Goal: Information Seeking & Learning: Find specific fact

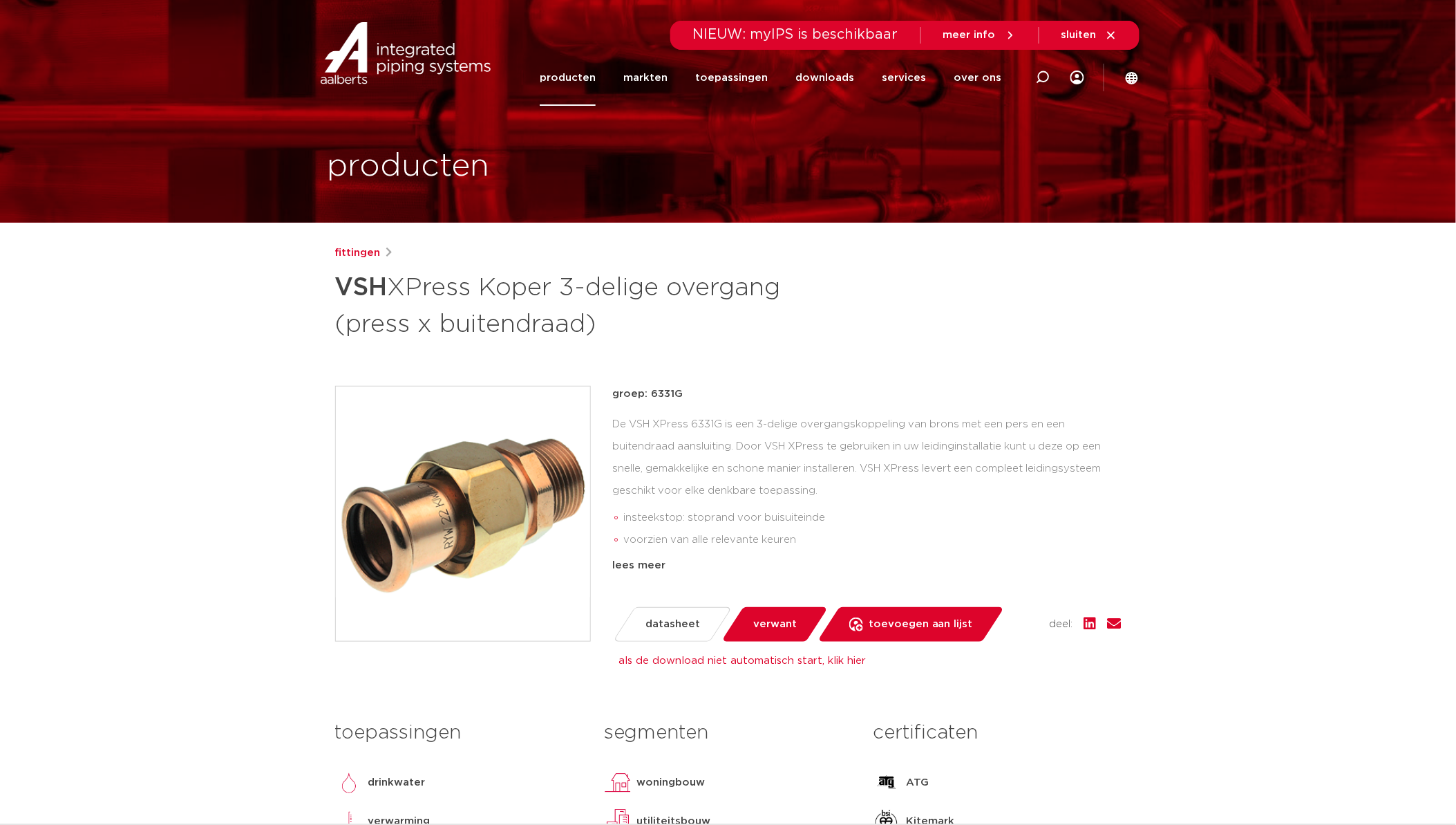
click at [660, 392] on p "groep: 6331G" at bounding box center [867, 394] width 508 height 17
copy p "6331G"
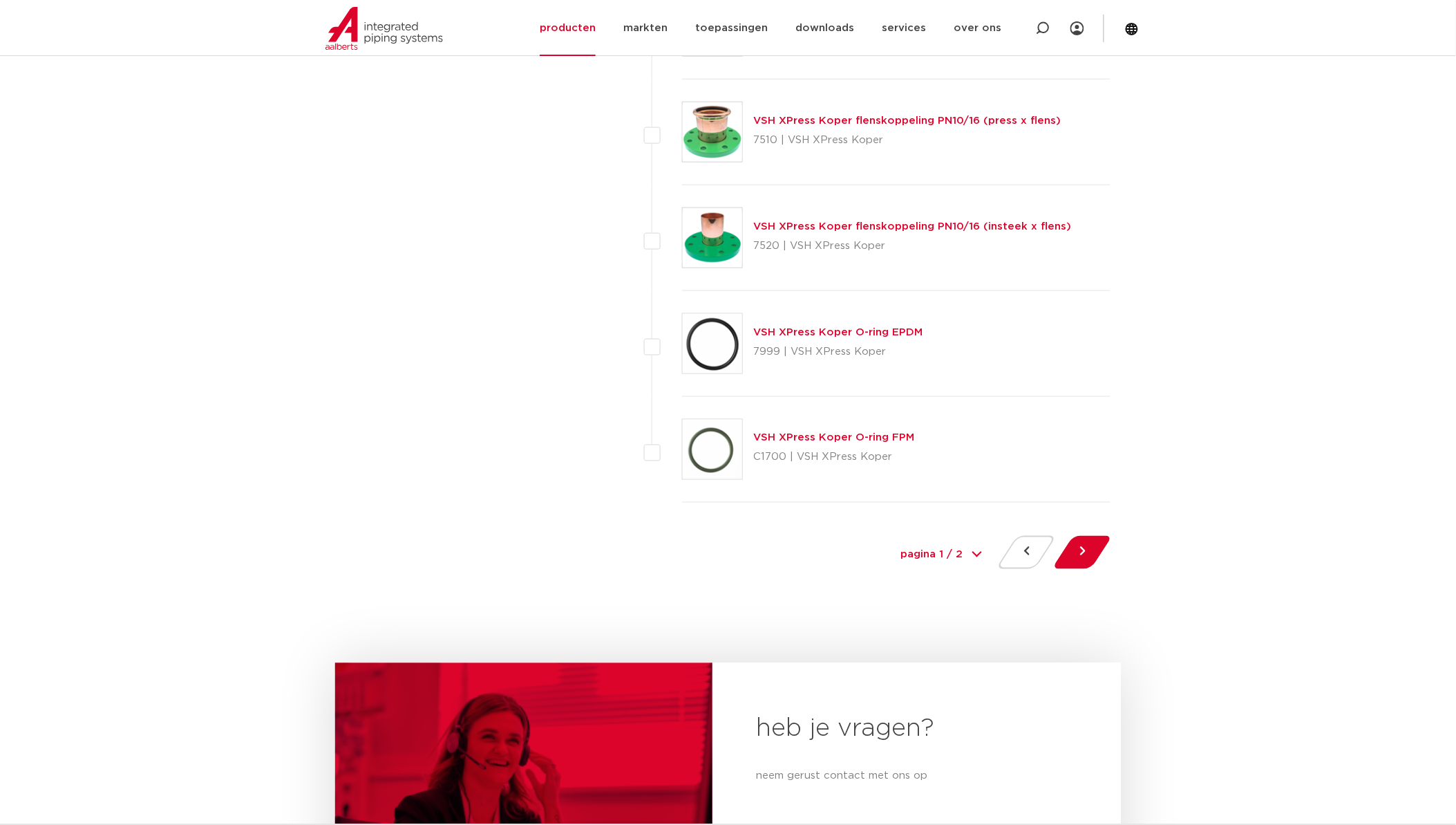
scroll to position [6144, 0]
click at [1085, 547] on button at bounding box center [1082, 551] width 39 height 33
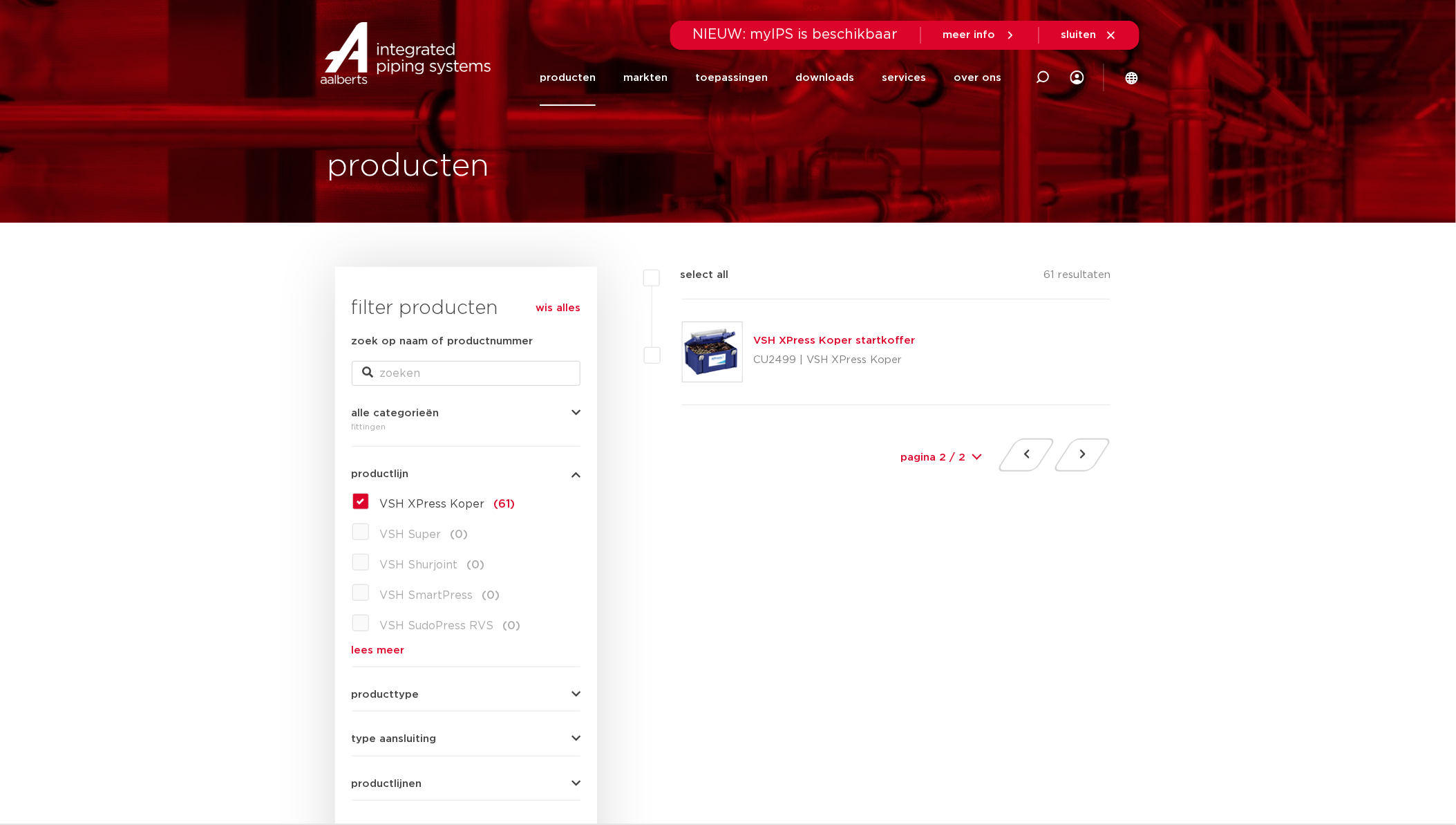
click at [376, 645] on link "lees meer" at bounding box center [466, 650] width 228 height 10
click at [369, 495] on label "VSH XPress Koper (61)" at bounding box center [442, 501] width 146 height 22
click at [0, 0] on input "VSH XPress Koper (61)" at bounding box center [0, 0] width 0 height 0
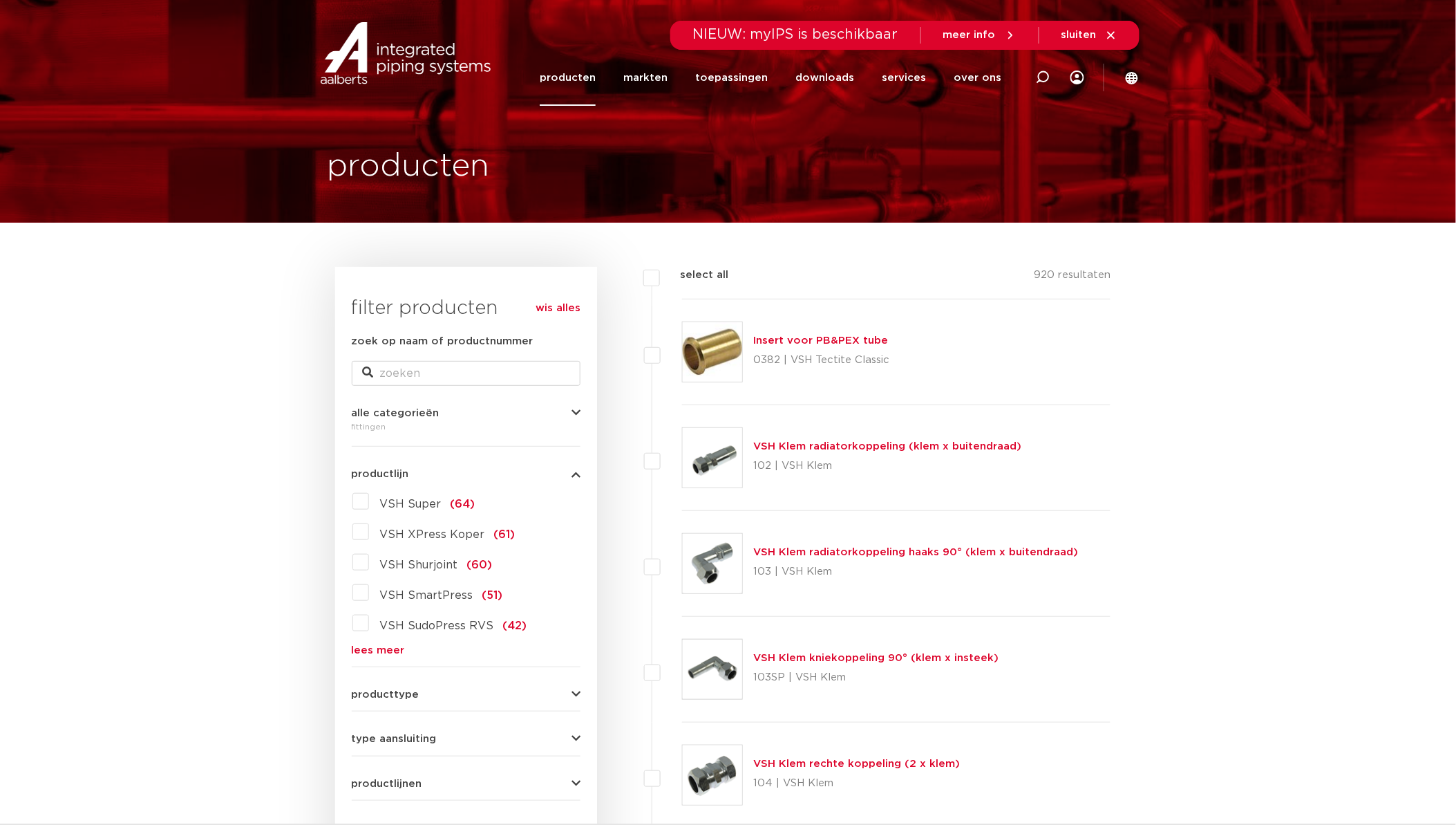
click at [387, 651] on link "lees meer" at bounding box center [466, 650] width 228 height 10
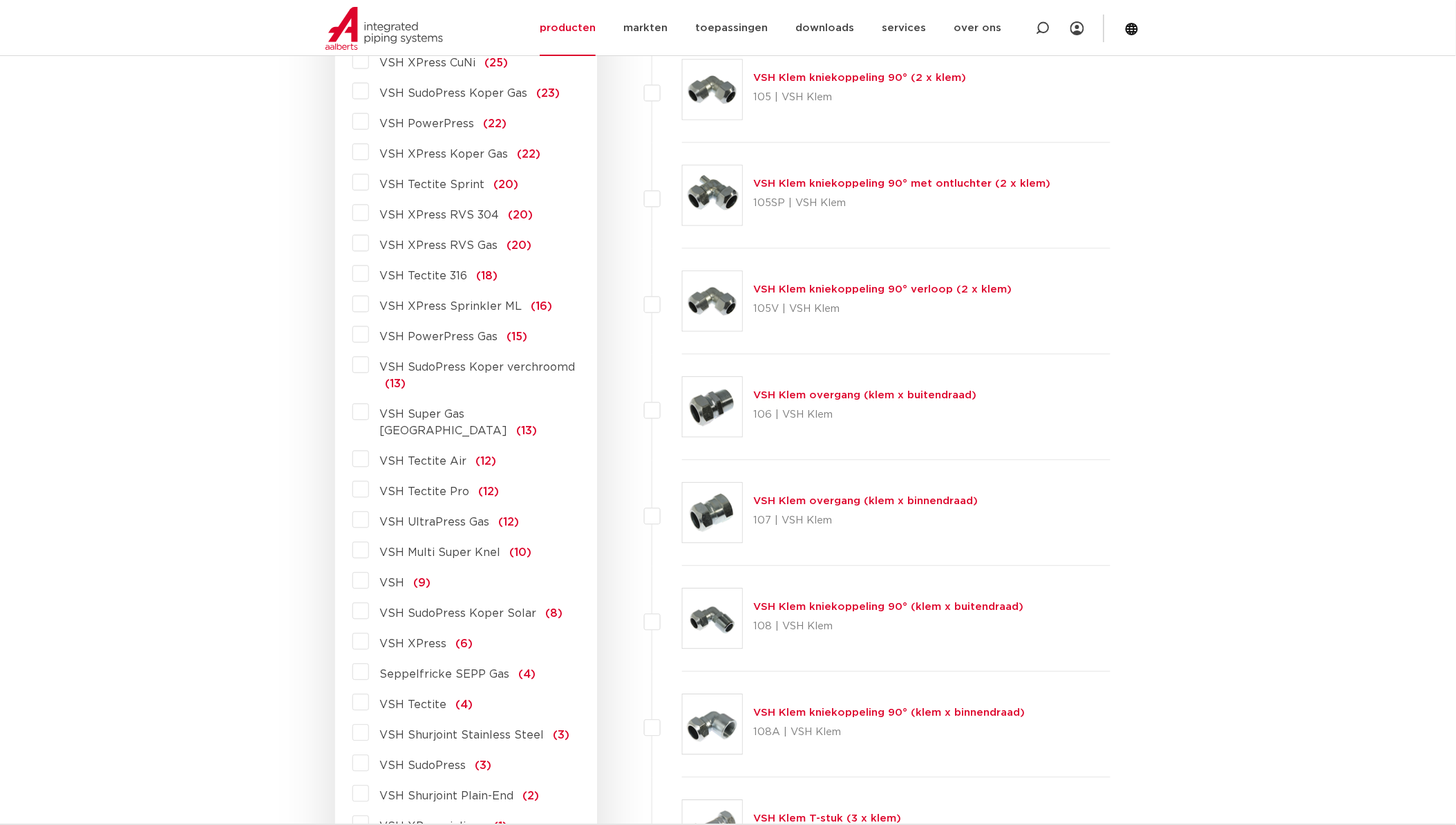
scroll to position [921, 0]
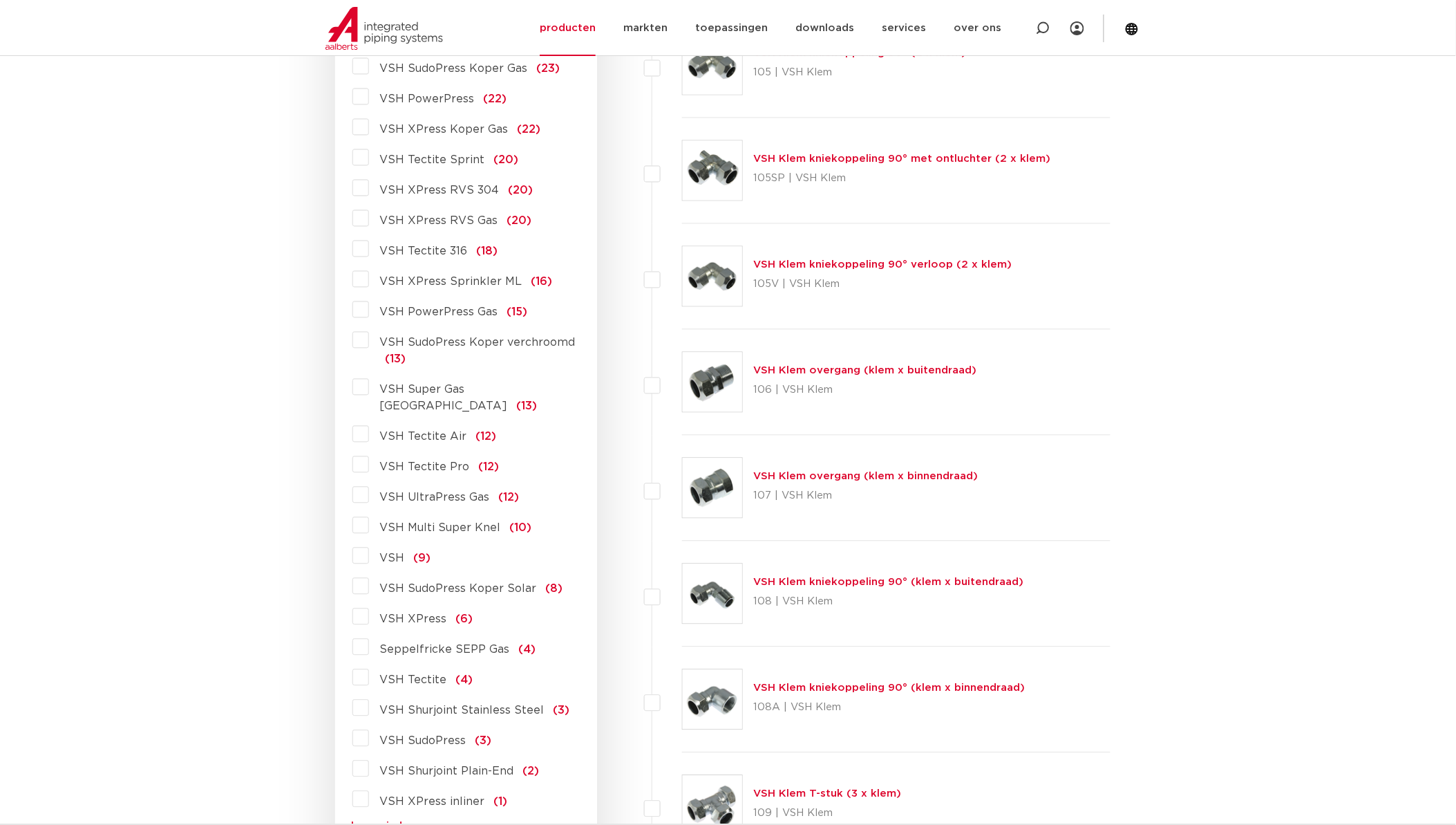
click at [369, 575] on label "VSH SudoPress Koper Solar (8)" at bounding box center [465, 586] width 194 height 22
click at [0, 0] on input "VSH SudoPress Koper Solar (8)" at bounding box center [0, 0] width 0 height 0
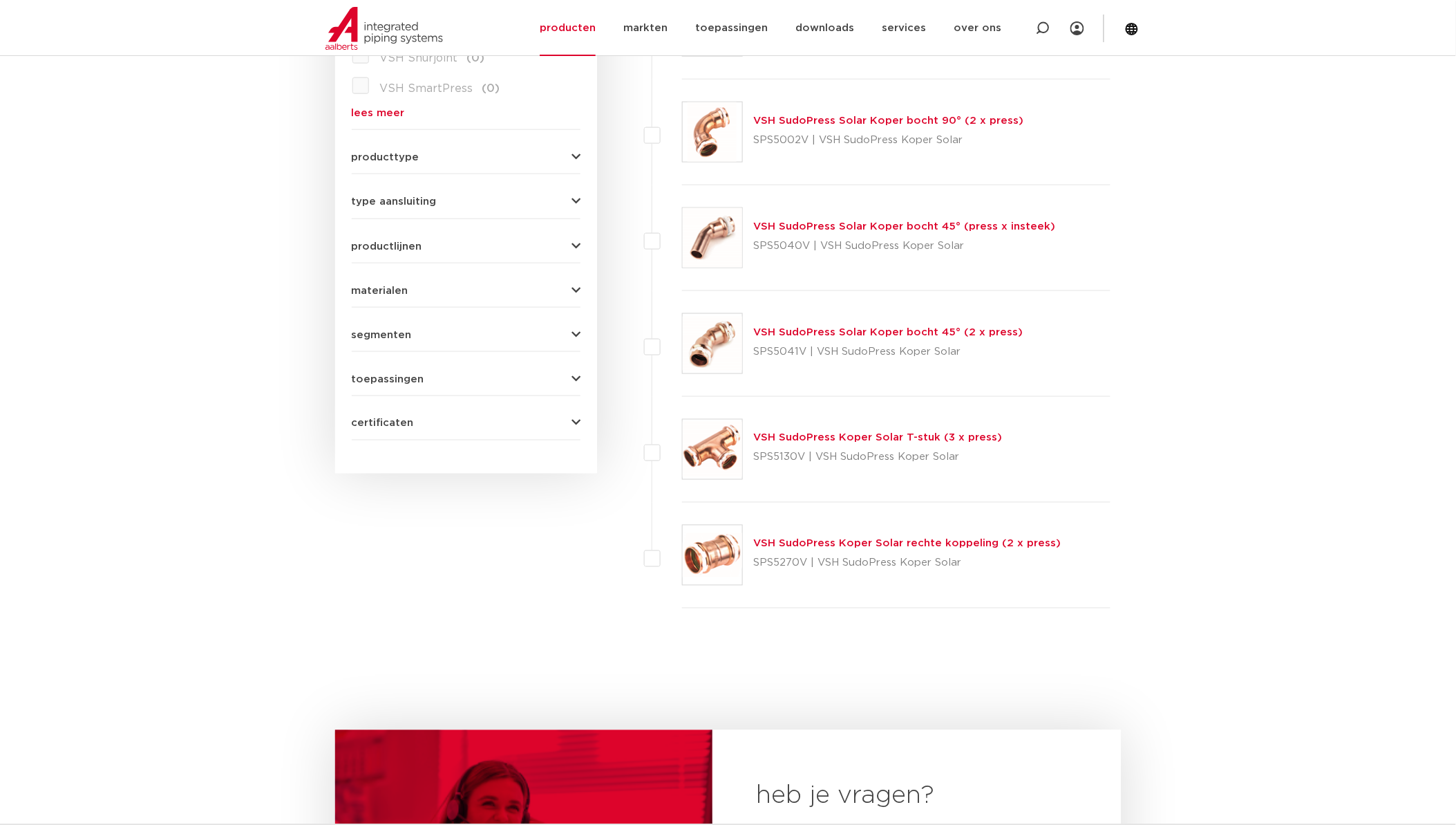
scroll to position [154, 0]
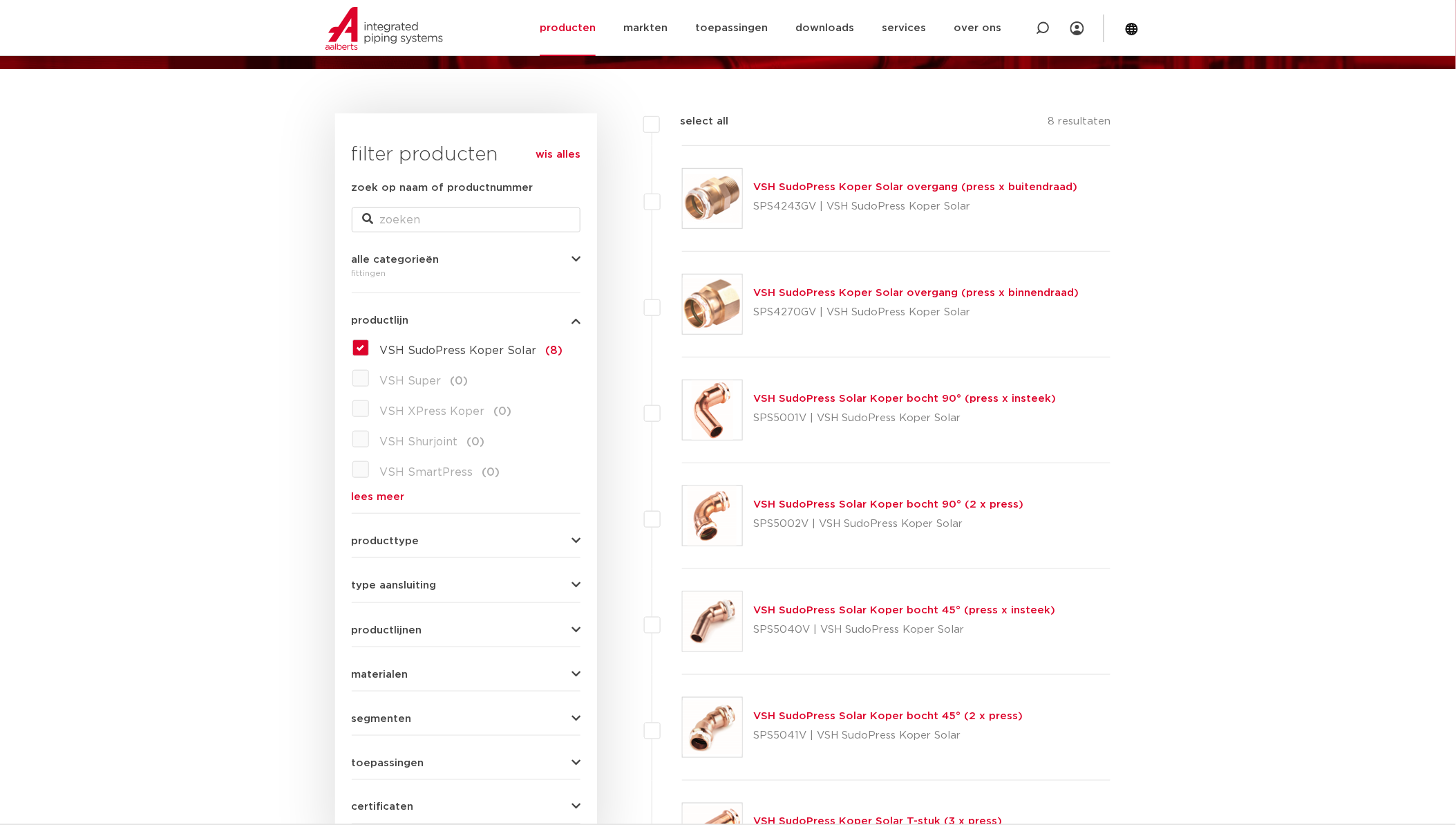
click at [733, 195] on img at bounding box center [712, 198] width 59 height 59
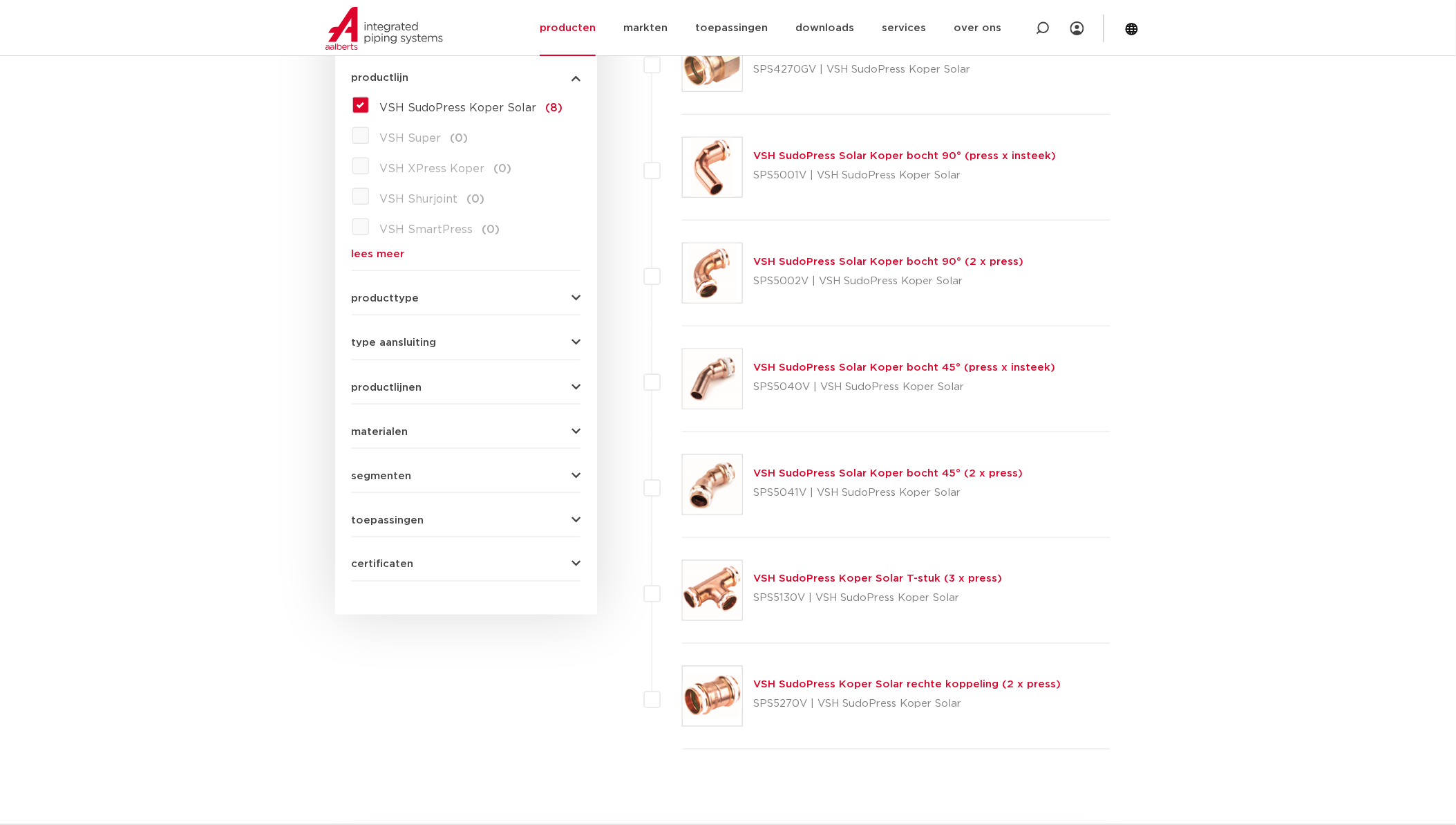
scroll to position [538, 0]
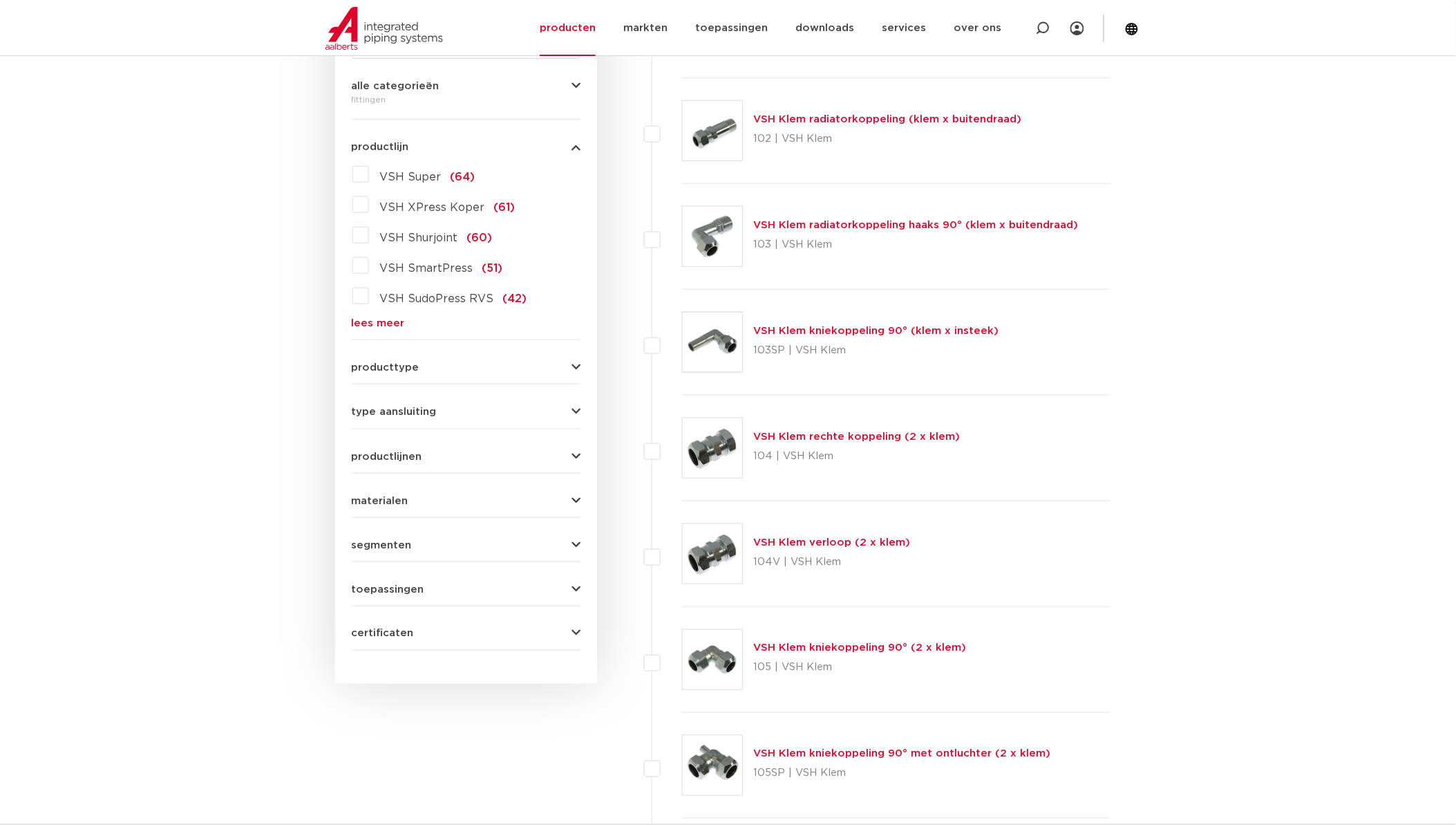
scroll to position [306, 0]
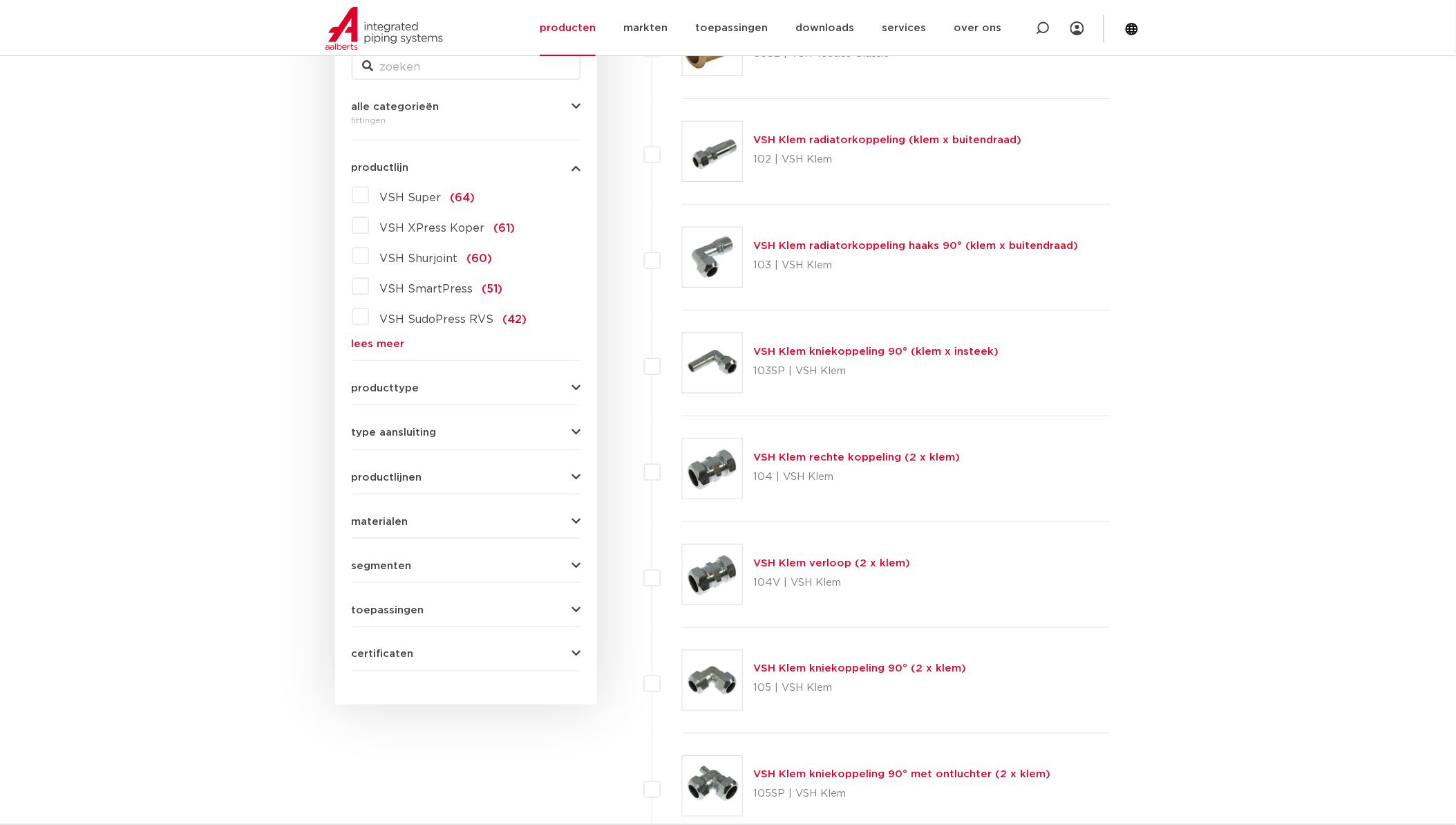
click at [375, 348] on link "lees meer" at bounding box center [466, 344] width 228 height 10
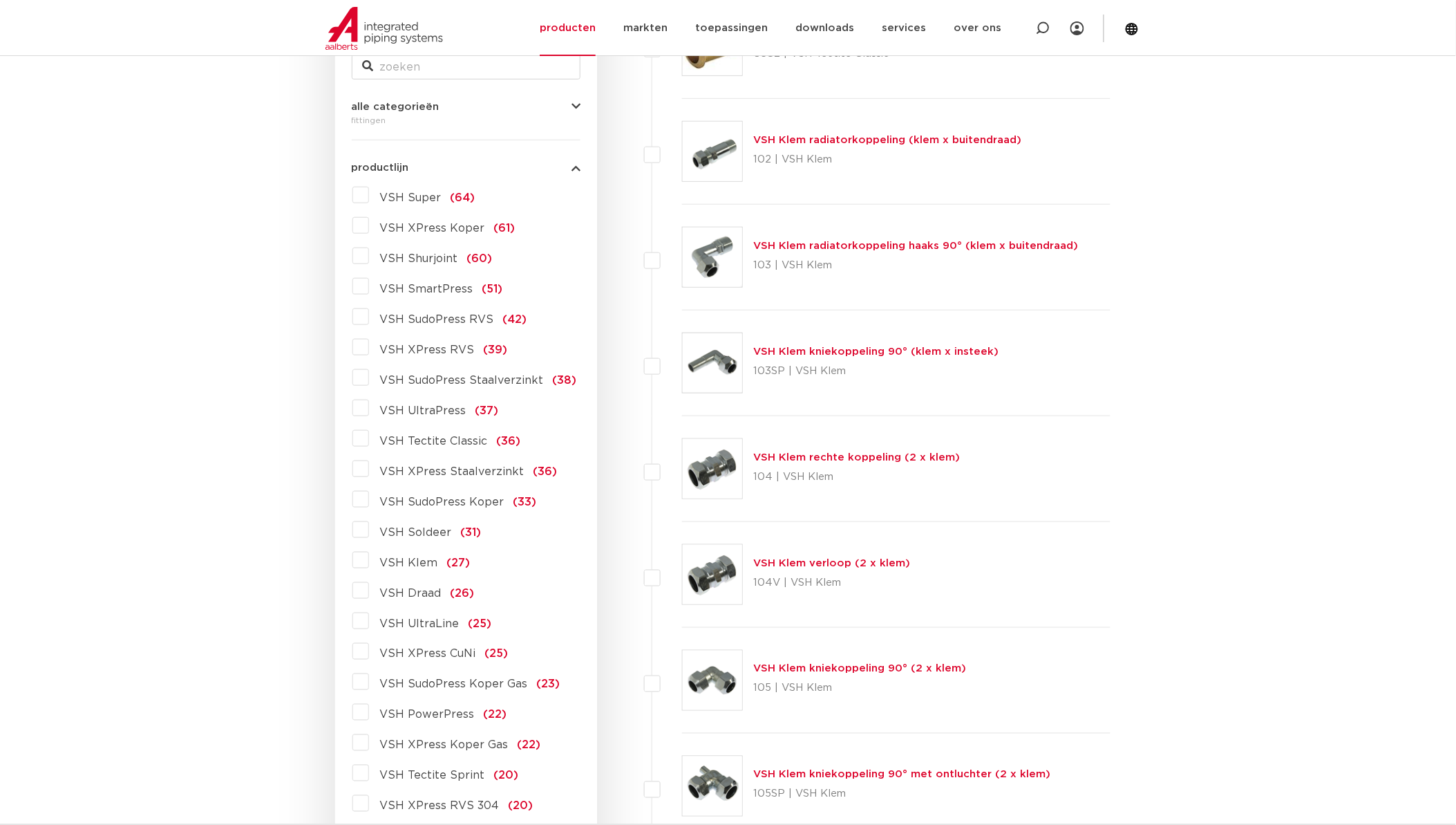
click at [369, 498] on label "VSH SudoPress Koper (33)" at bounding box center [452, 499] width 168 height 22
click at [0, 0] on input "VSH SudoPress Koper (33)" at bounding box center [0, 0] width 0 height 0
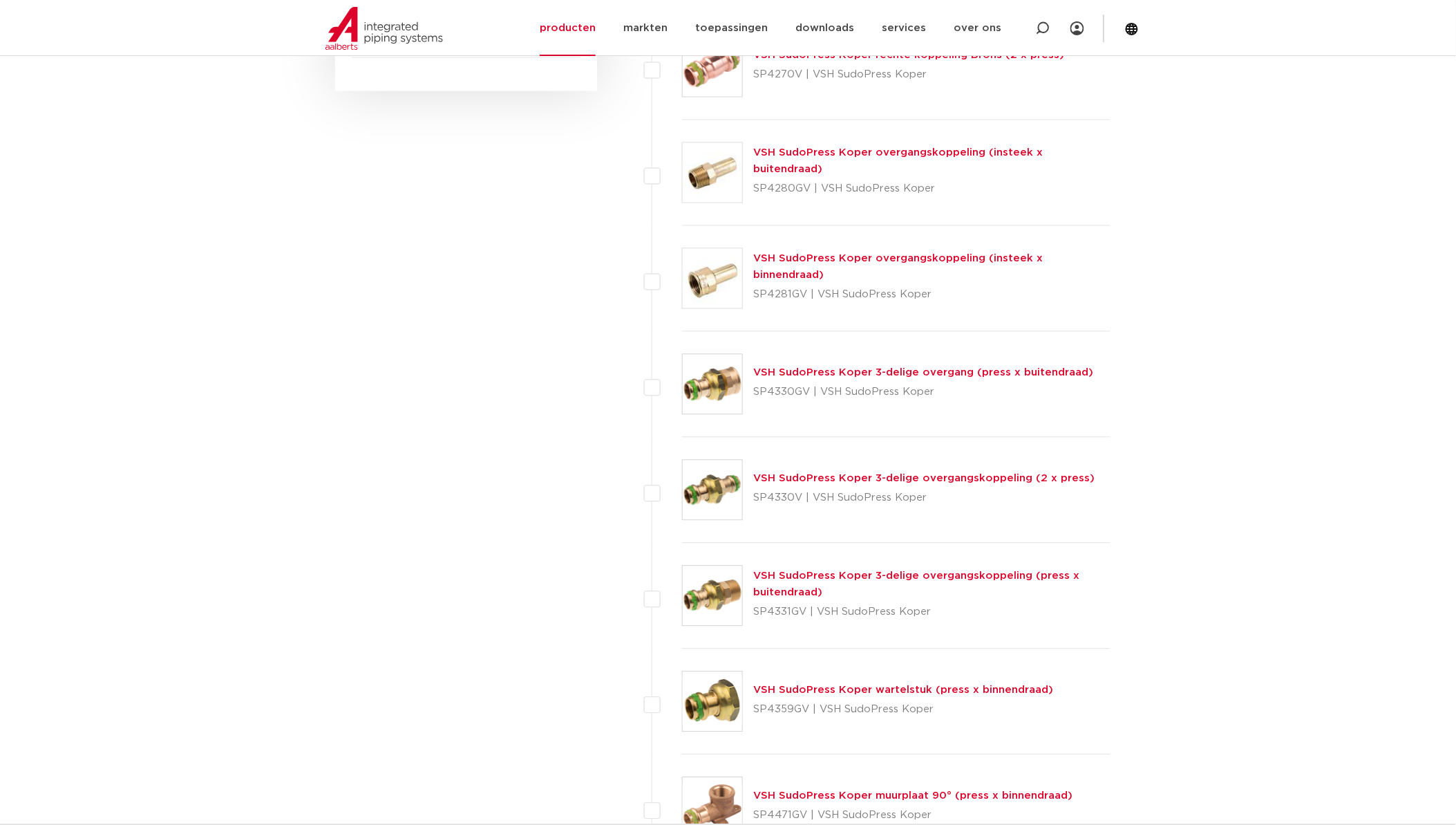
scroll to position [921, 0]
drag, startPoint x: 806, startPoint y: 607, endPoint x: 755, endPoint y: 611, distance: 51.2
click at [755, 611] on p "SP4331GV | VSH SudoPress Koper" at bounding box center [933, 611] width 358 height 22
copy p "SP4331GV"
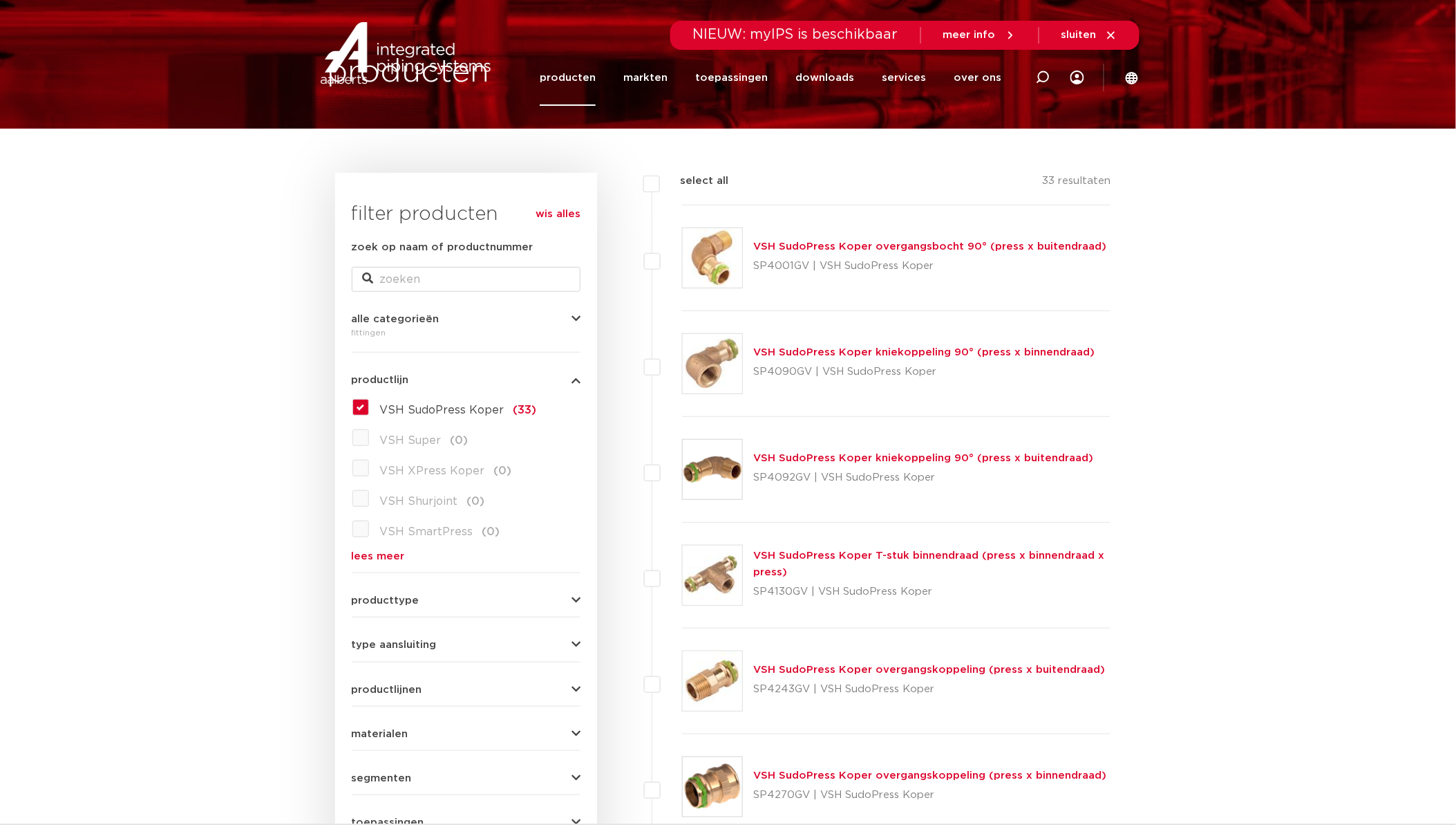
scroll to position [0, 0]
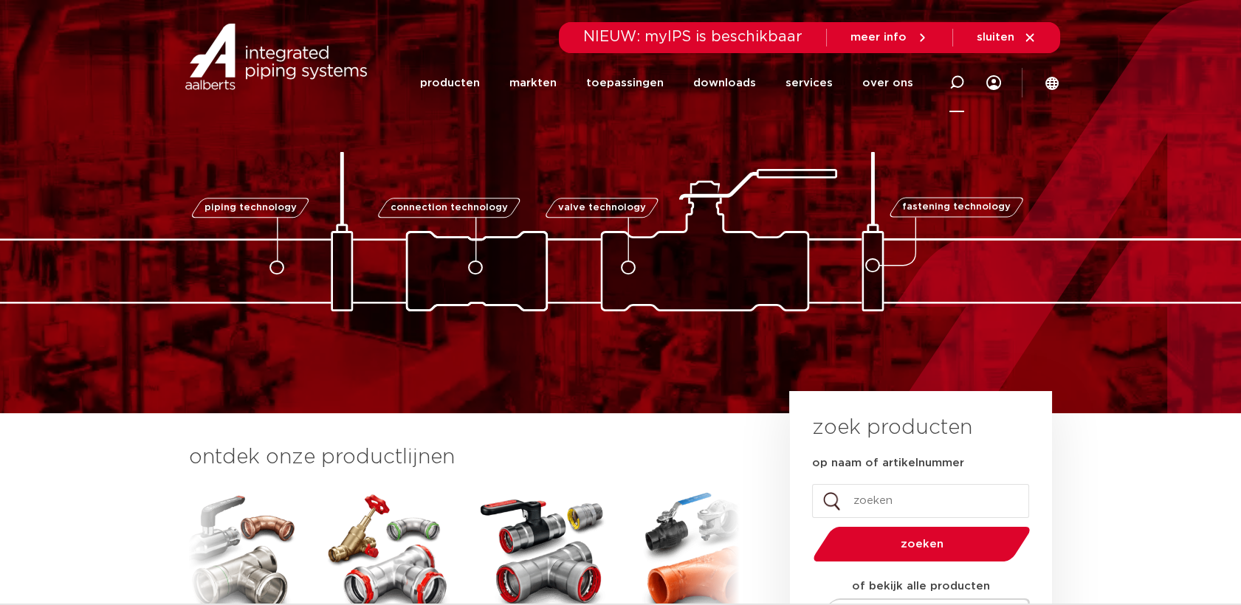
click at [957, 80] on icon at bounding box center [956, 82] width 15 height 15
paste input "SP6331GV"
type input "SP6331GV"
click button "Zoeken" at bounding box center [0, 0] width 0 height 0
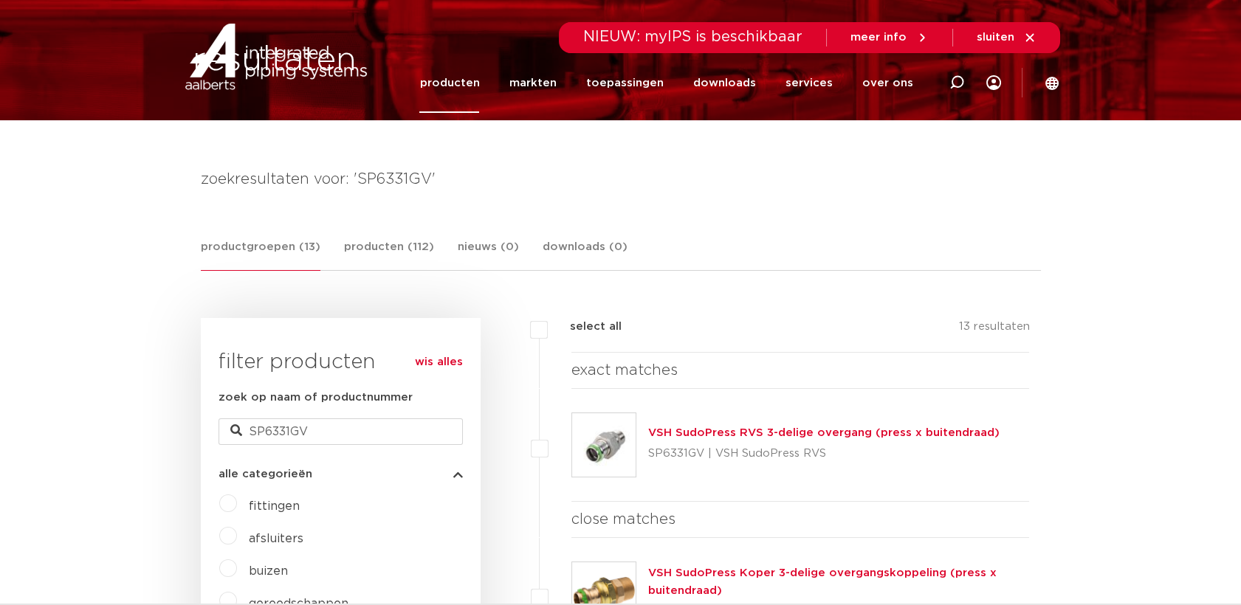
scroll to position [410, 0]
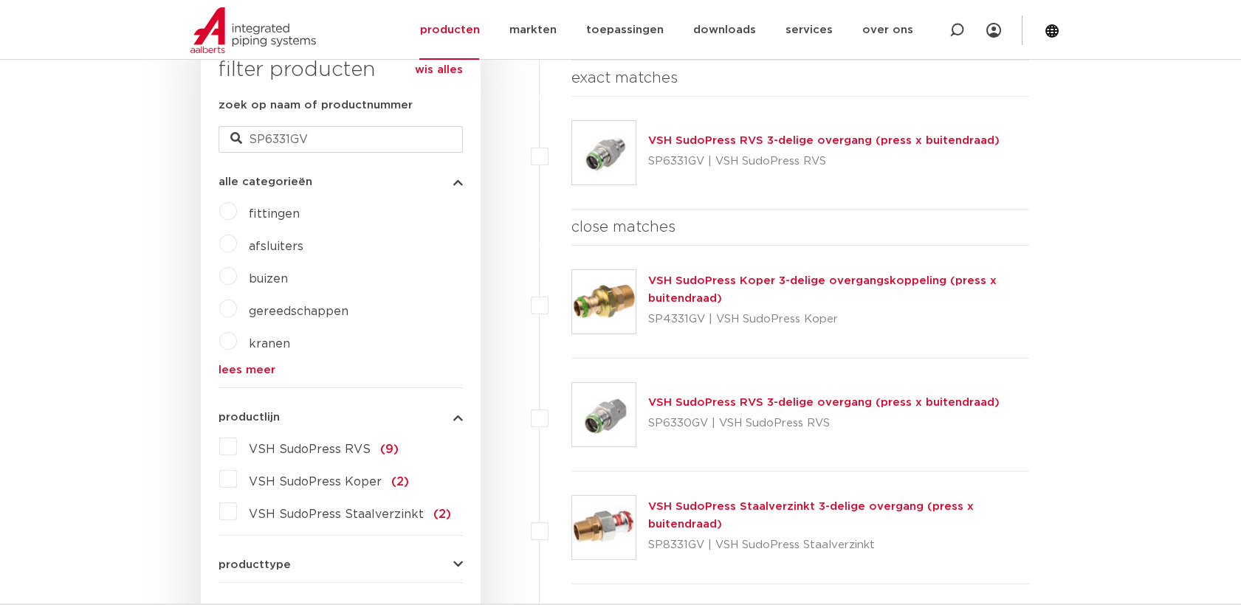
click at [600, 305] on img at bounding box center [603, 301] width 63 height 63
click at [354, 138] on input "SP6331GV" at bounding box center [341, 140] width 244 height 27
paste input "6331G"
type input "6331G"
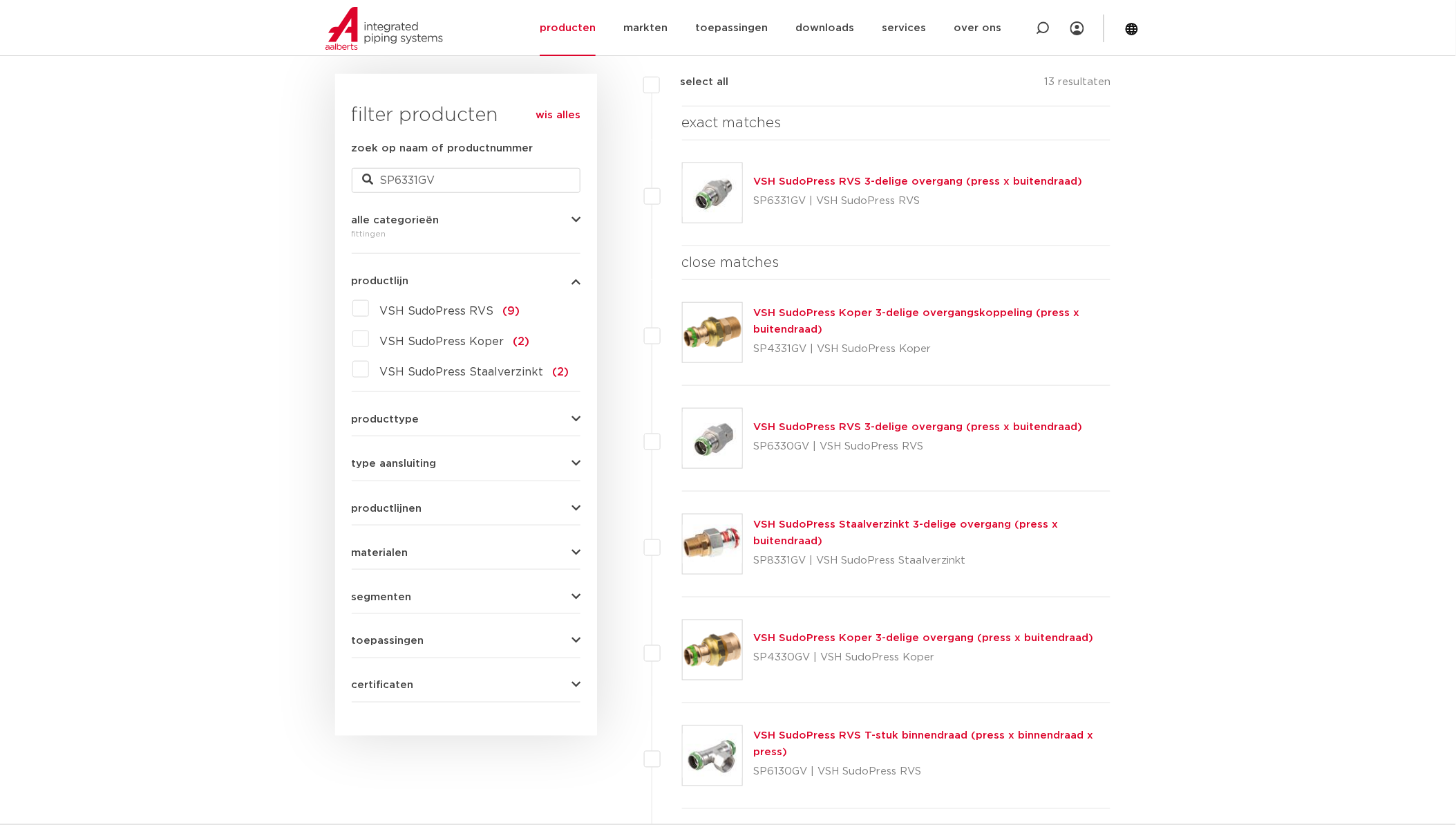
scroll to position [307, 0]
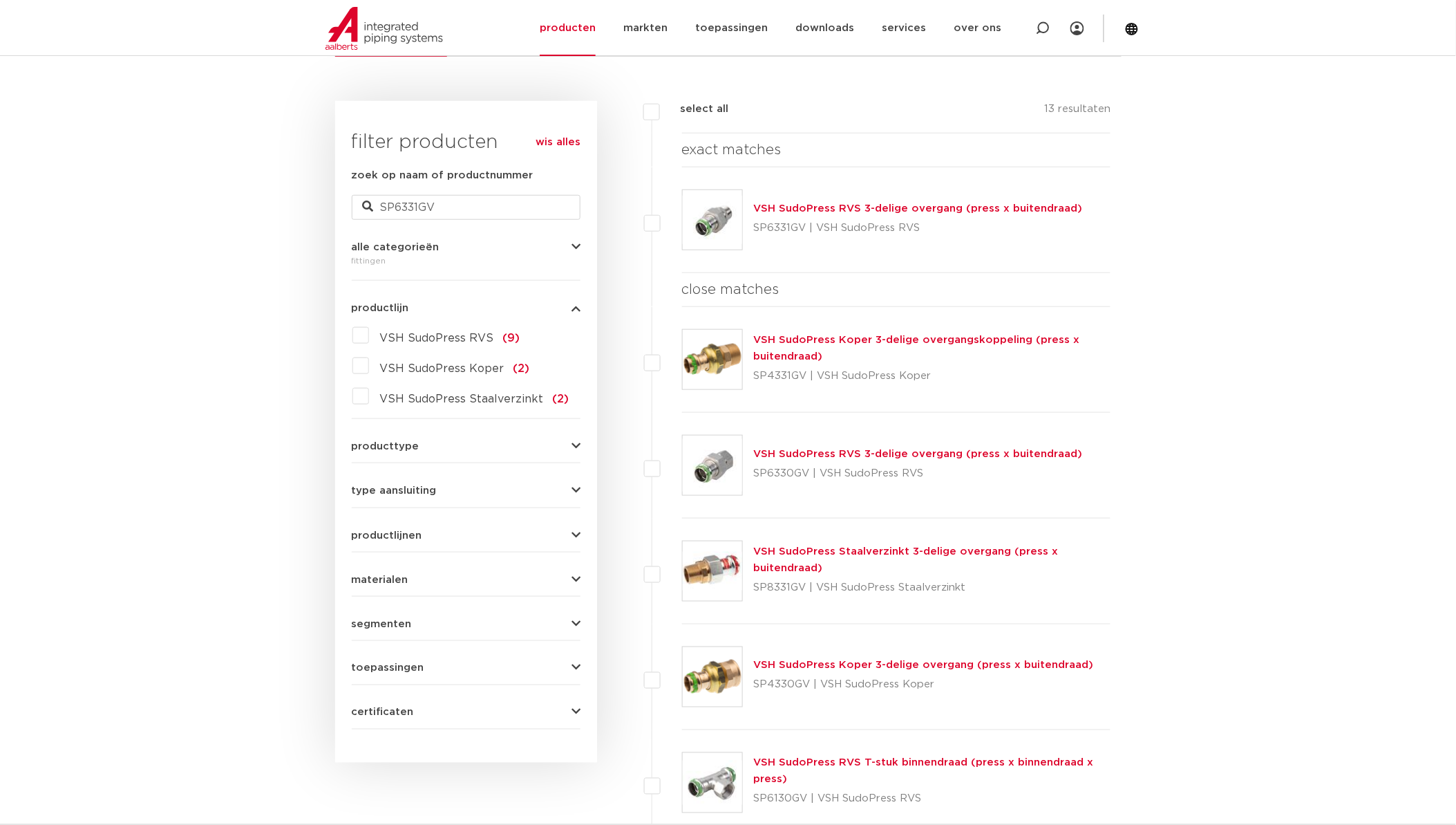
click at [703, 572] on img at bounding box center [712, 570] width 59 height 59
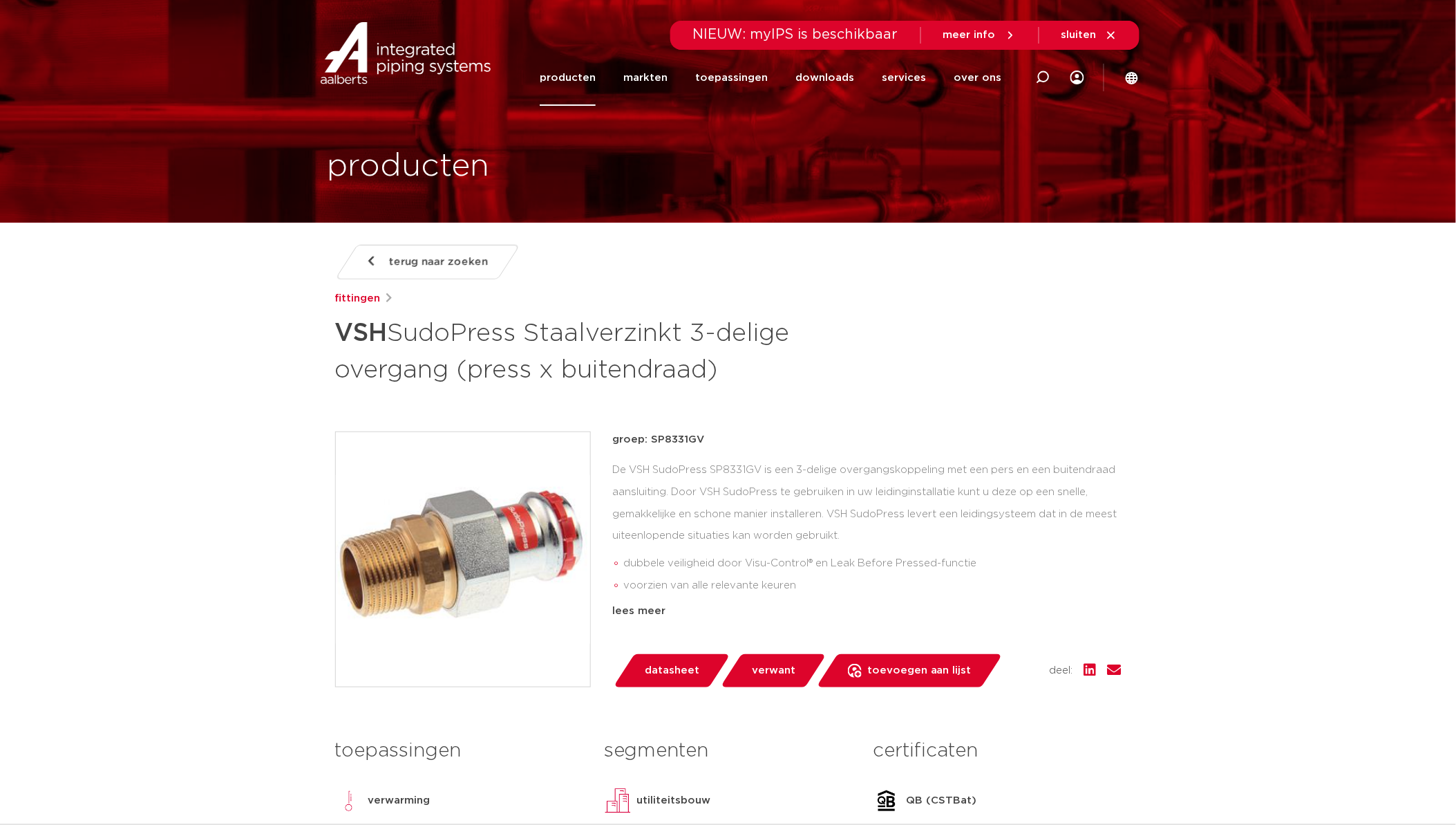
click at [659, 439] on p "groep: SP8331GV" at bounding box center [867, 440] width 508 height 17
copy p "SP8331GV"
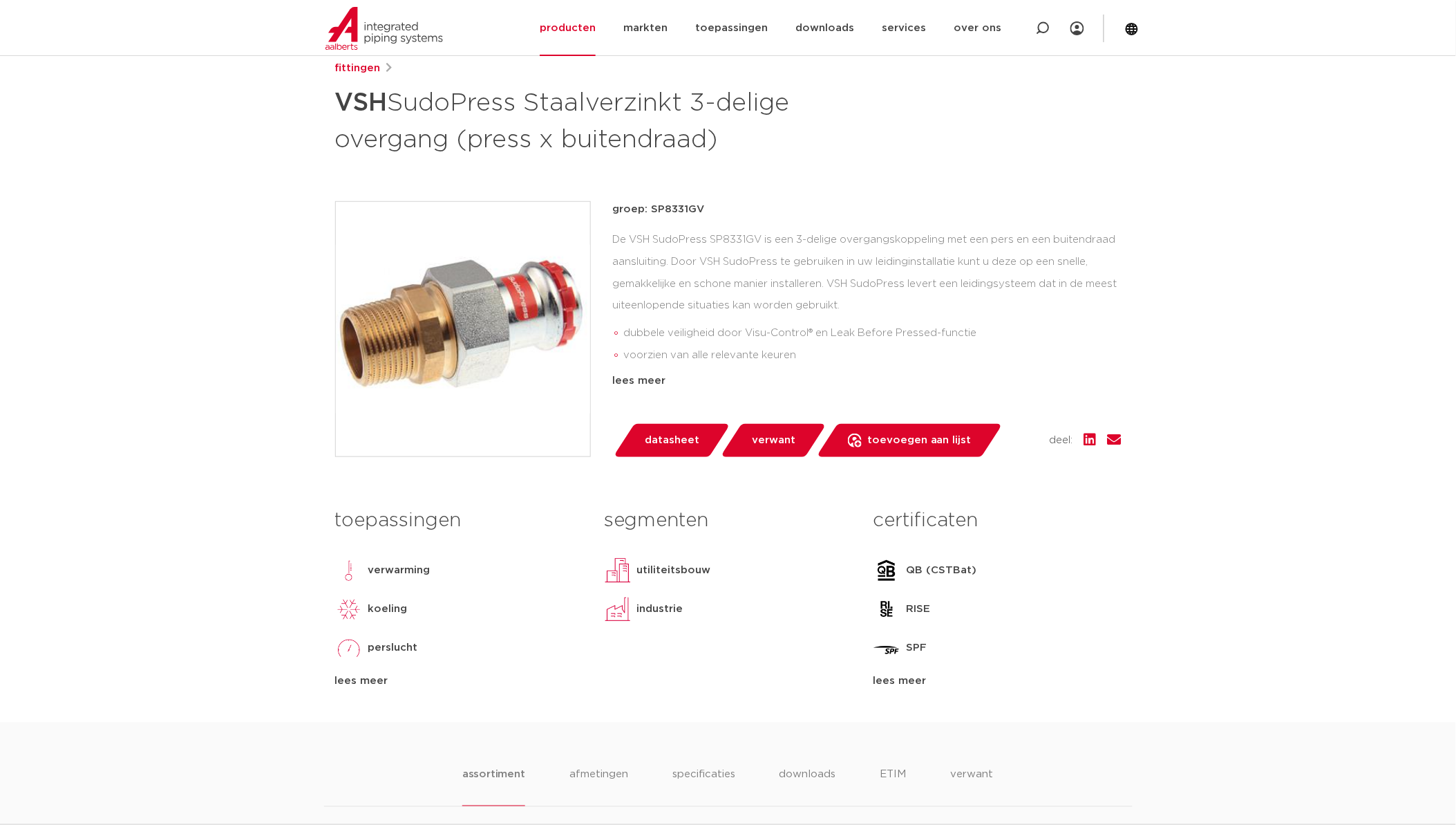
scroll to position [154, 0]
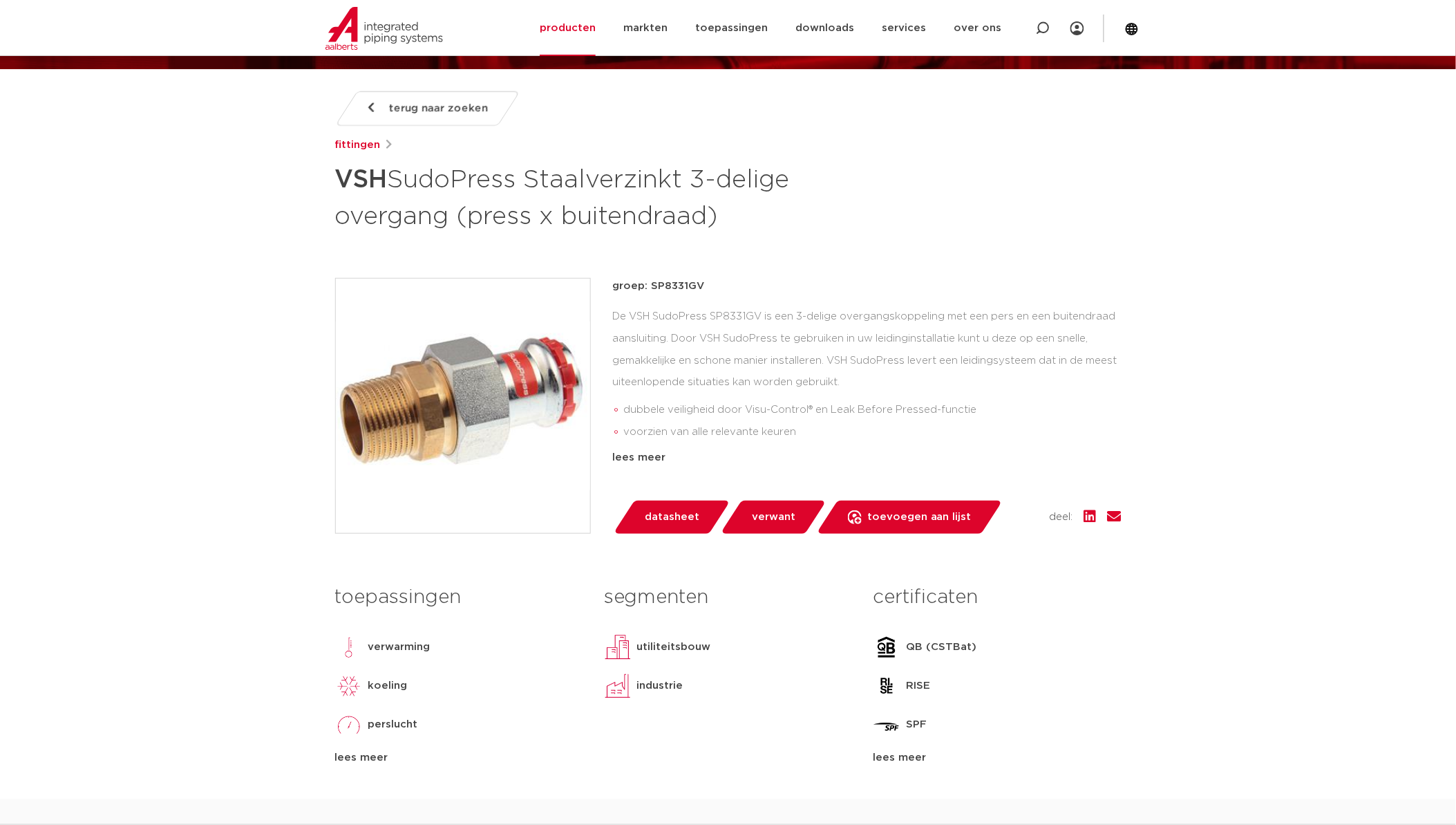
drag, startPoint x: 0, startPoint y: 0, endPoint x: 484, endPoint y: 381, distance: 616.0
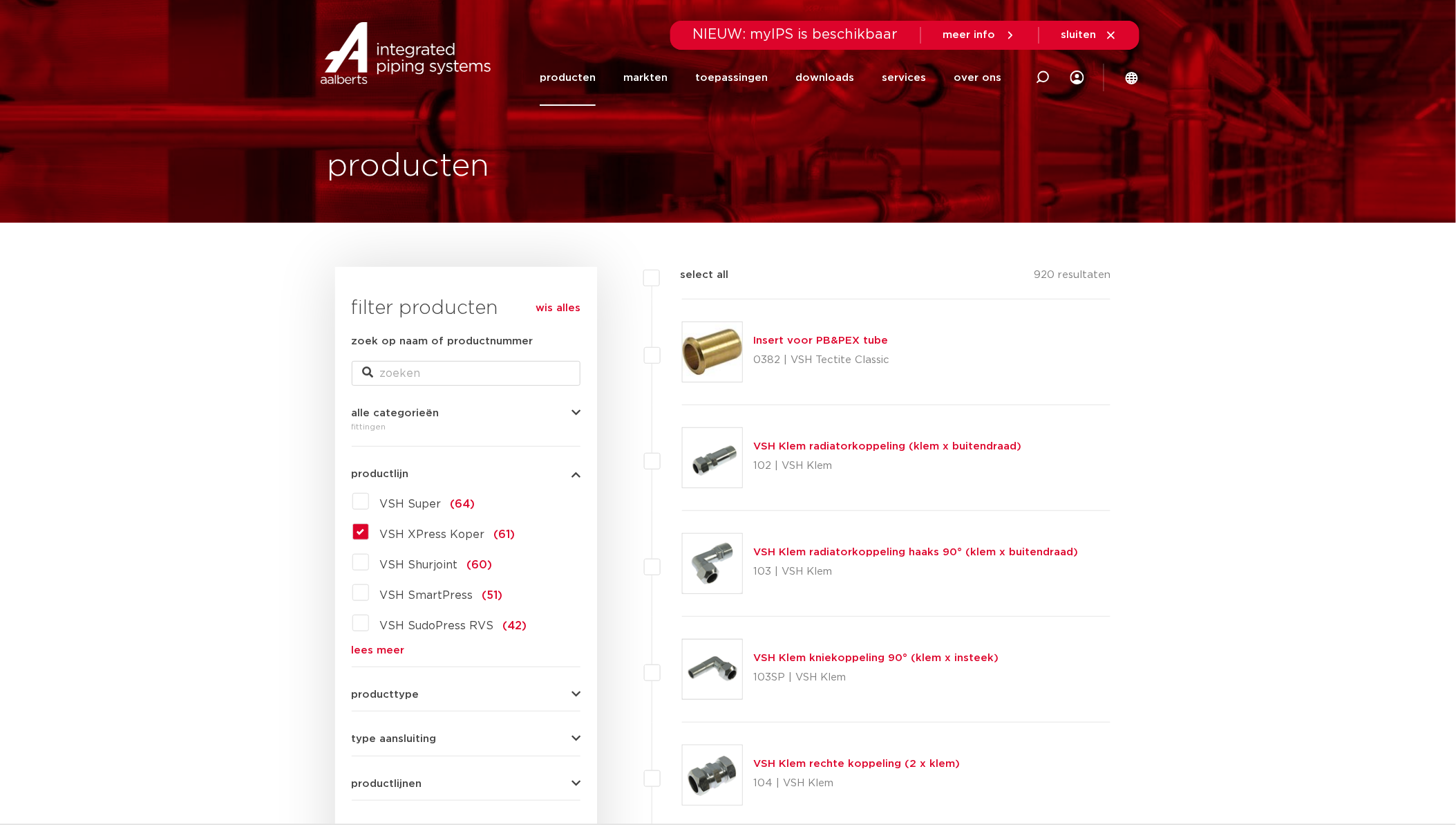
drag, startPoint x: 366, startPoint y: 524, endPoint x: 374, endPoint y: 523, distance: 8.1
click at [369, 524] on label "VSH XPress Koper (61)" at bounding box center [442, 532] width 146 height 22
click at [0, 0] on input "VSH XPress Koper (61)" at bounding box center [0, 0] width 0 height 0
click at [551, 304] on link "wis alles" at bounding box center [558, 308] width 45 height 17
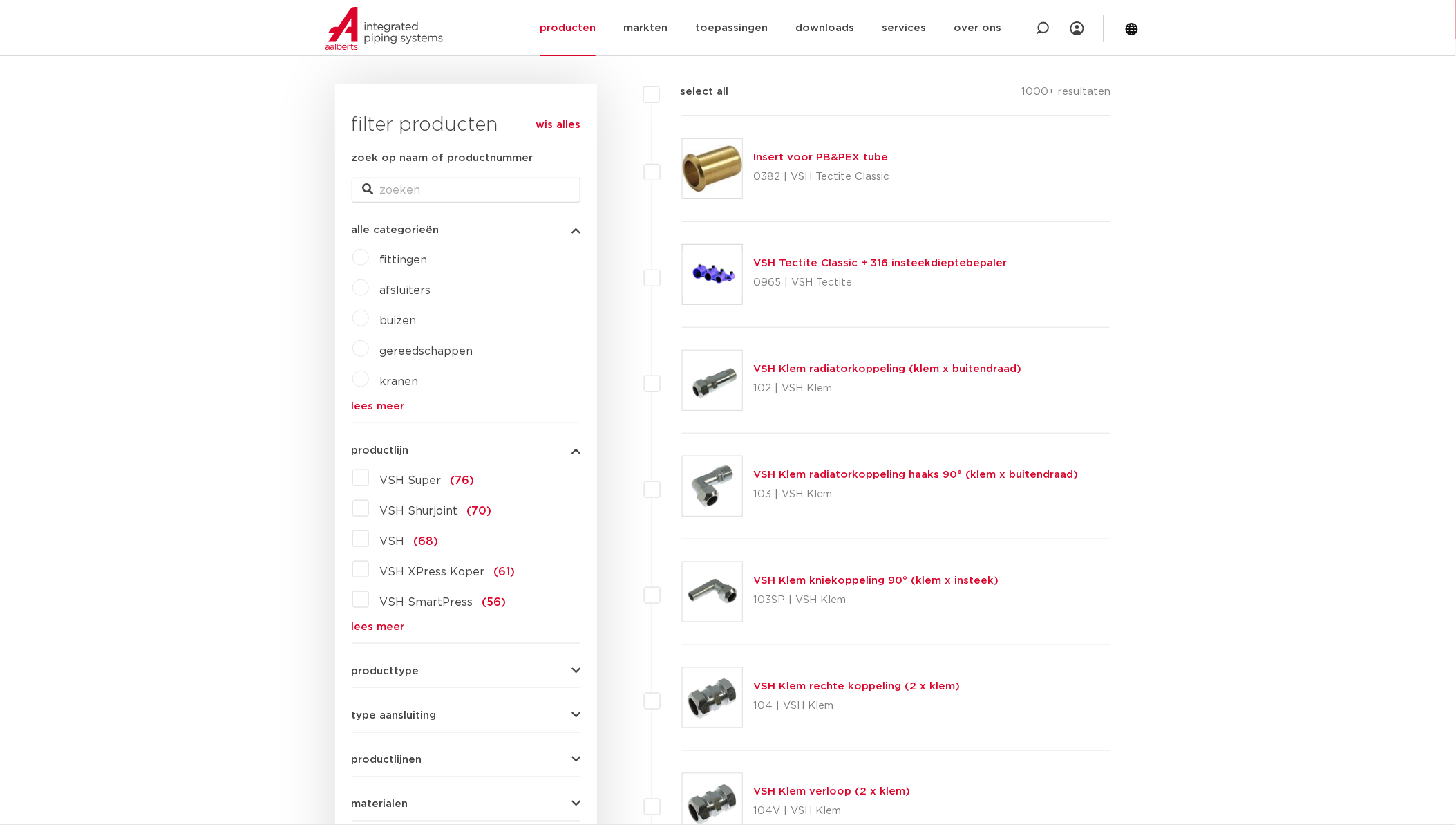
scroll to position [206, 0]
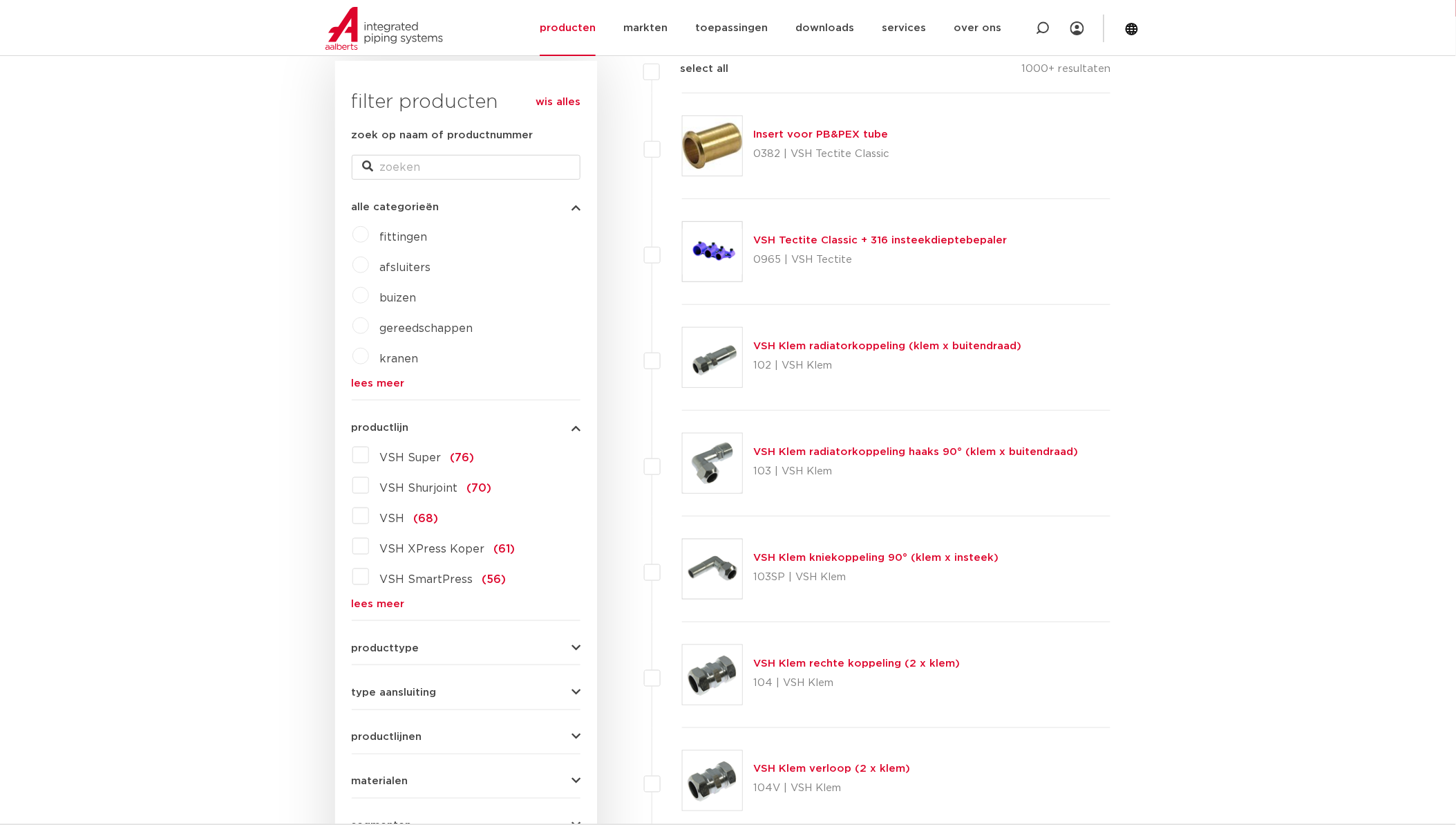
click at [416, 656] on form "zoek op naam of productnummer alle categorieën [GEOGRAPHIC_DATA] afsluiters bui…" at bounding box center [466, 529] width 228 height 804
click at [429, 645] on button "producttype" at bounding box center [466, 648] width 228 height 10
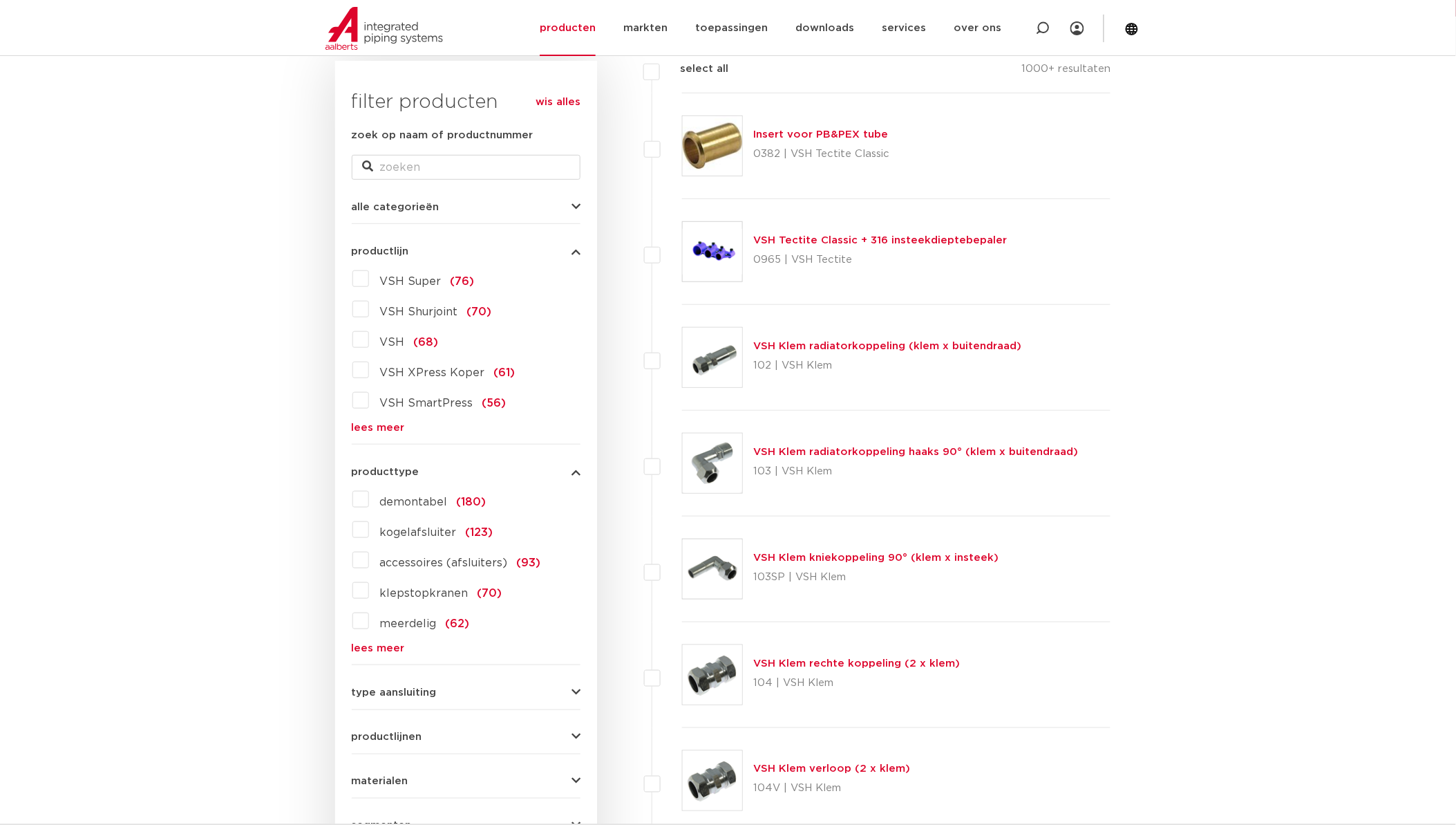
click at [398, 643] on link "lees meer" at bounding box center [466, 648] width 228 height 10
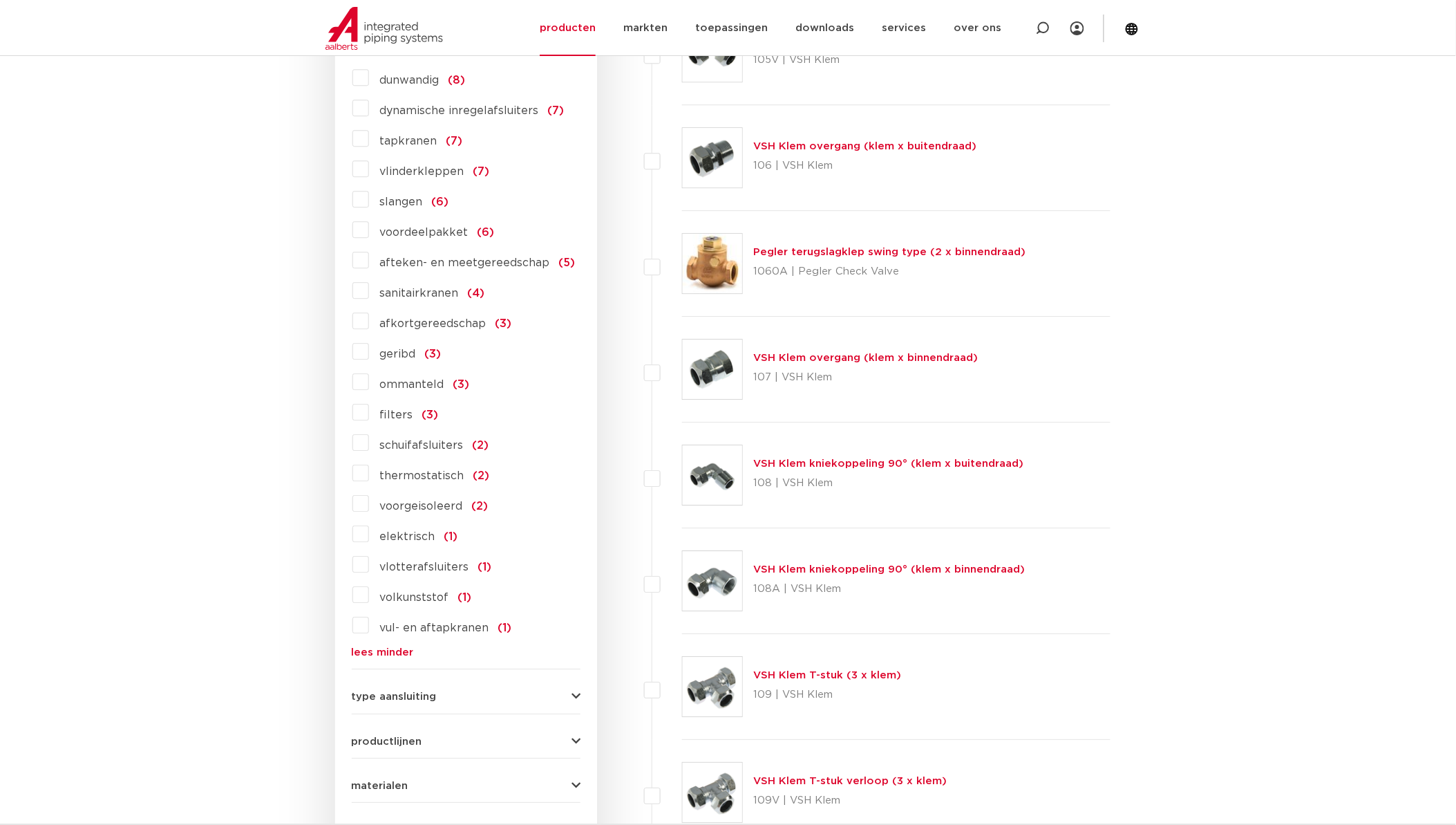
scroll to position [1359, 0]
click at [464, 693] on button "type aansluiting" at bounding box center [466, 695] width 228 height 10
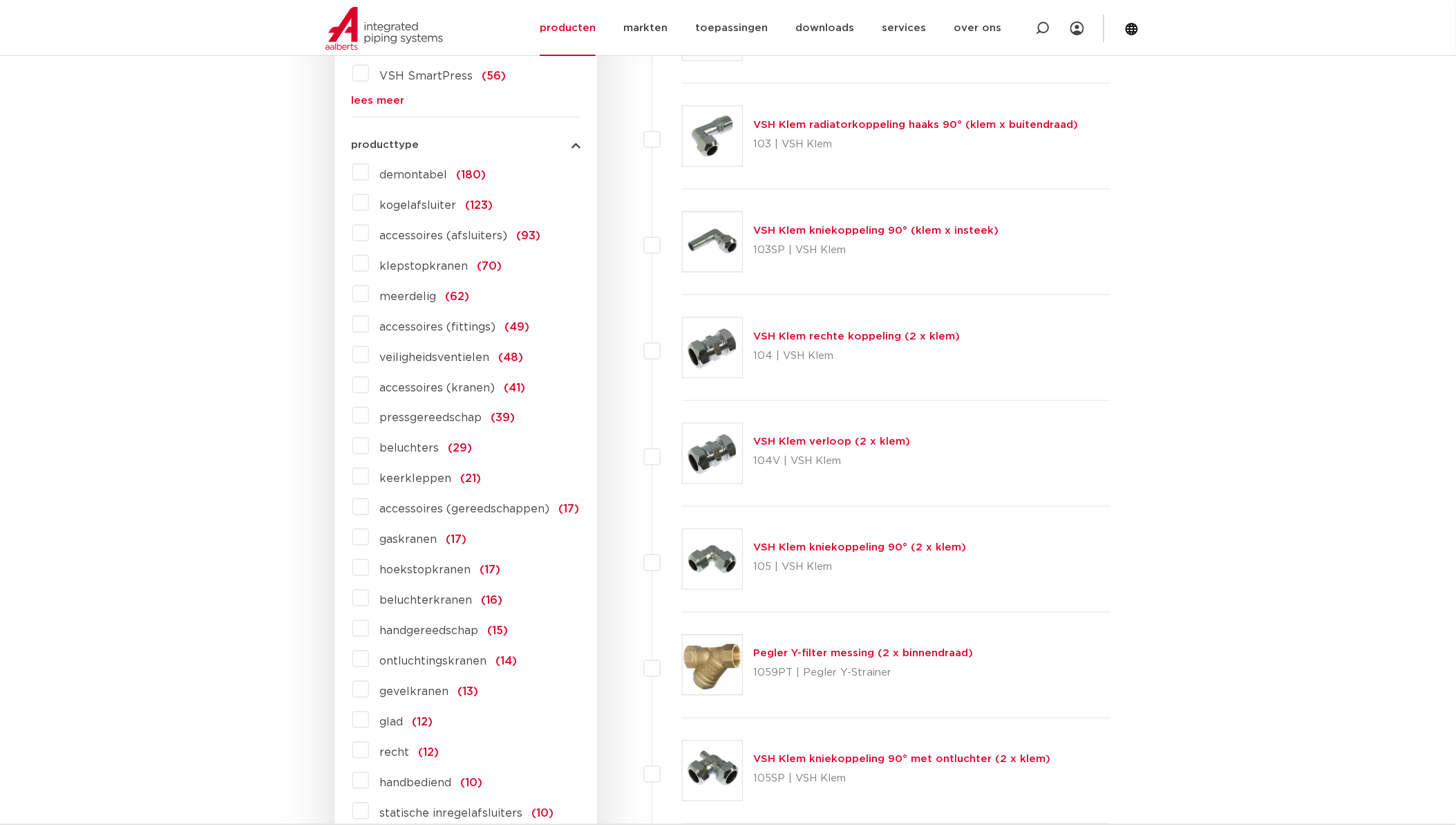
scroll to position [513, 0]
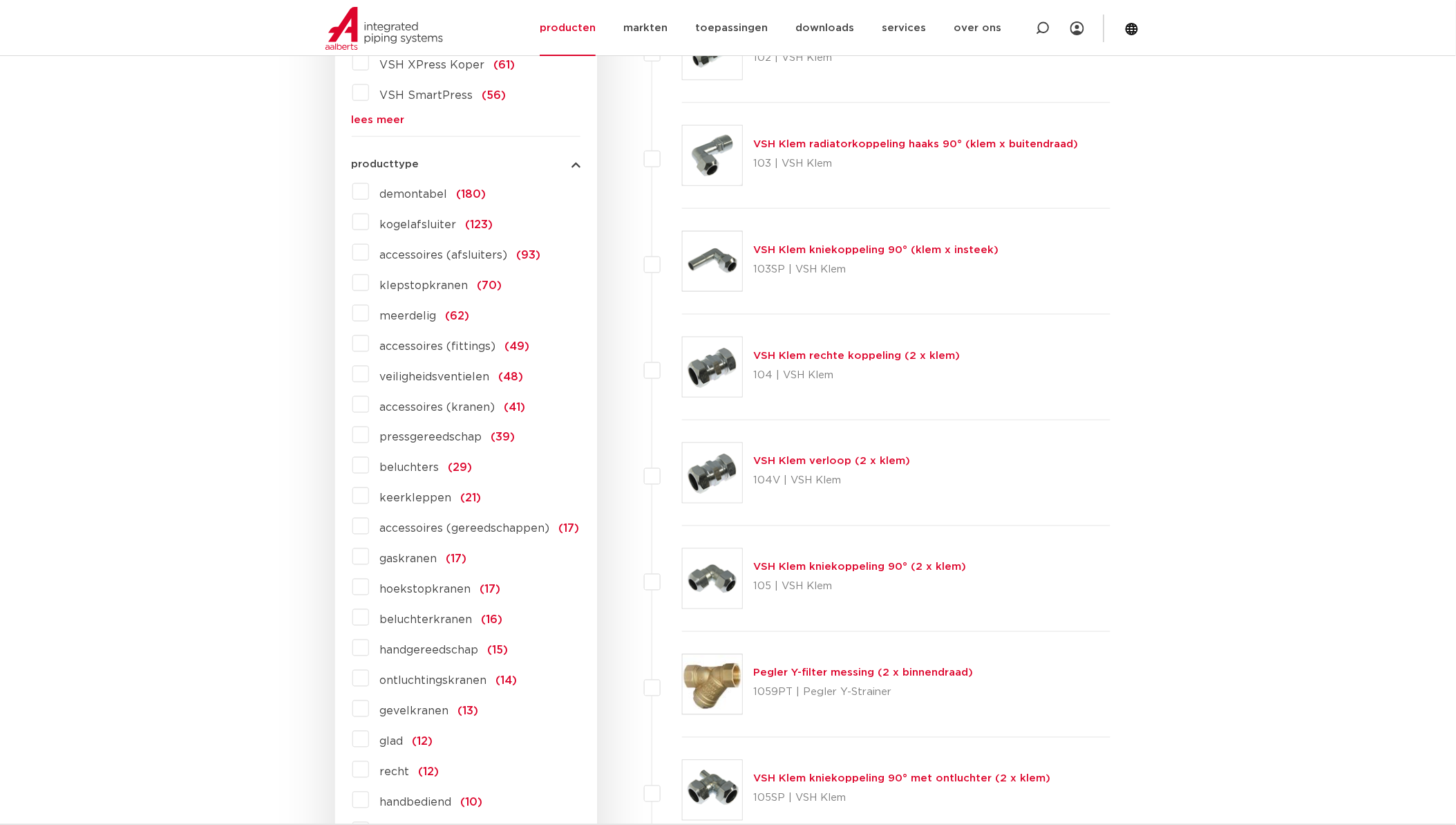
click at [369, 313] on label "meerdelig (62)" at bounding box center [419, 314] width 101 height 22
click at [0, 0] on input "meerdelig (62)" at bounding box center [0, 0] width 0 height 0
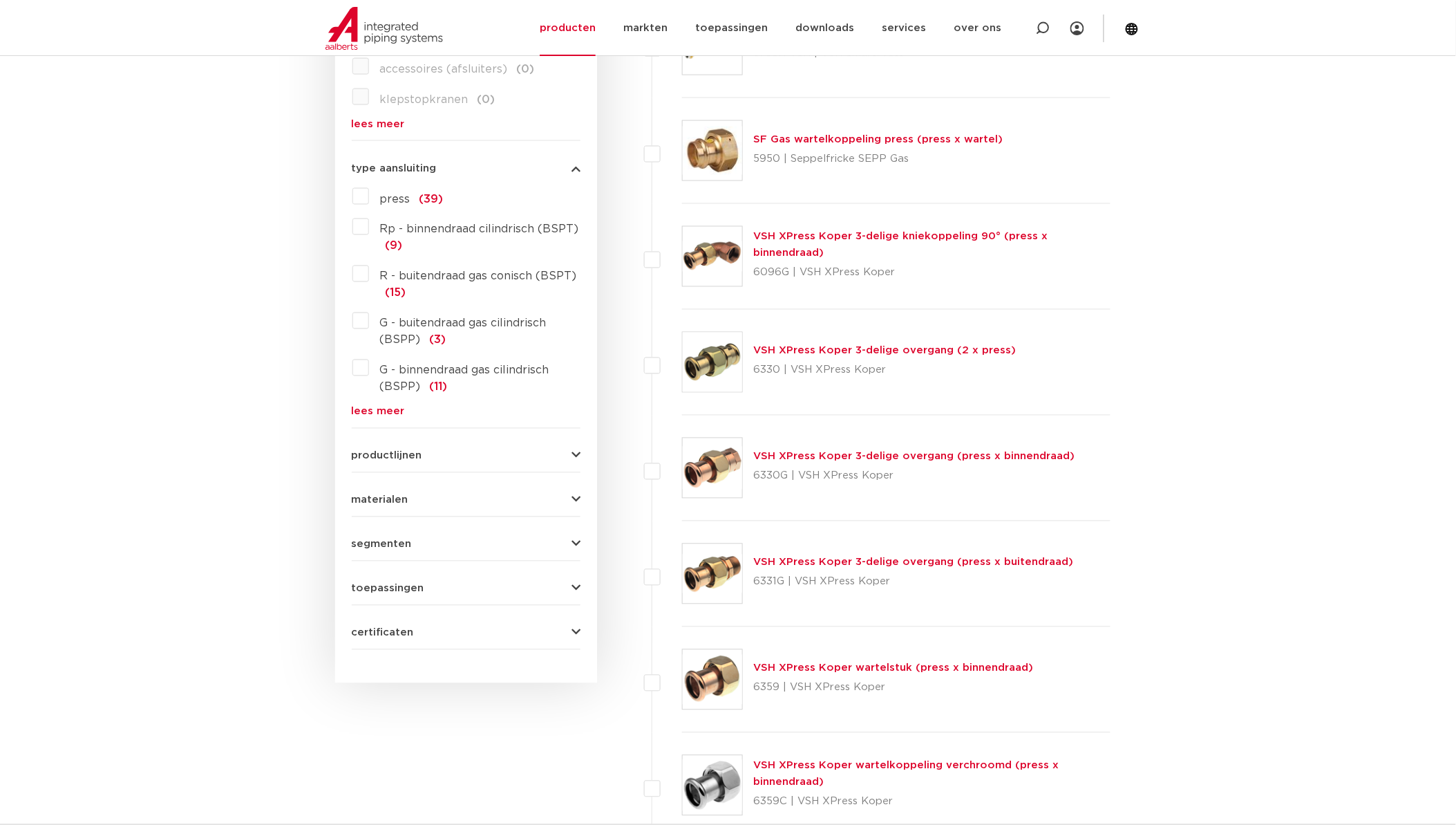
scroll to position [744, 0]
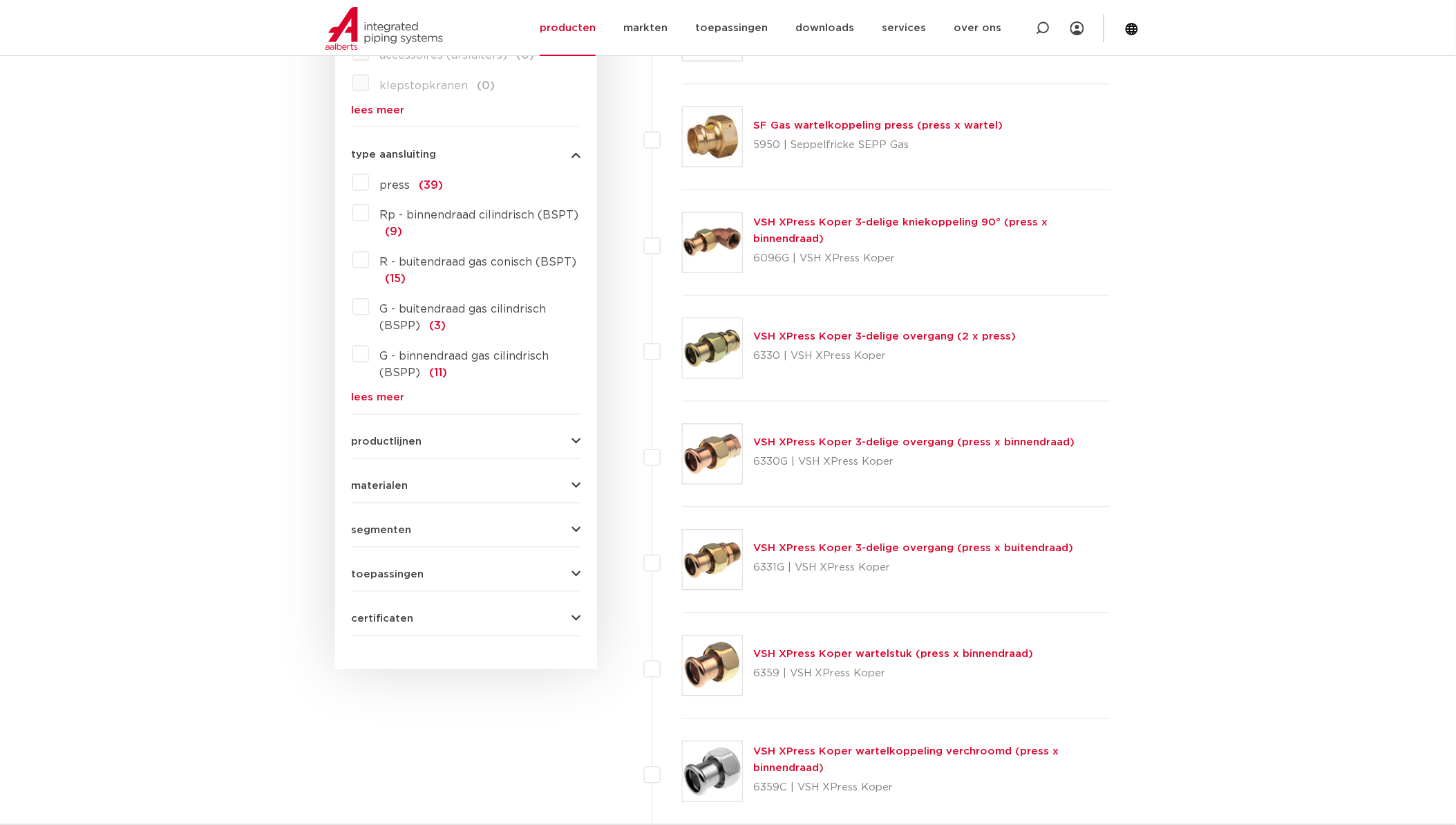
click at [768, 550] on link "VSH XPress Koper 3-delige overgang (press x buitendraad)" at bounding box center [914, 548] width 320 height 10
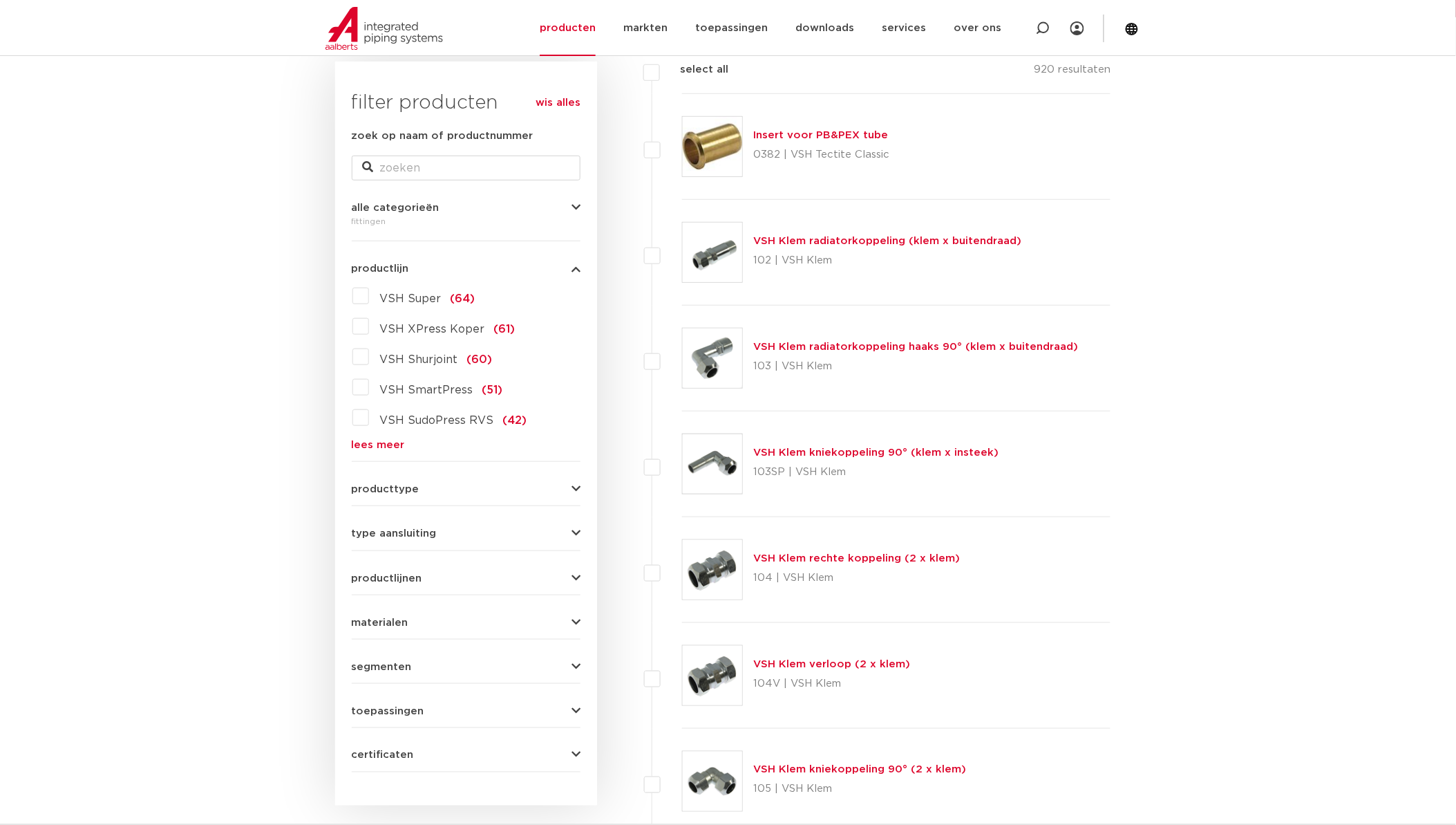
scroll to position [128, 0]
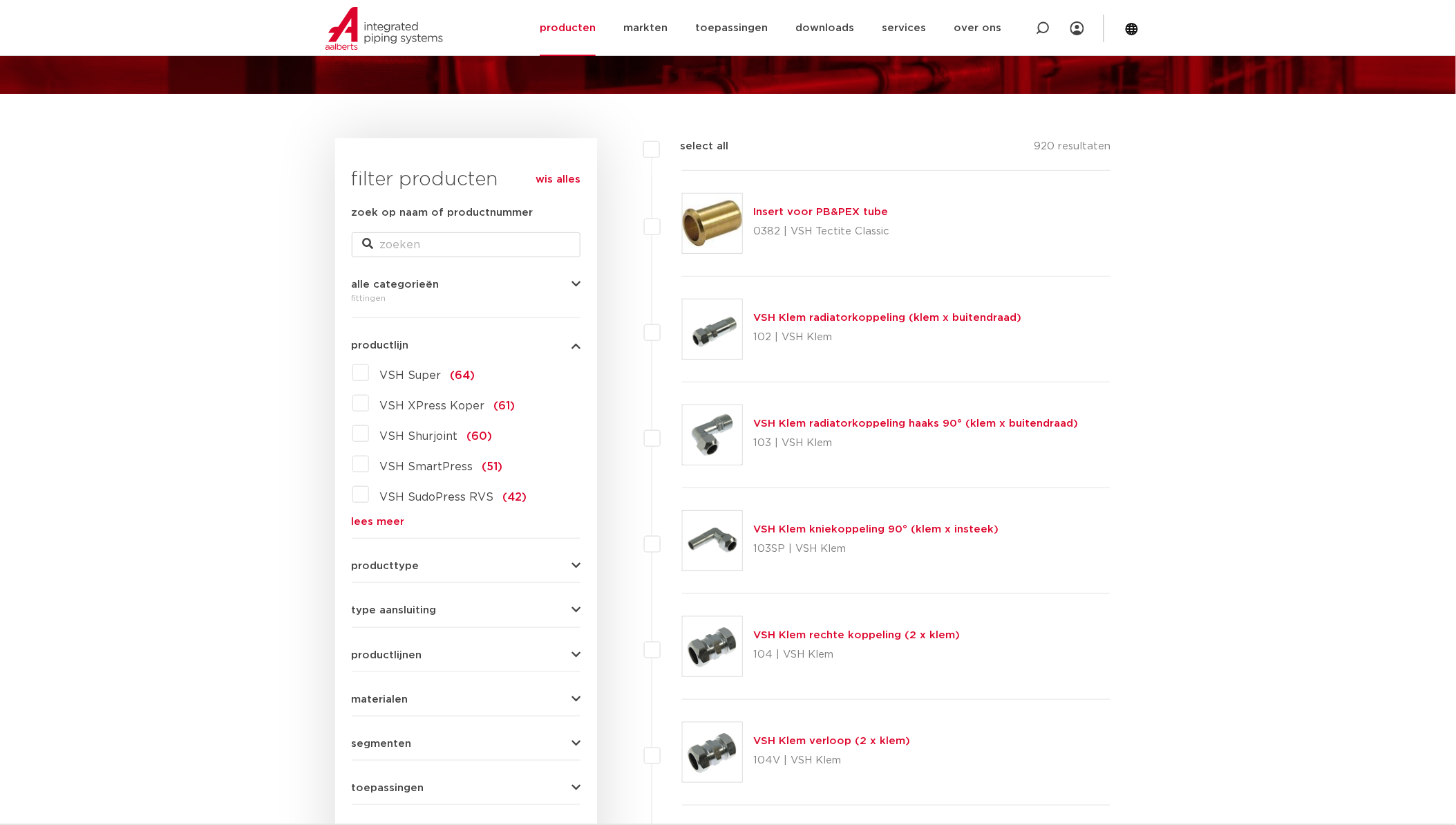
click at [475, 562] on button "producttype" at bounding box center [466, 566] width 228 height 10
click at [369, 630] on label "meerdelig (62)" at bounding box center [419, 624] width 101 height 22
click at [0, 0] on input "meerdelig (62)" at bounding box center [0, 0] width 0 height 0
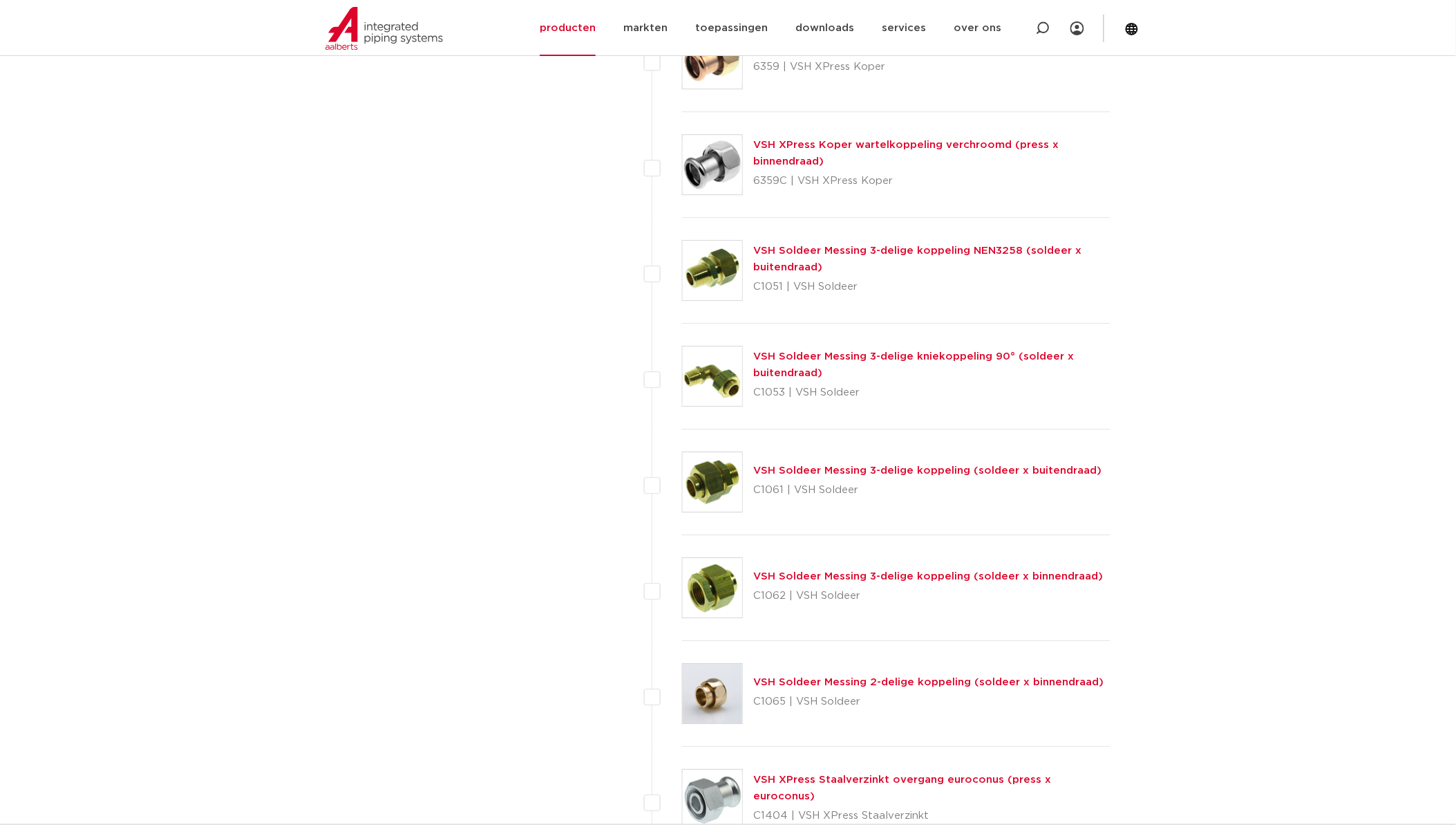
scroll to position [1357, 0]
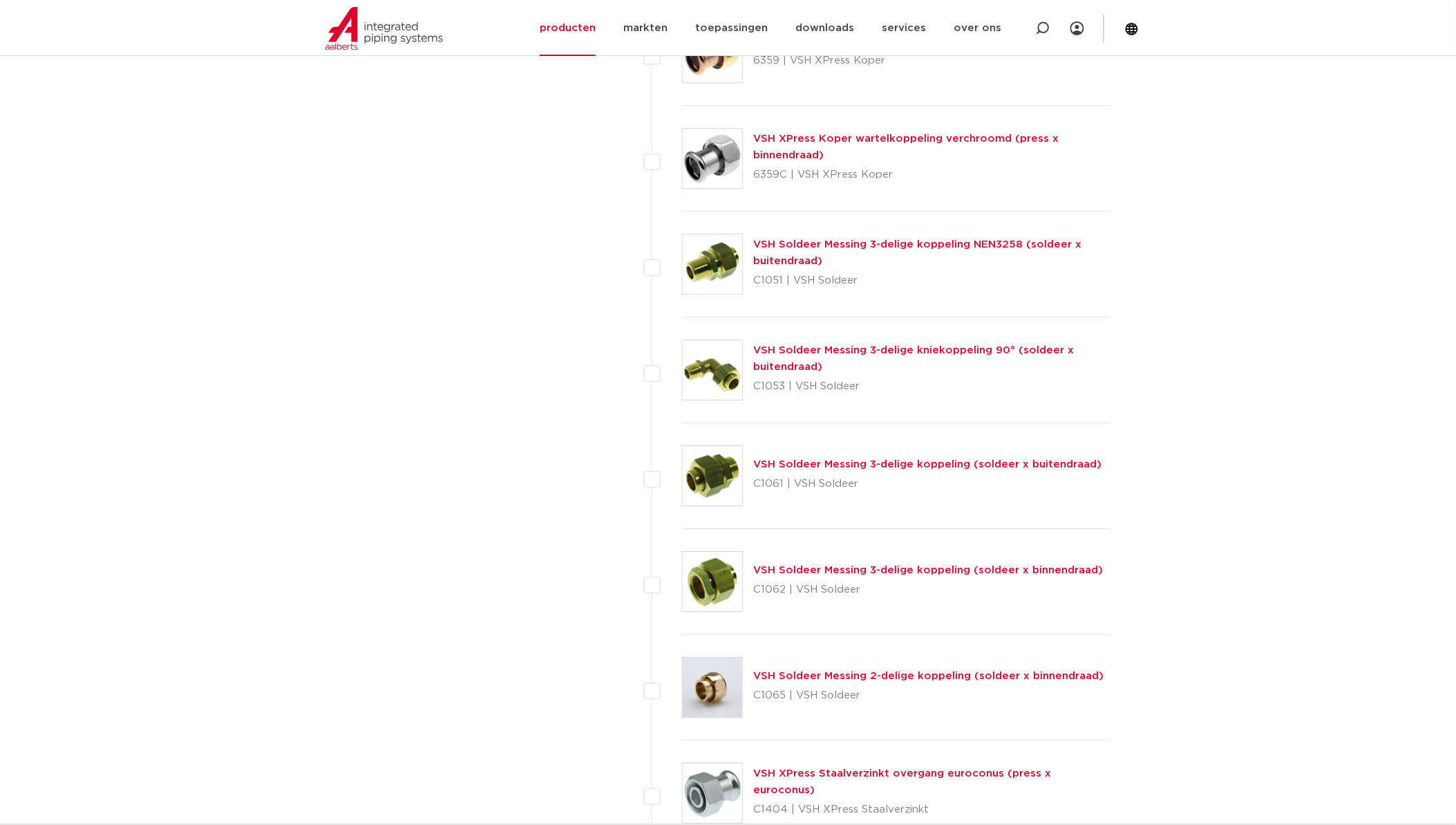
click at [790, 459] on link "VSH Soldeer Messing 3-delige koppeling (soldeer x buitendraad)" at bounding box center [928, 464] width 348 height 10
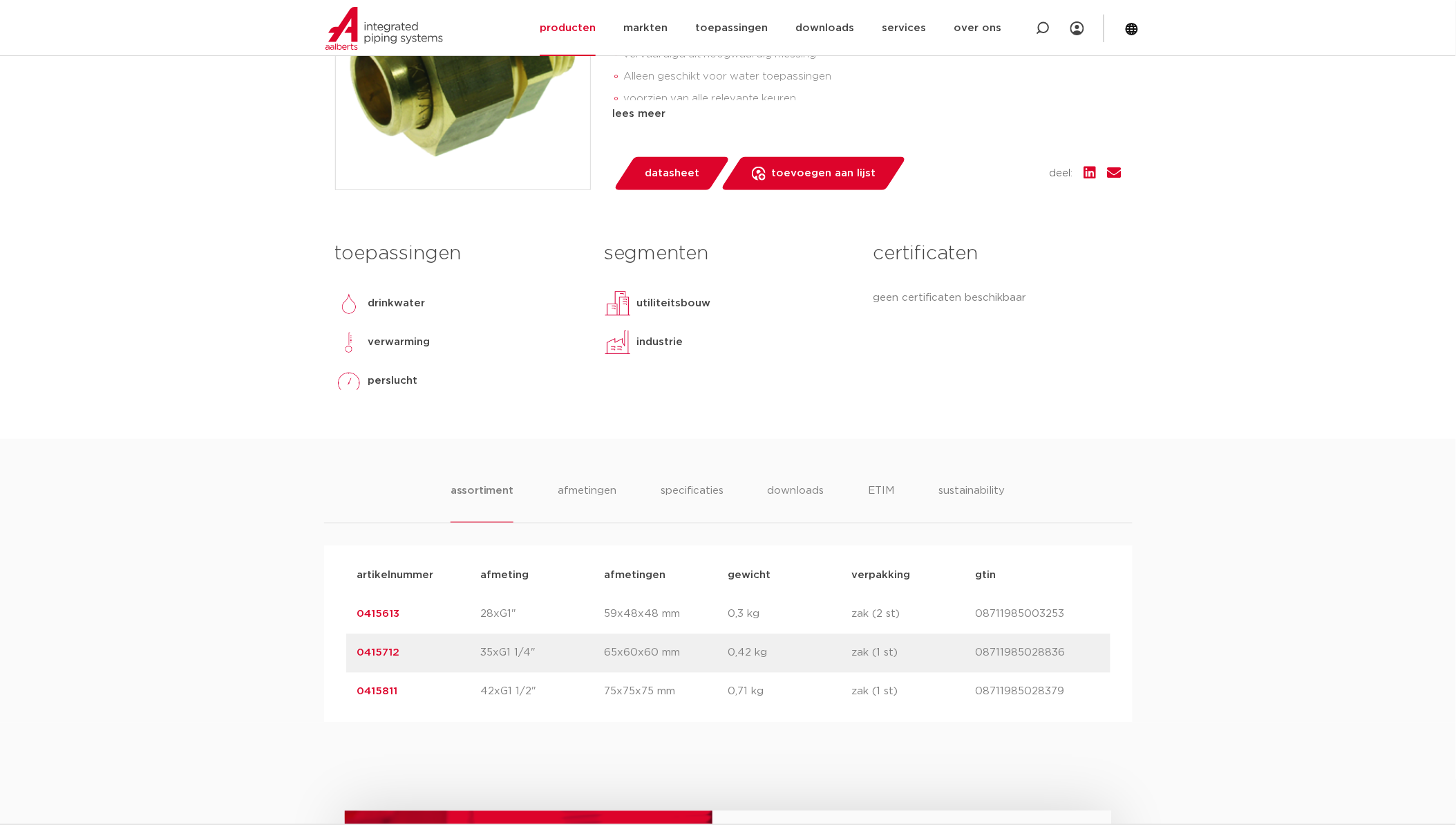
scroll to position [538, 0]
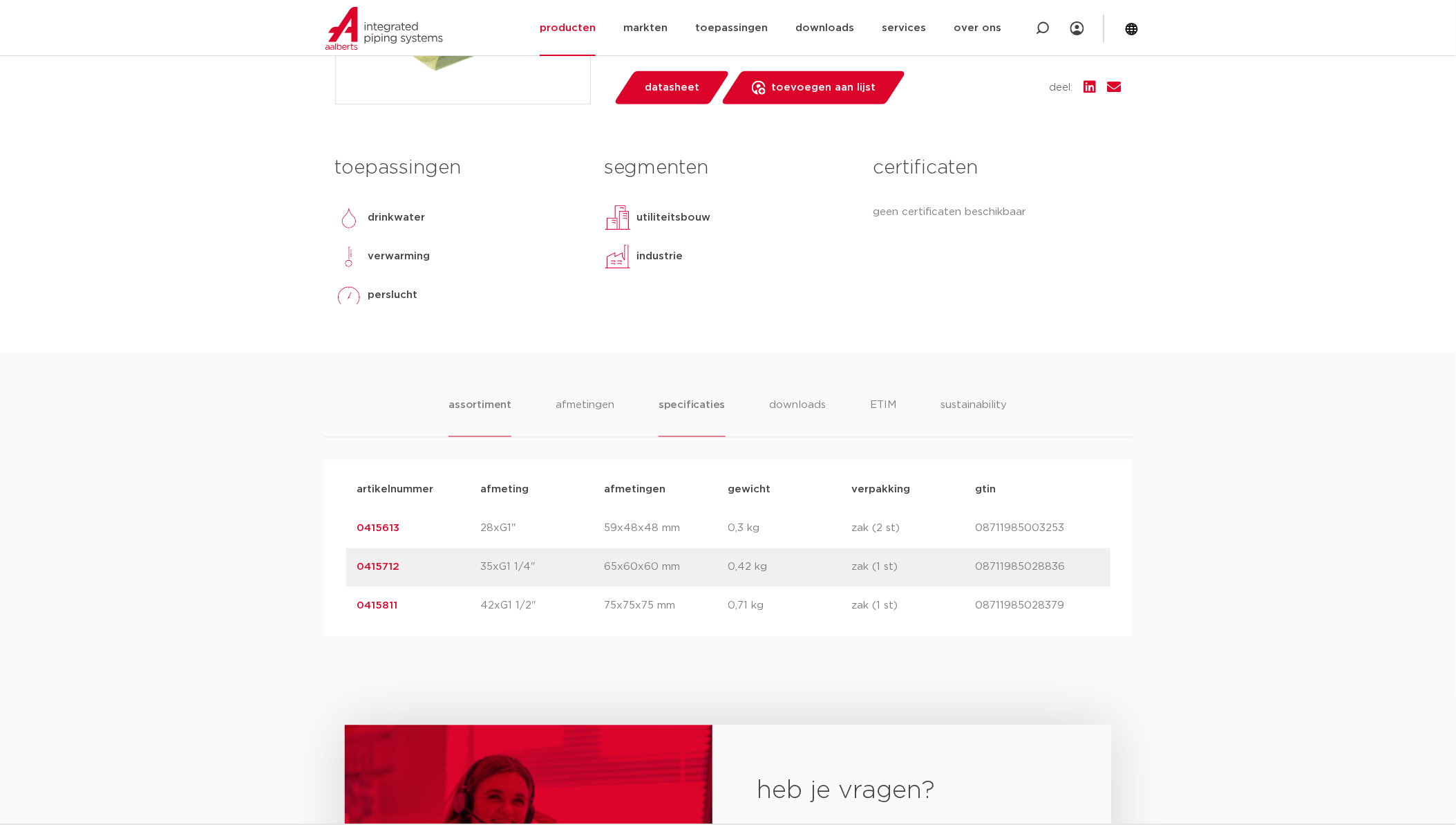
click at [694, 408] on li "specificaties" at bounding box center [692, 417] width 66 height 39
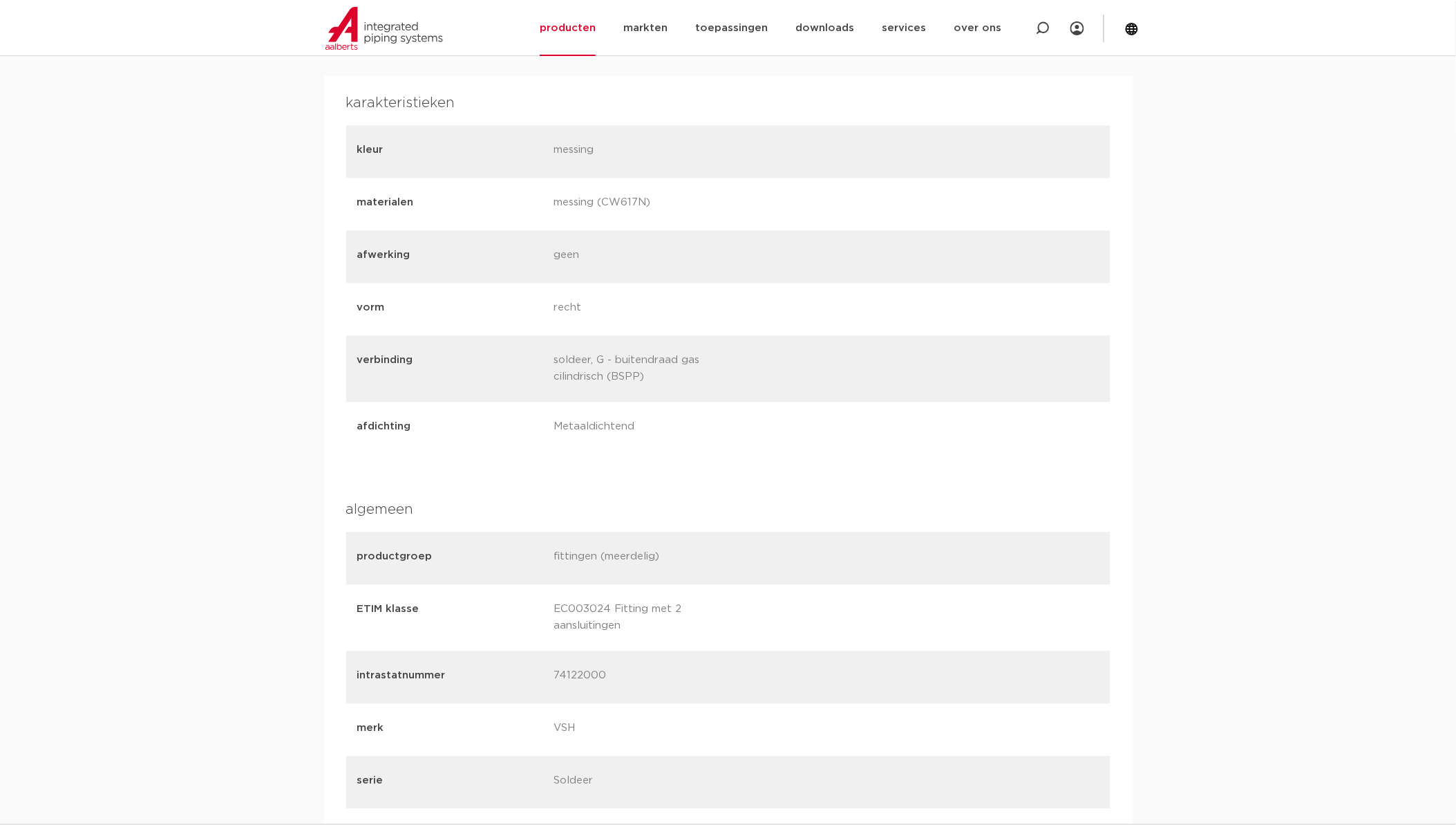
scroll to position [921, 0]
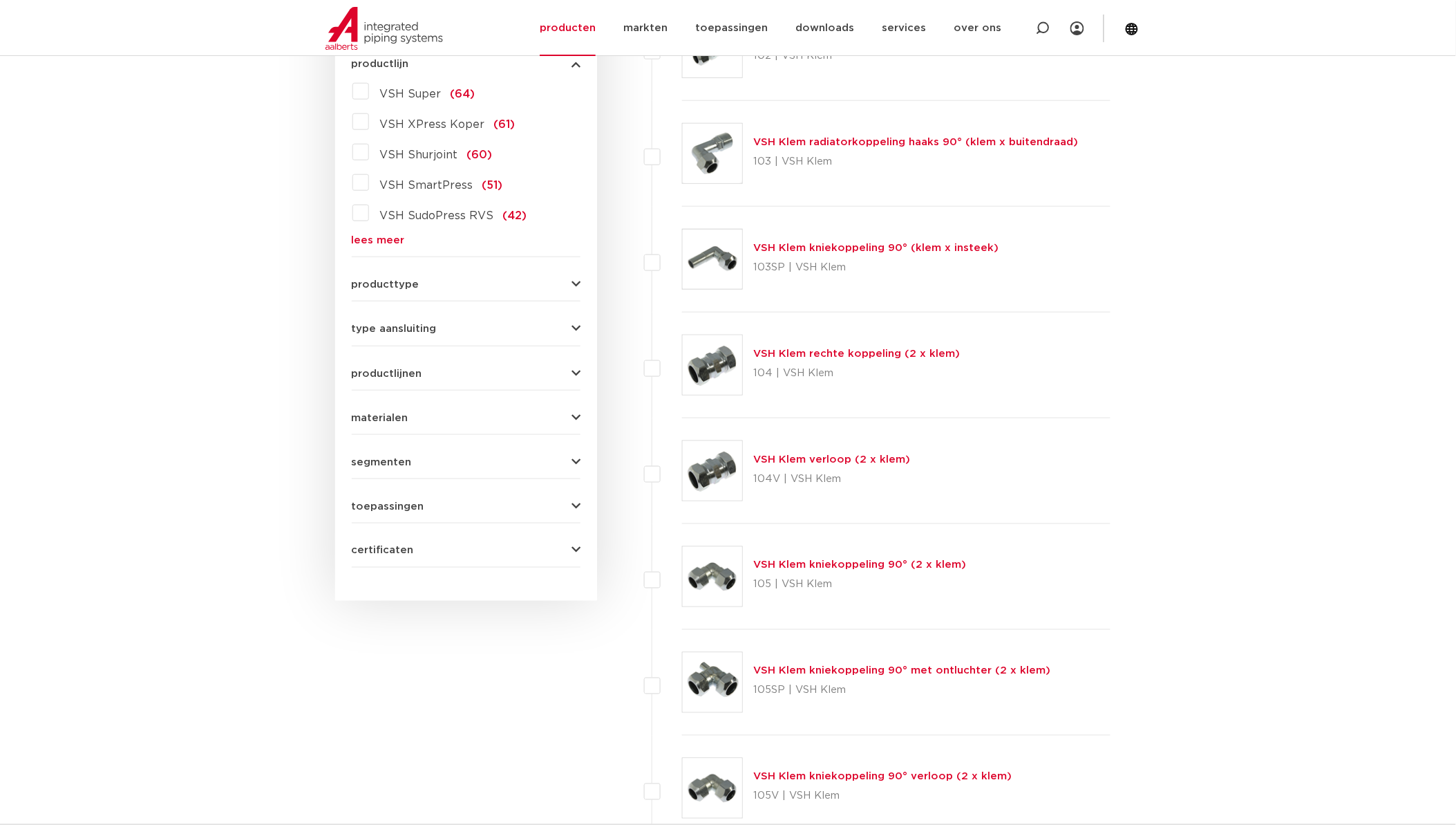
scroll to position [205, 0]
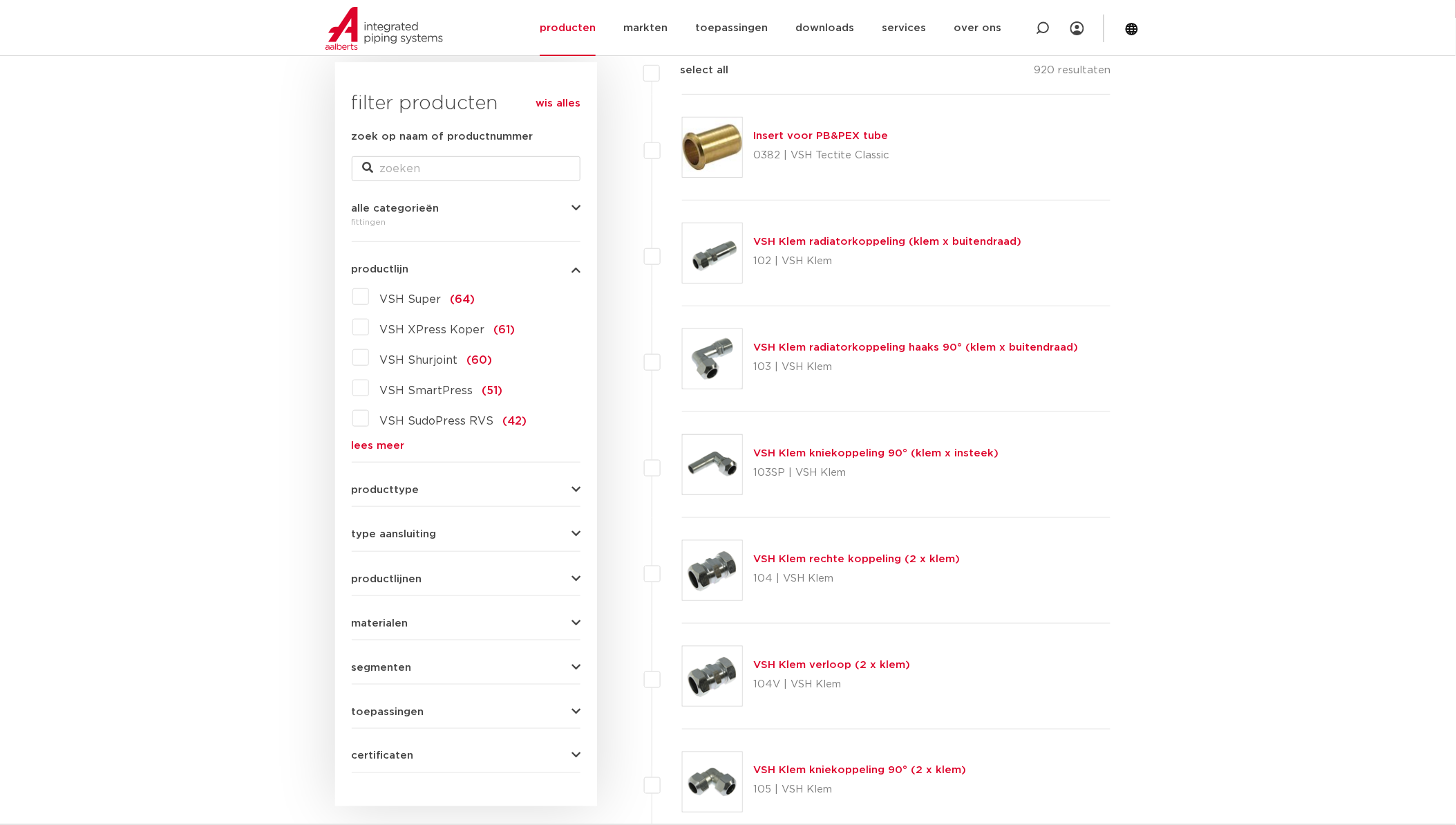
click at [432, 492] on button "producttype" at bounding box center [466, 489] width 228 height 10
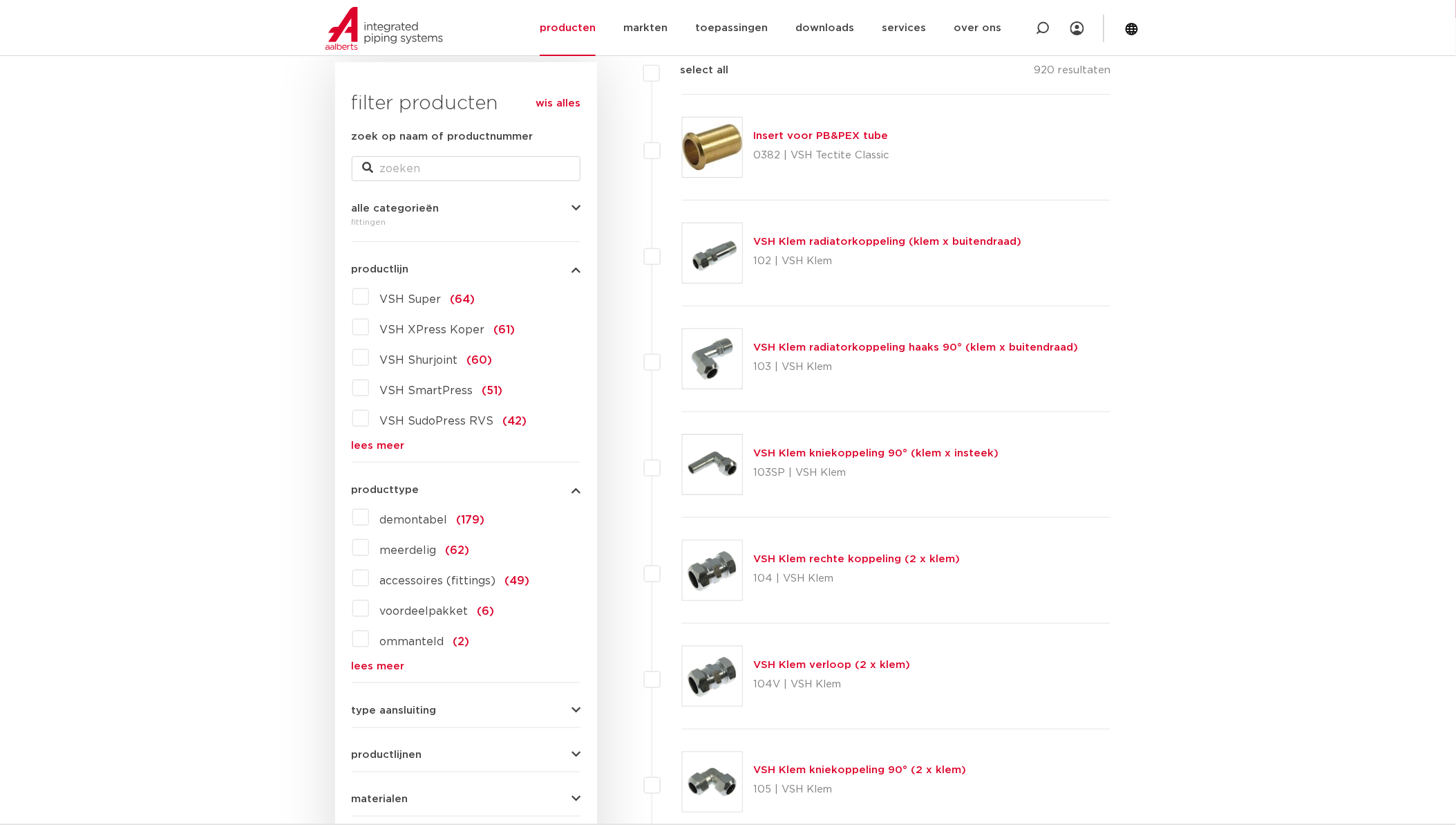
click at [369, 552] on label "meerdelig (62)" at bounding box center [419, 548] width 101 height 22
click at [0, 0] on input "meerdelig (62)" at bounding box center [0, 0] width 0 height 0
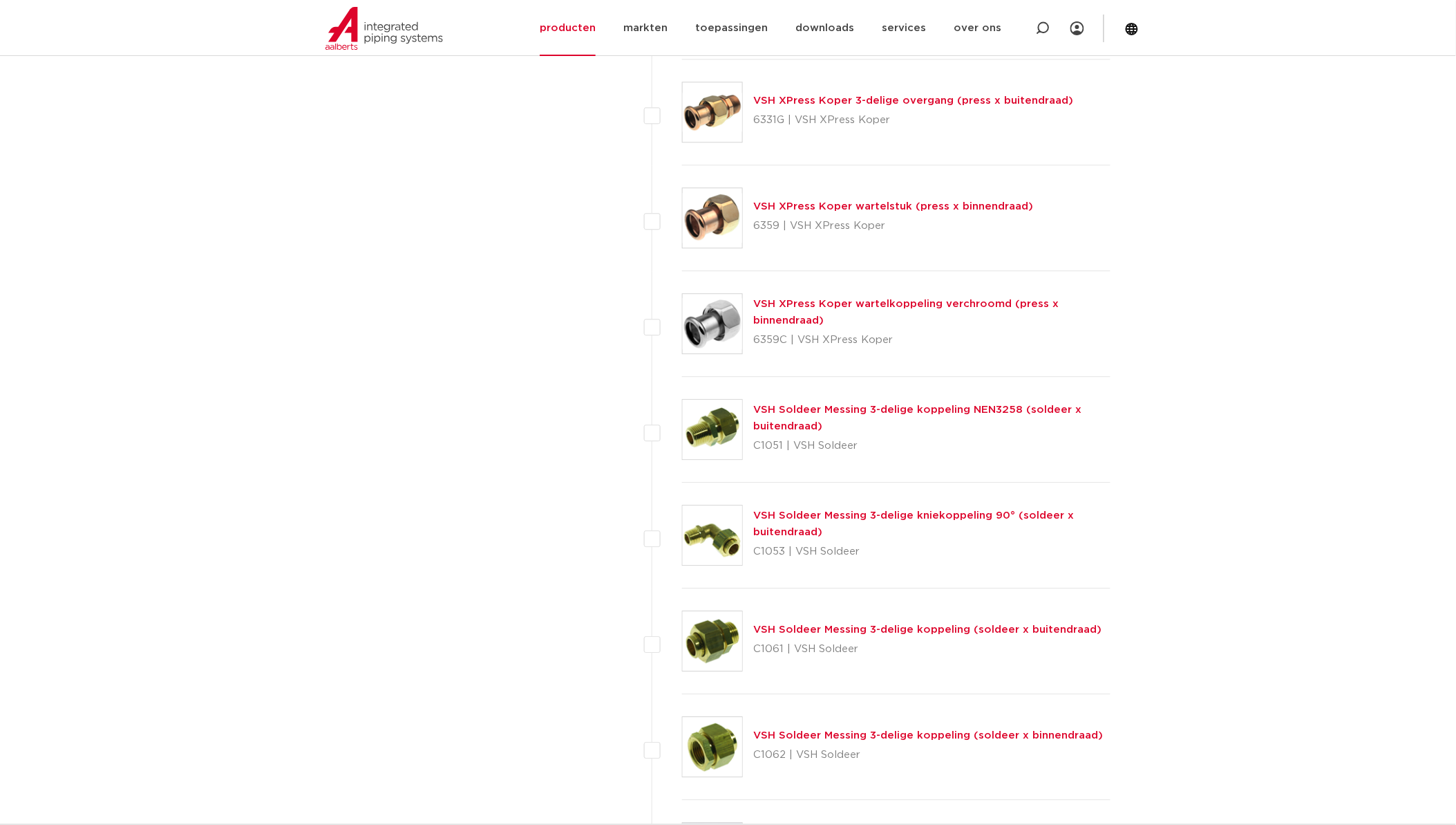
scroll to position [1202, 0]
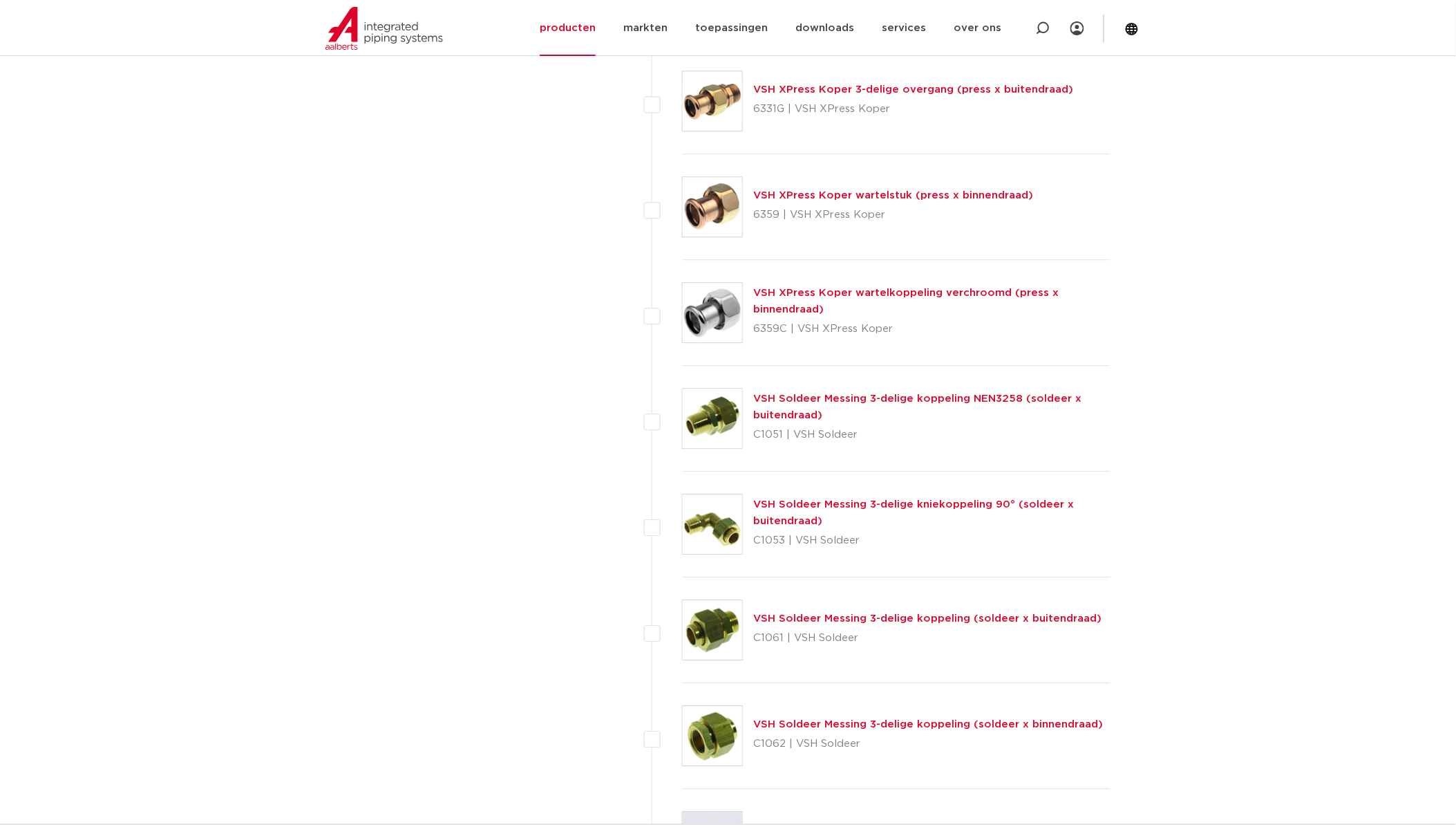
click at [824, 395] on link "VSH Soldeer Messing 3-delige koppeling NEN3258 (soldeer x buitendraad)" at bounding box center [918, 406] width 329 height 27
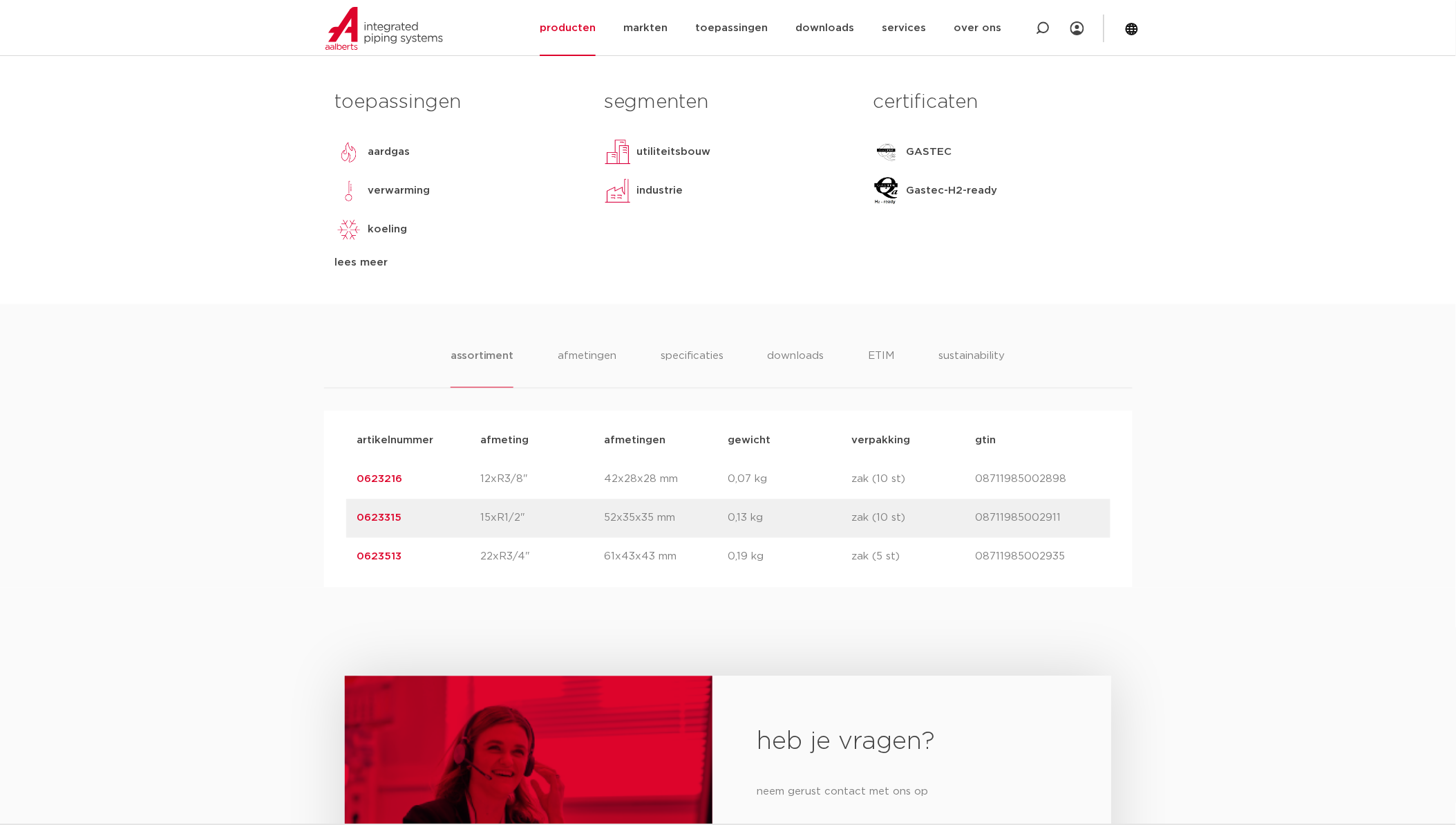
scroll to position [614, 0]
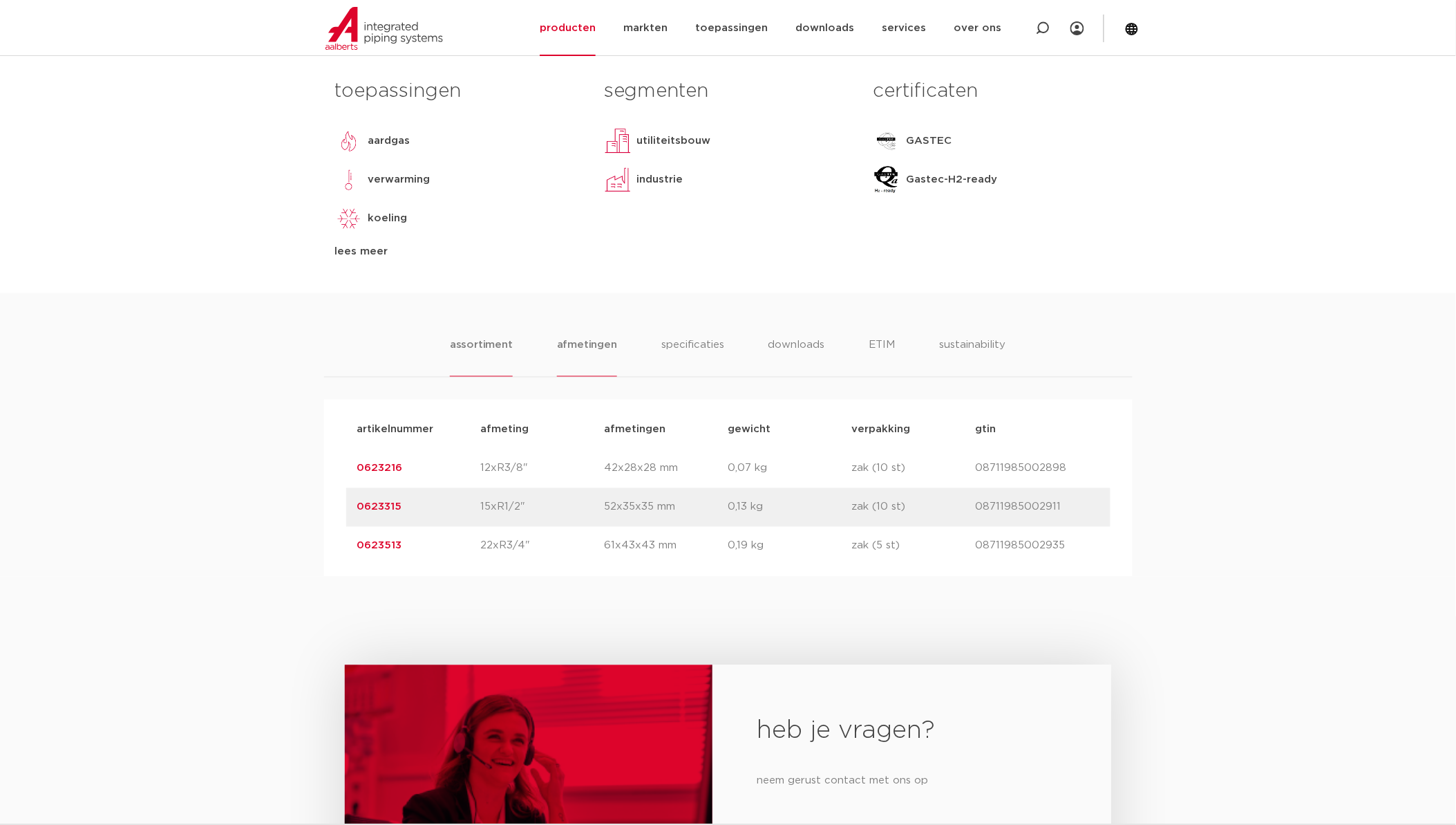
click at [581, 351] on li "afmetingen" at bounding box center [587, 357] width 60 height 39
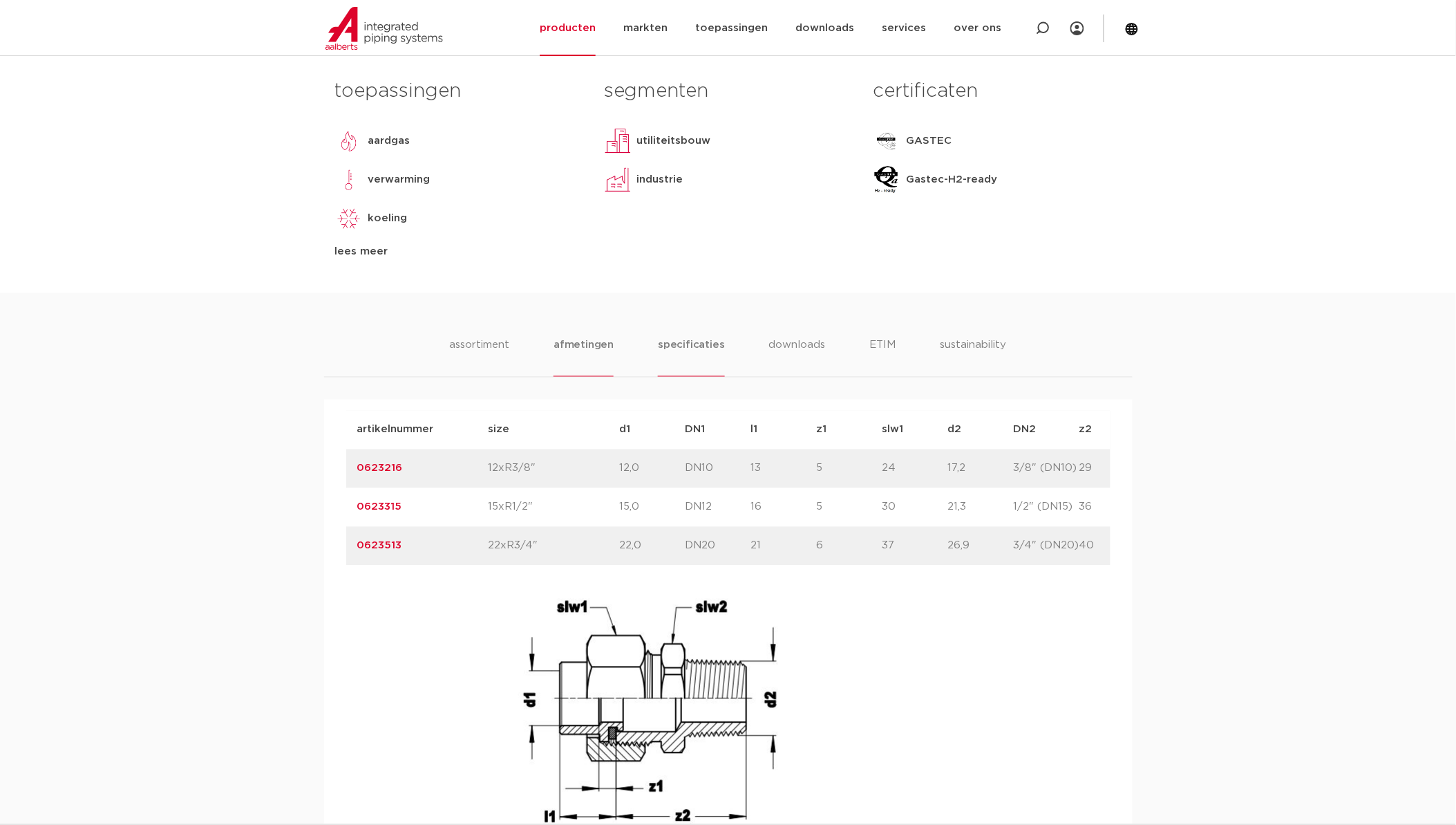
click at [694, 346] on li "specificaties" at bounding box center [691, 357] width 66 height 39
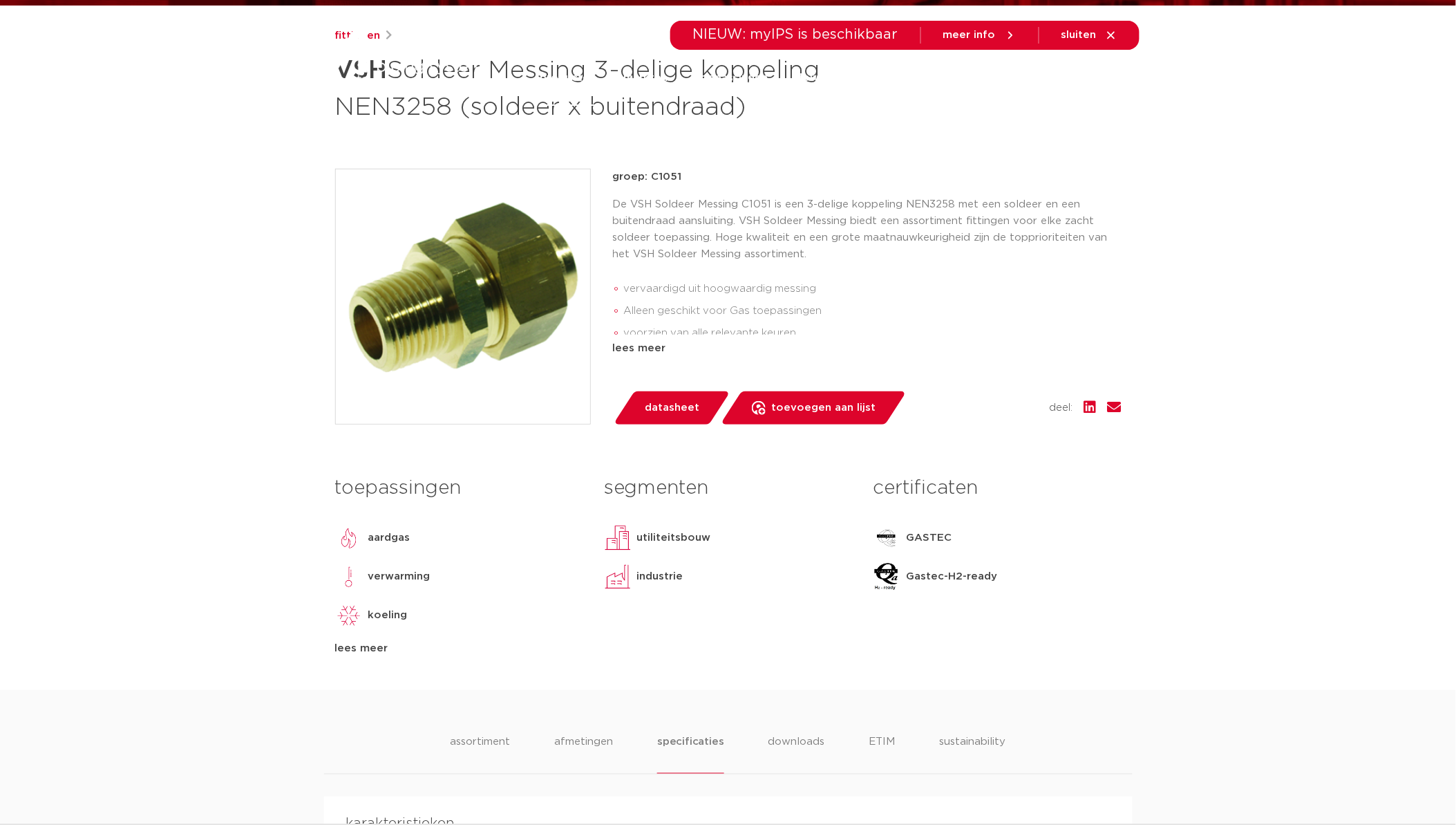
scroll to position [0, 0]
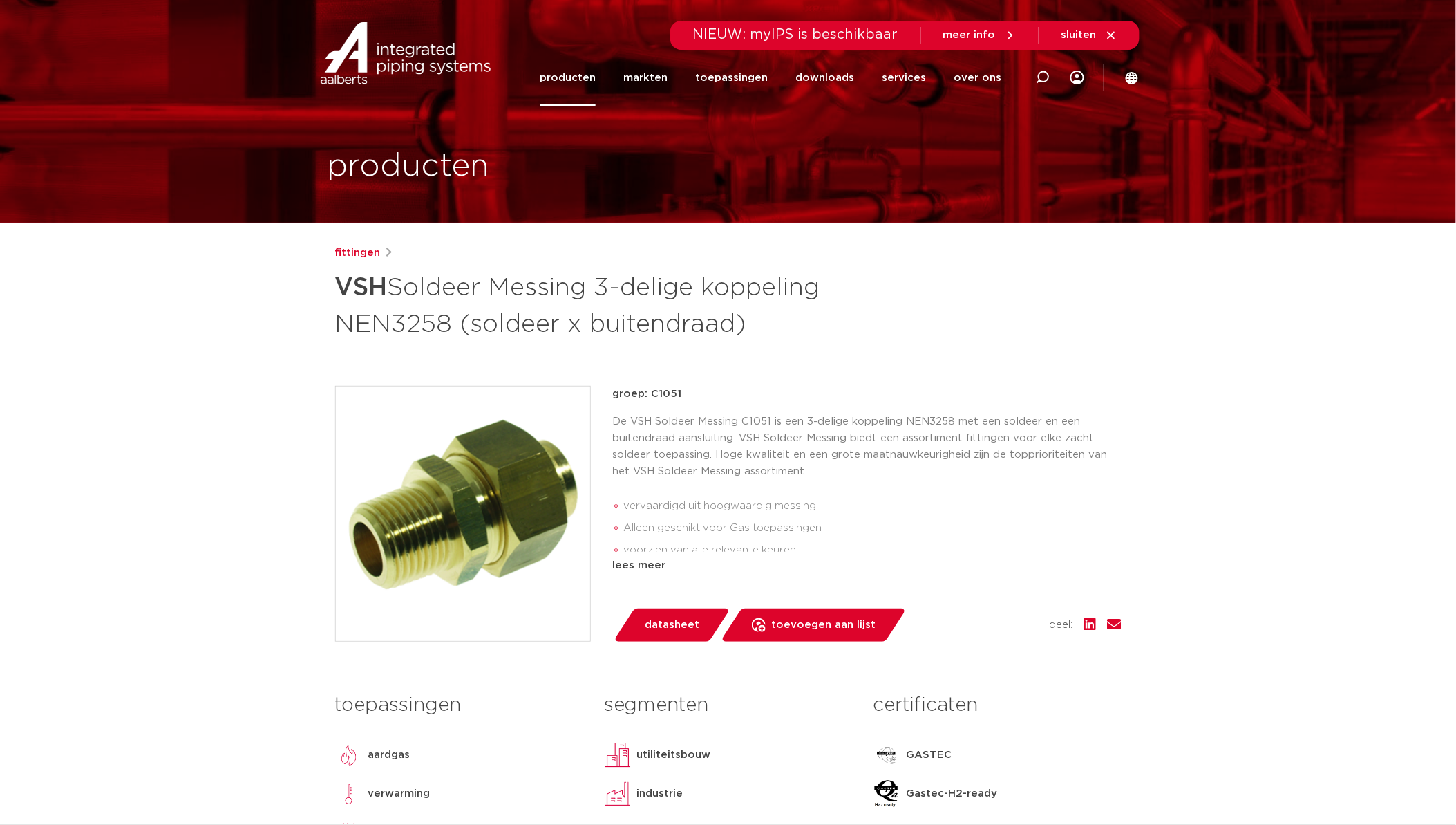
drag, startPoint x: 683, startPoint y: 395, endPoint x: 652, endPoint y: 399, distance: 31.3
click at [652, 399] on p "groep: C1051" at bounding box center [867, 394] width 508 height 17
copy p "C1051"
drag, startPoint x: 480, startPoint y: 494, endPoint x: 444, endPoint y: 535, distance: 54.6
click at [444, 535] on img at bounding box center [463, 514] width 255 height 255
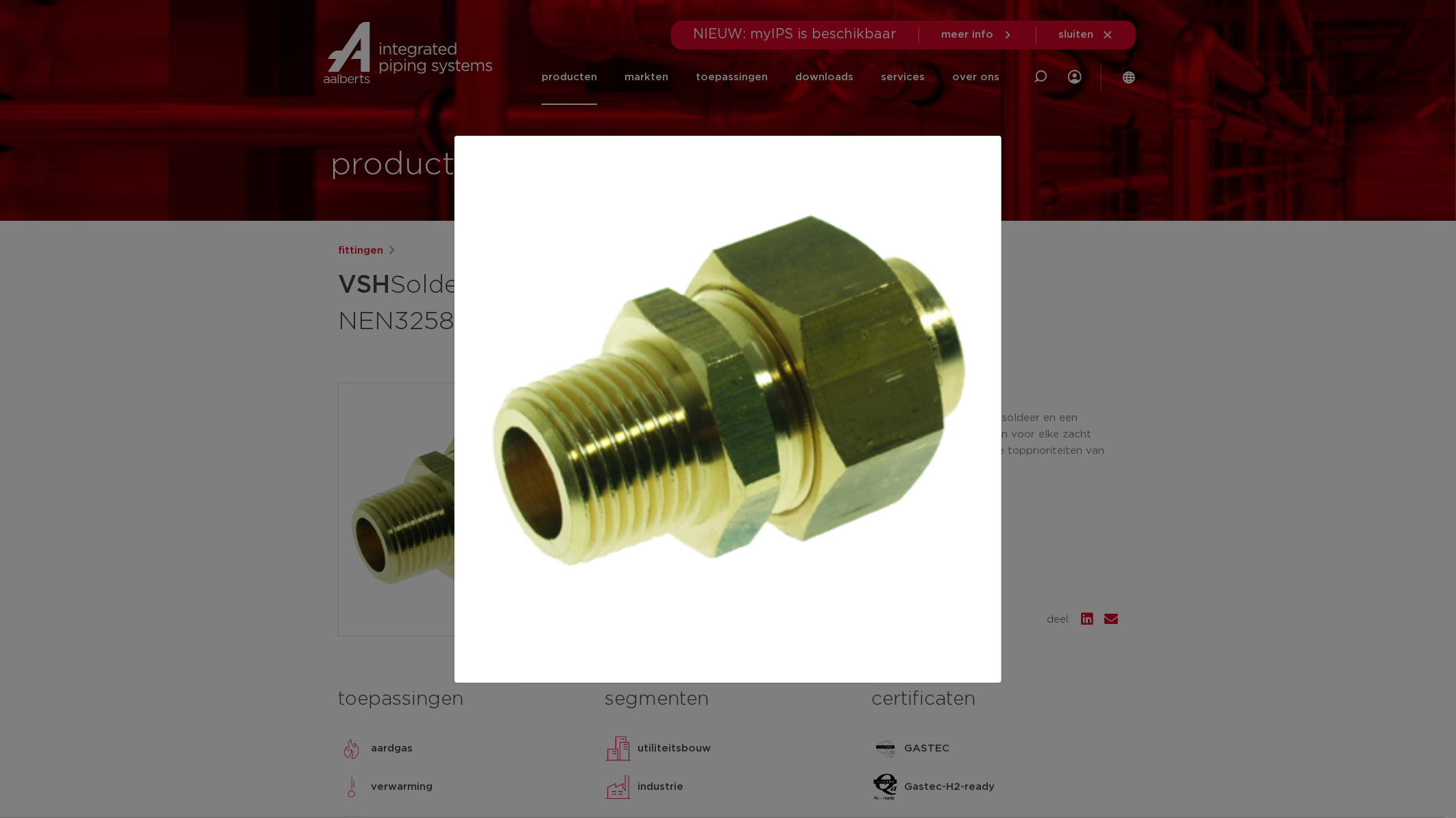
click at [1163, 392] on div at bounding box center [728, 409] width 1456 height 818
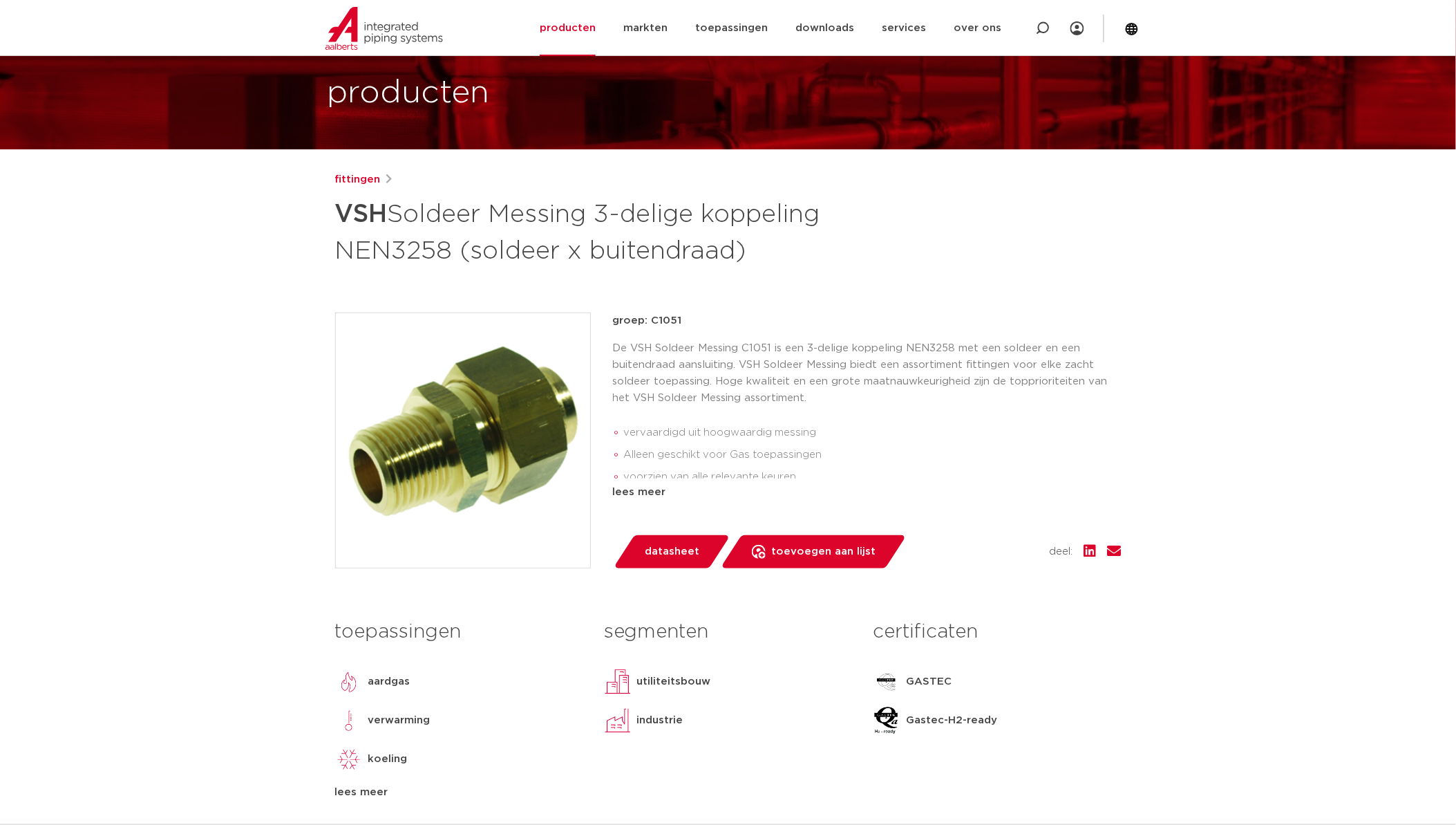
scroll to position [77, 0]
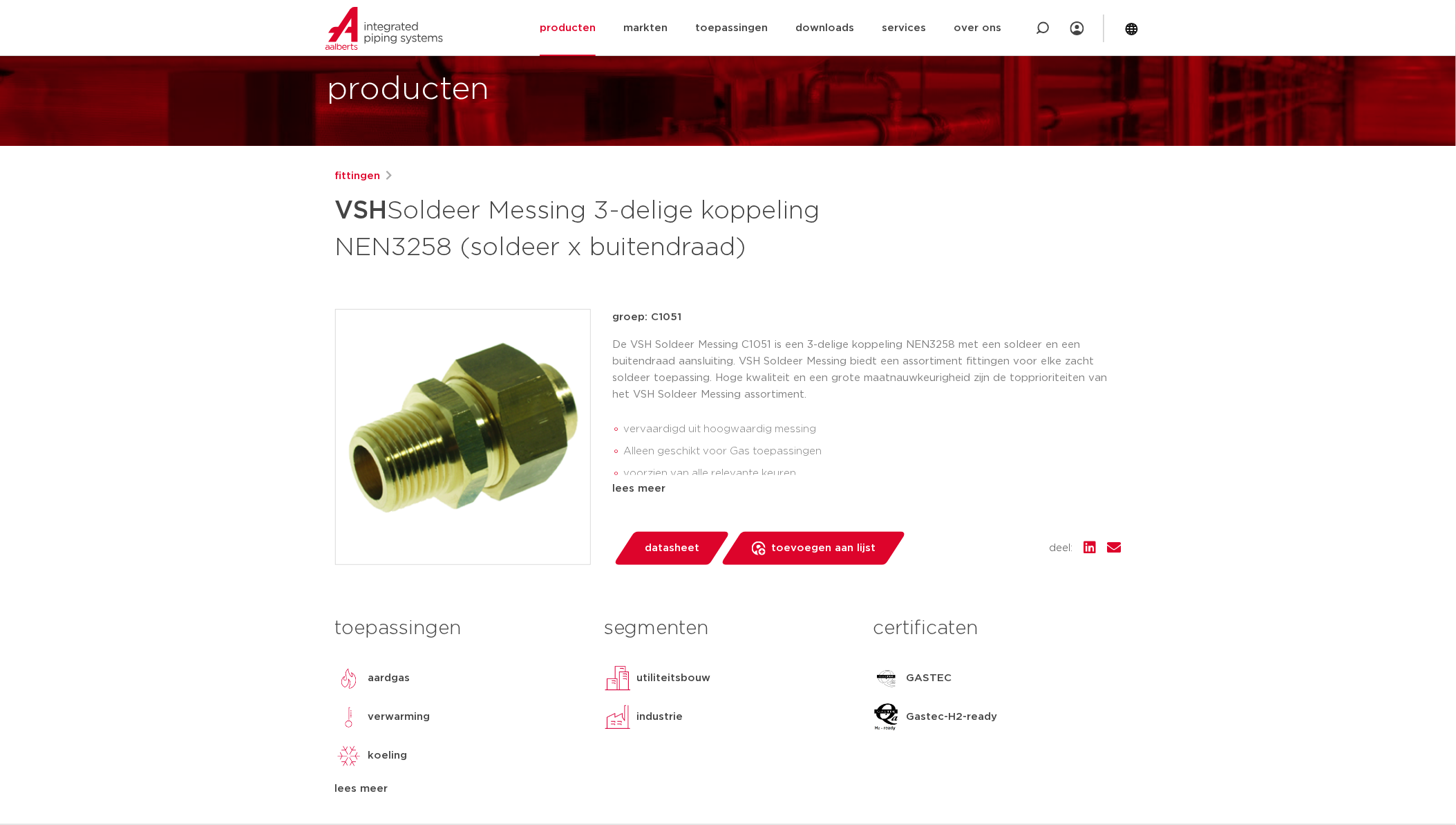
click at [667, 318] on p "groep: C1051" at bounding box center [867, 317] width 508 height 17
click at [666, 318] on p "groep: C1051" at bounding box center [867, 317] width 508 height 17
drag, startPoint x: 666, startPoint y: 318, endPoint x: 672, endPoint y: 318, distance: 6.0
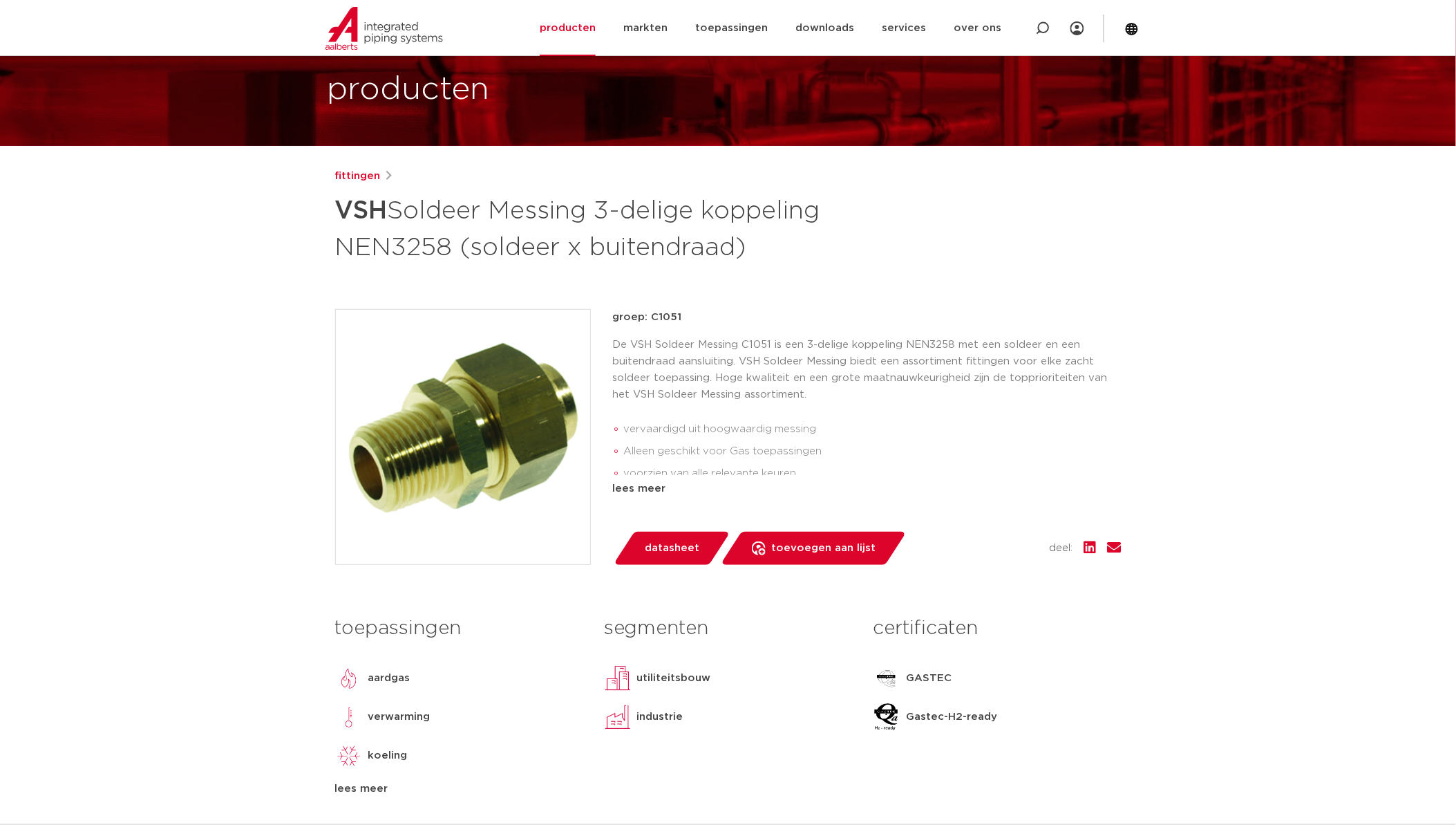
click at [672, 318] on p "groep: C1051" at bounding box center [867, 317] width 508 height 17
drag, startPoint x: 682, startPoint y: 317, endPoint x: 653, endPoint y: 319, distance: 29.1
click at [653, 319] on p "groep: C1051" at bounding box center [867, 317] width 508 height 17
copy p "C1051"
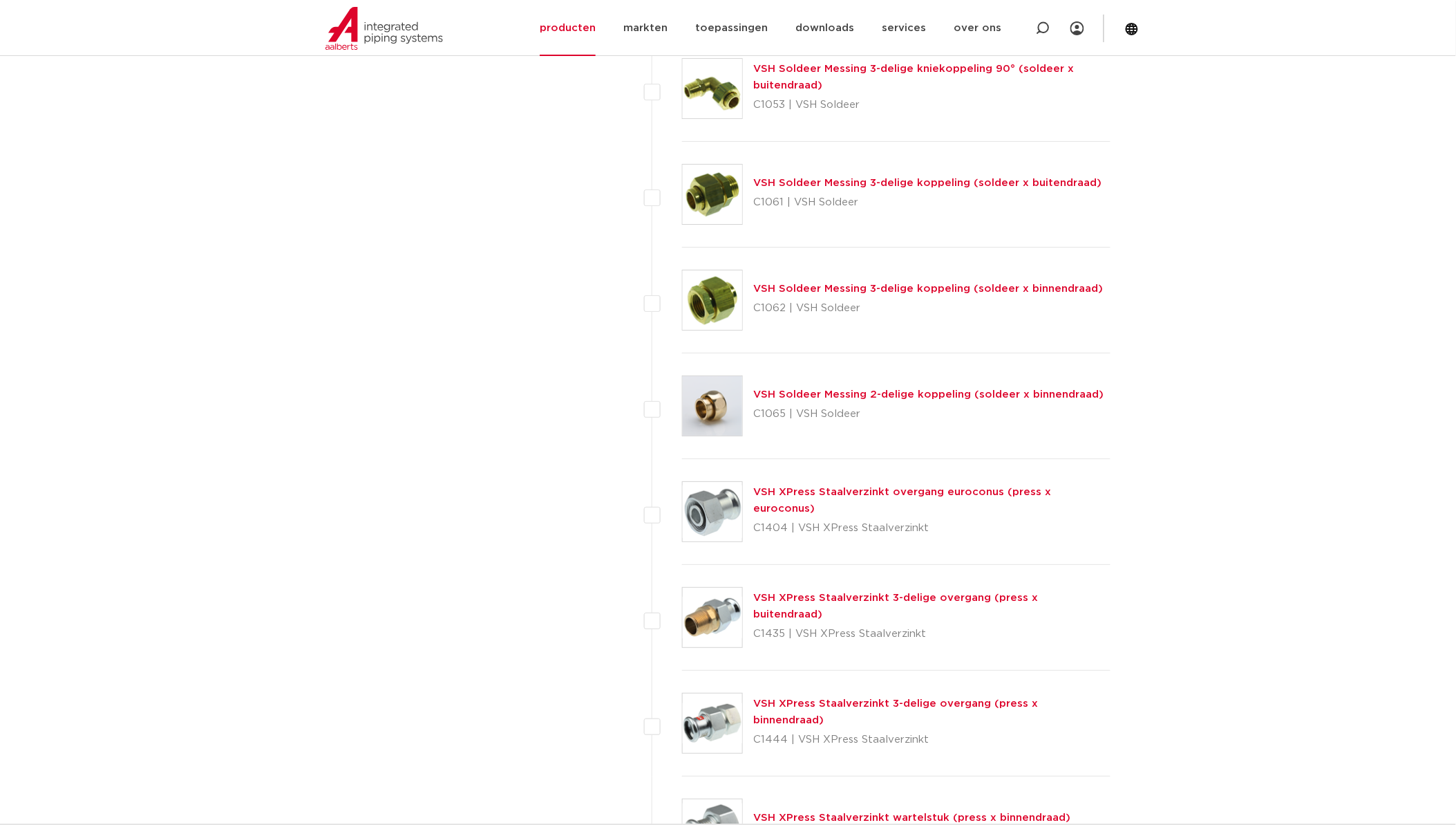
scroll to position [1663, 0]
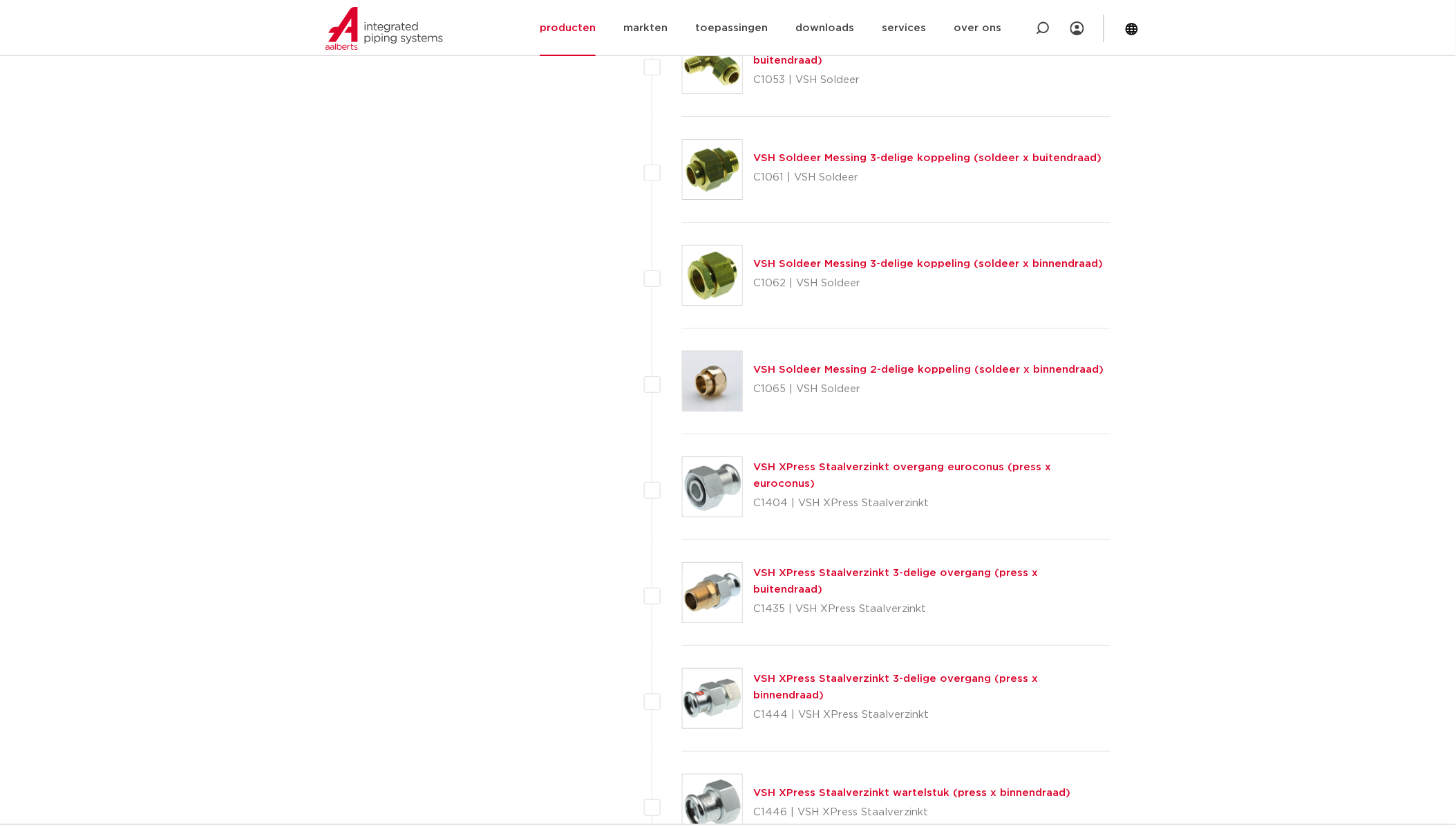
drag, startPoint x: 786, startPoint y: 600, endPoint x: 751, endPoint y: 604, distance: 35.2
click at [751, 604] on div "VSH XPress Staalverzinkt 3-delige overgang (press x buitendraad) C1435 | VSH XP…" at bounding box center [897, 593] width 429 height 106
drag, startPoint x: 751, startPoint y: 604, endPoint x: 759, endPoint y: 603, distance: 8.1
copy p "C1435"
click at [768, 579] on link "VSH XPress Staalverzinkt 3-delige overgang (press x buitendraad)" at bounding box center [896, 581] width 285 height 27
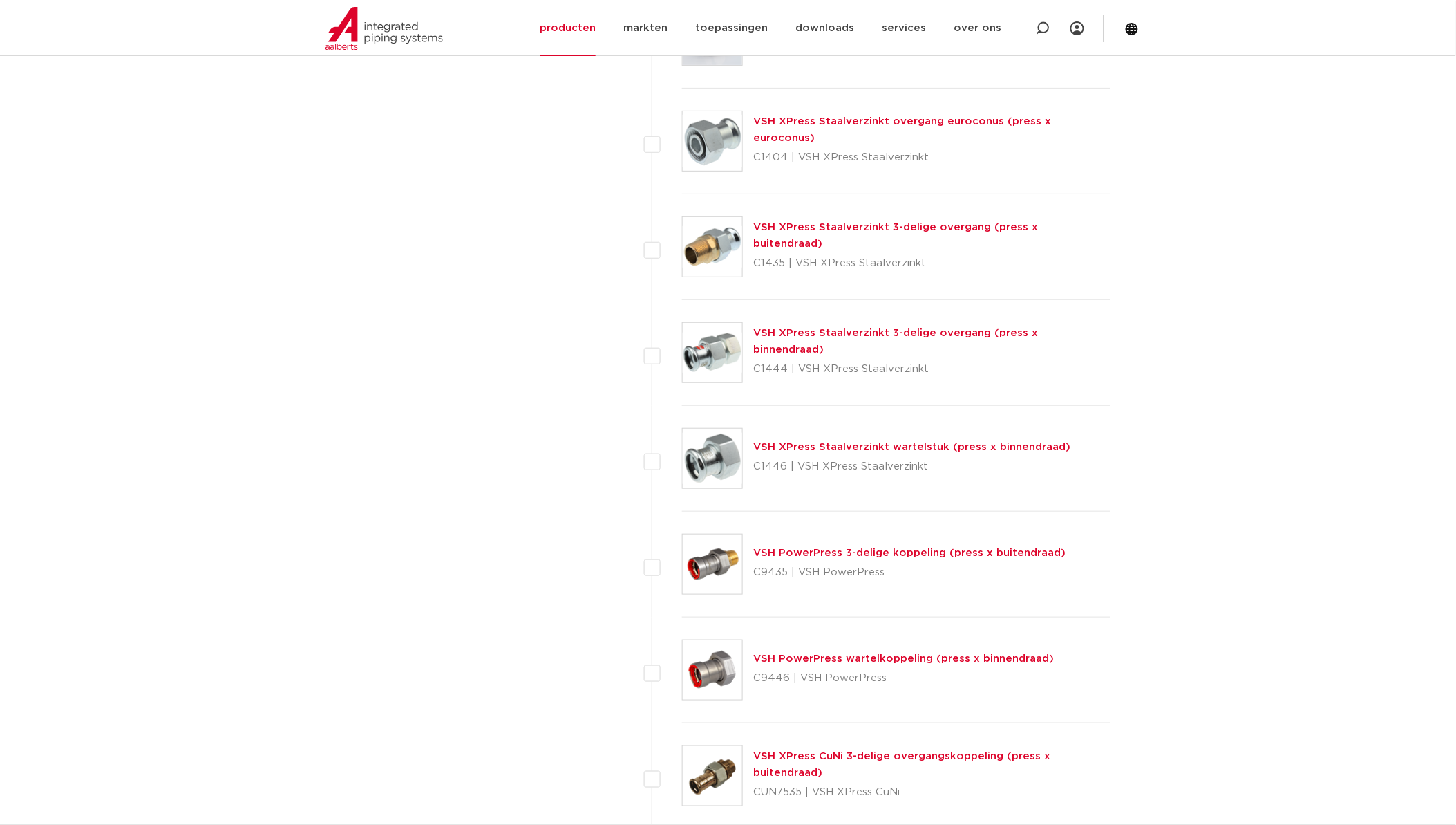
scroll to position [2047, 0]
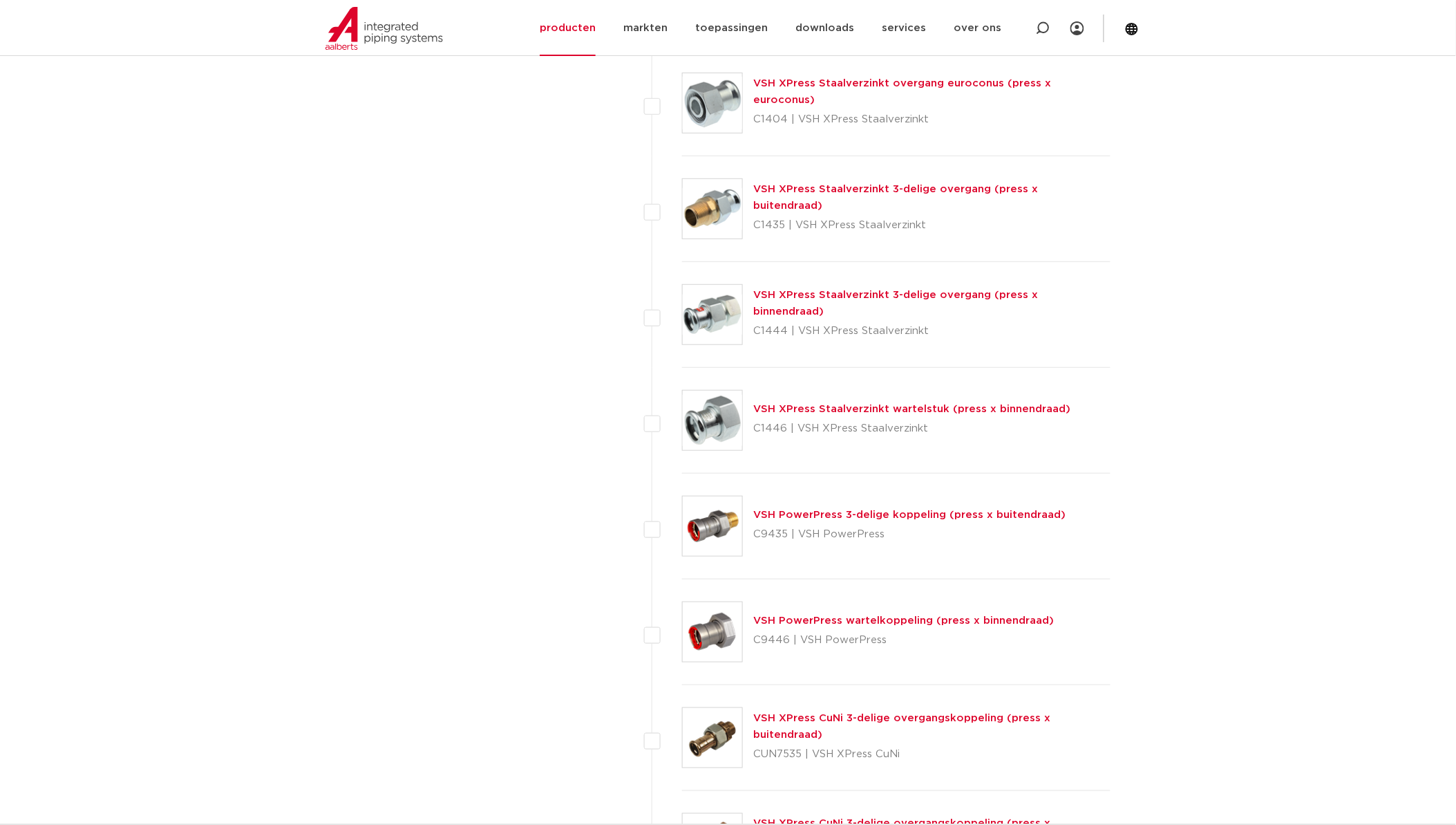
click at [703, 515] on img at bounding box center [712, 525] width 59 height 59
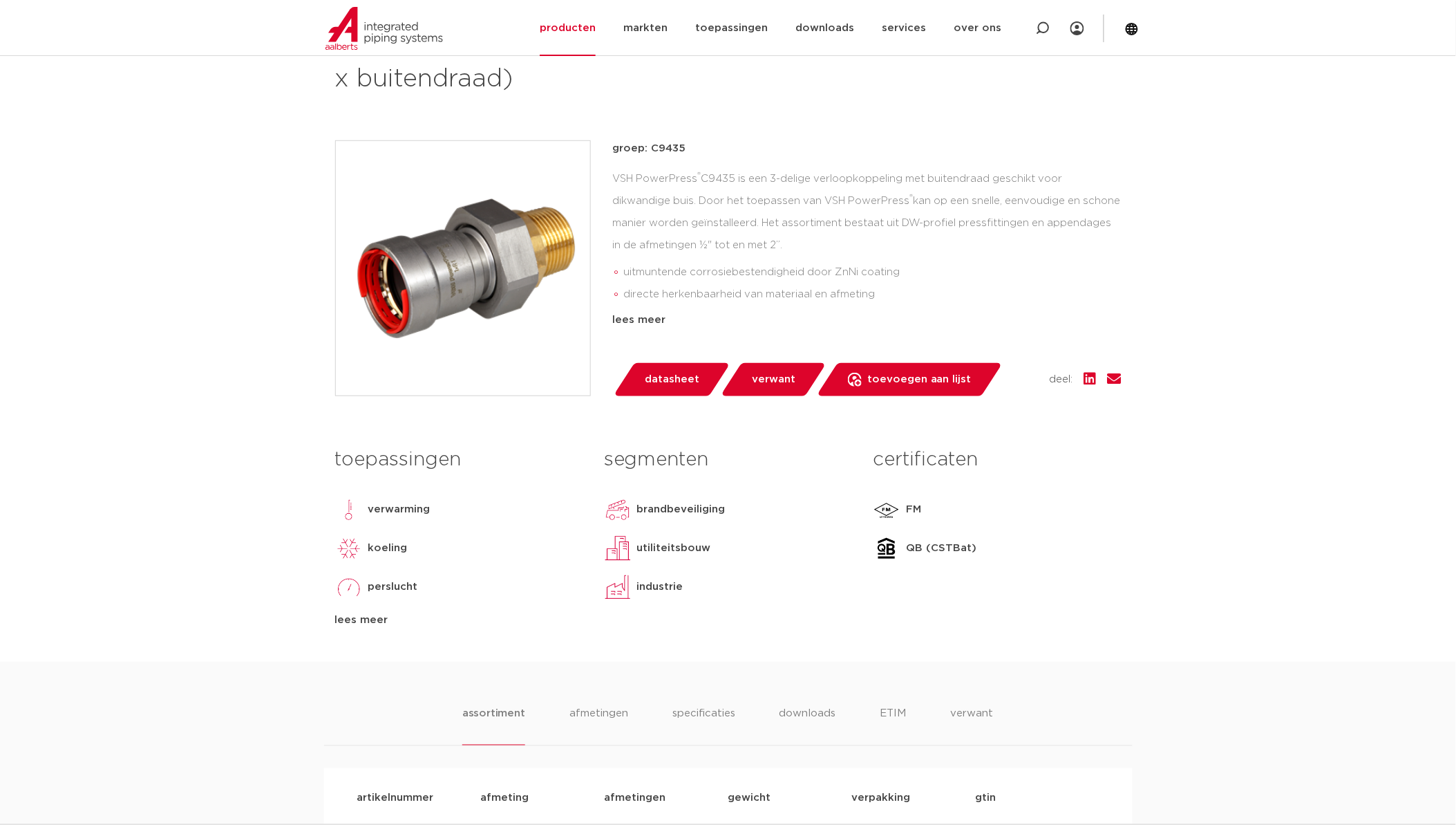
scroll to position [538, 0]
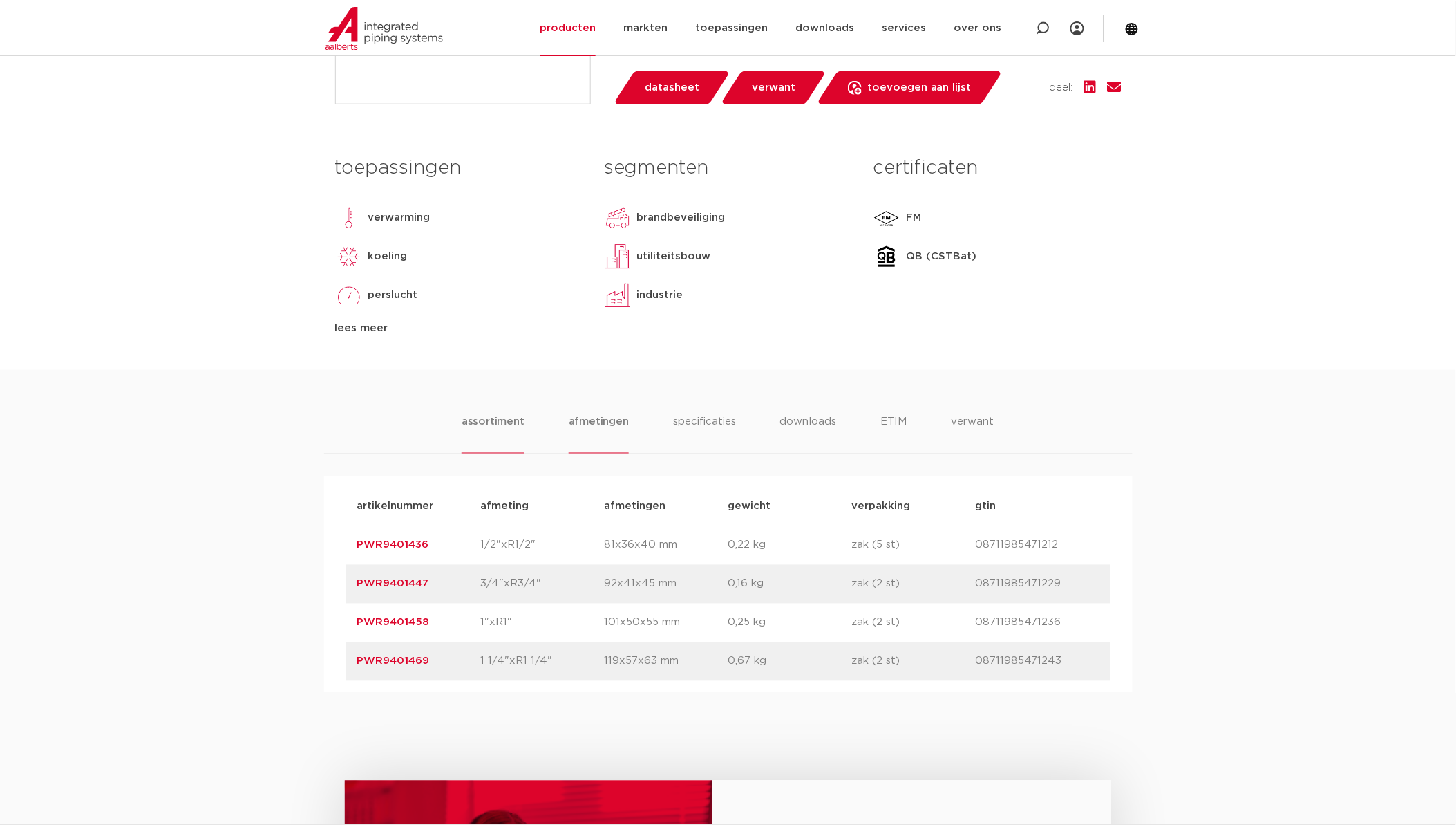
click at [606, 421] on li "afmetingen" at bounding box center [599, 434] width 60 height 39
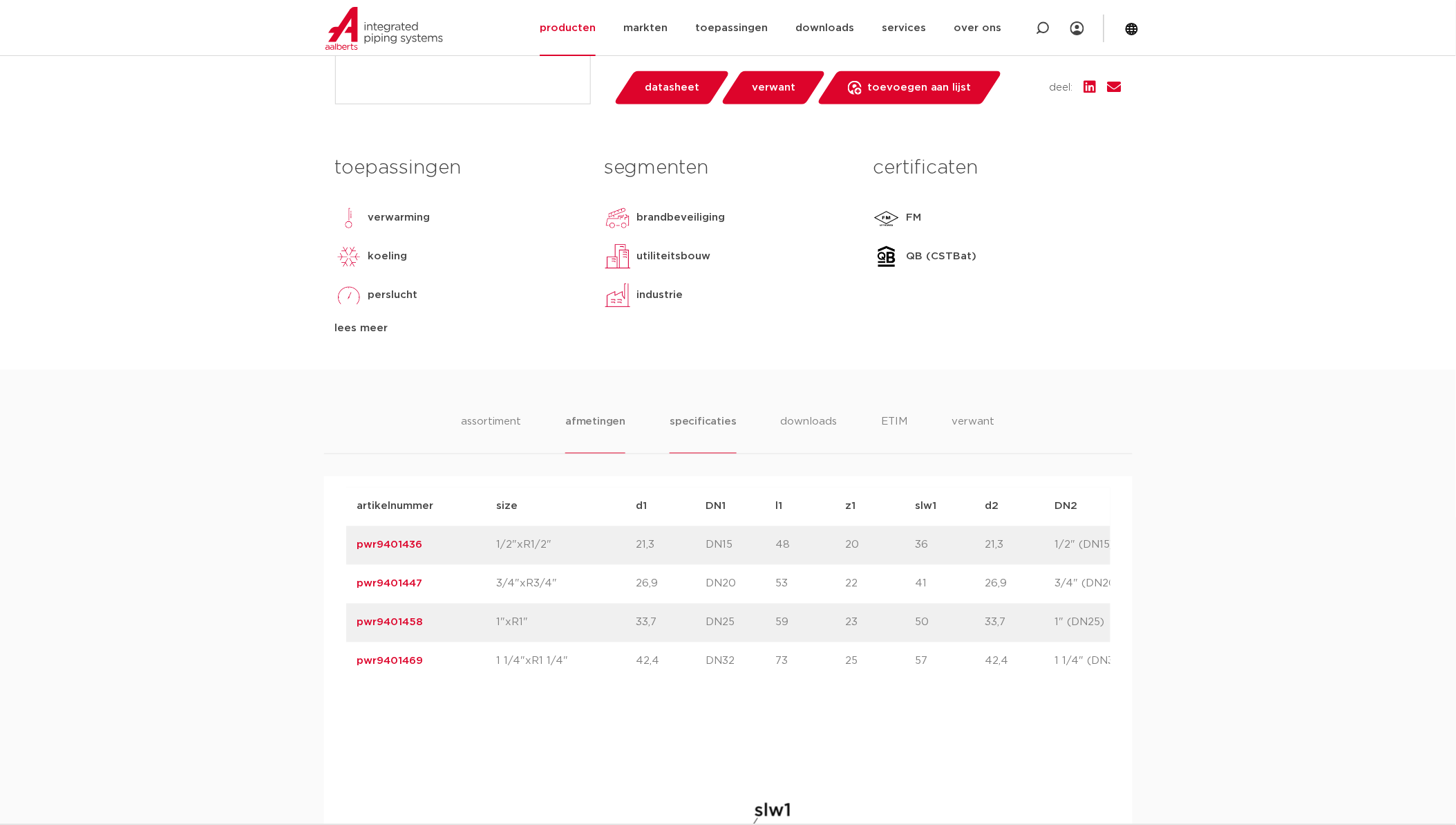
click at [693, 419] on li "specificaties" at bounding box center [702, 434] width 66 height 39
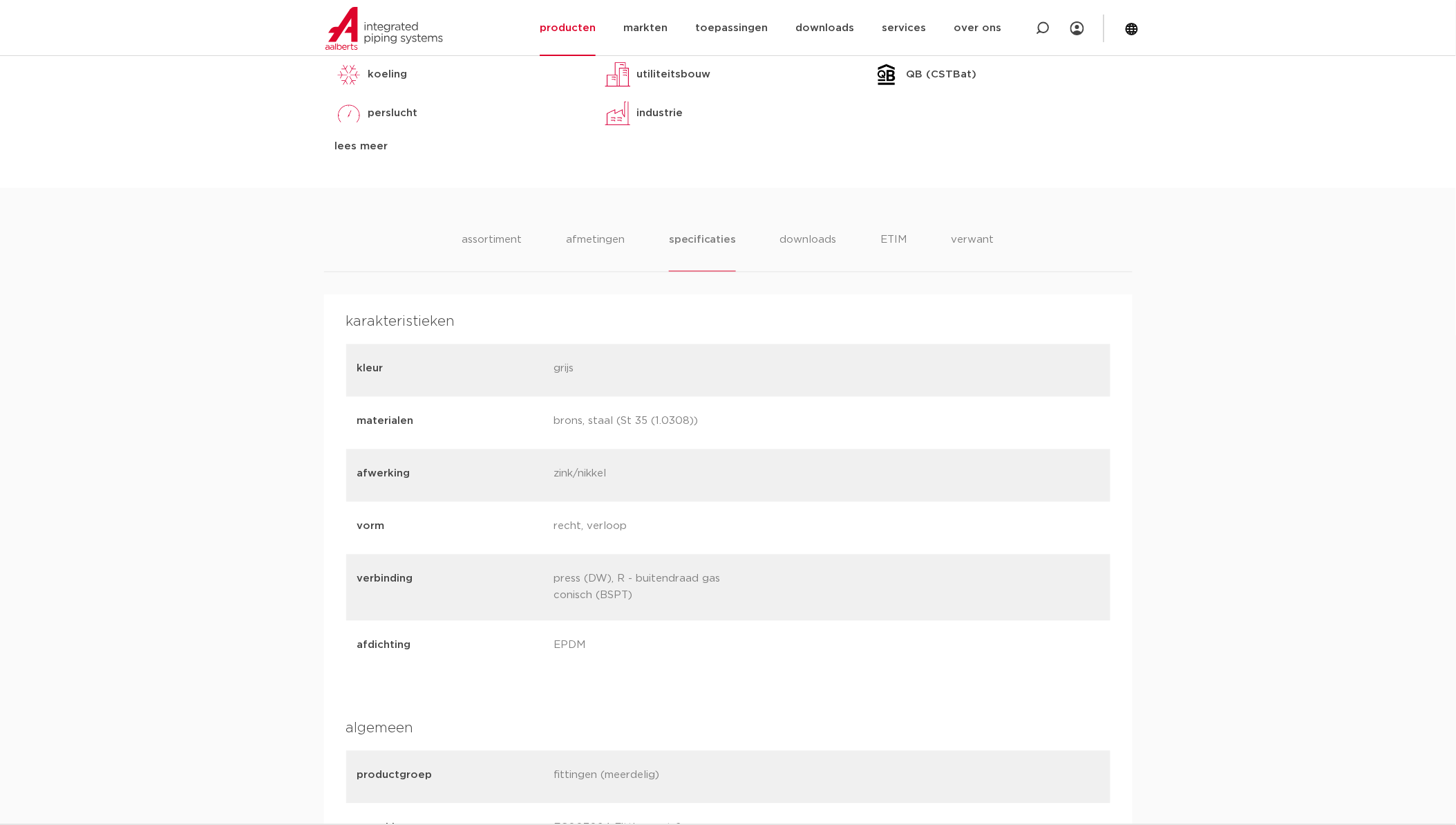
scroll to position [768, 0]
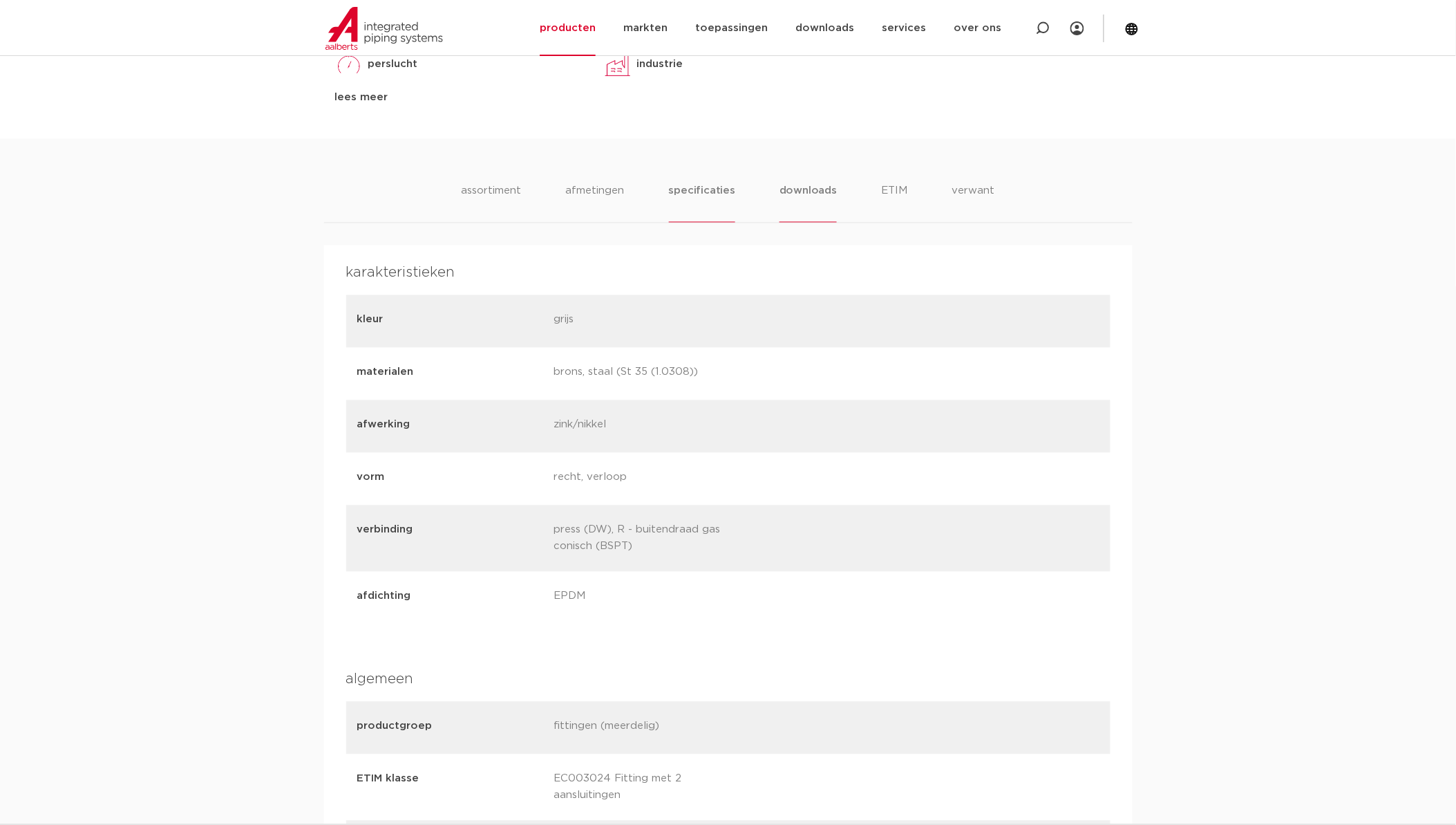
click at [799, 188] on li "downloads" at bounding box center [808, 203] width 57 height 39
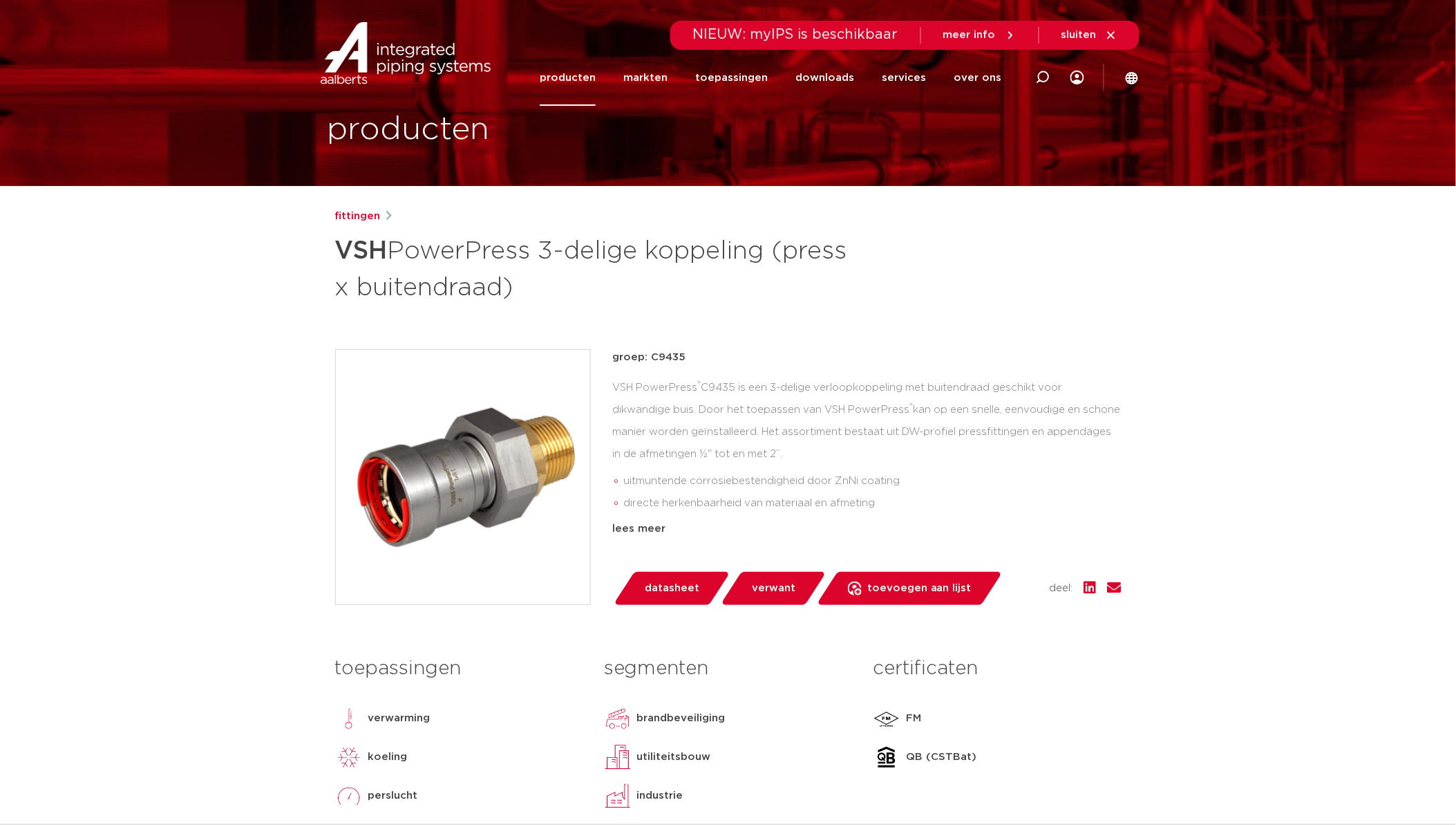
scroll to position [0, 0]
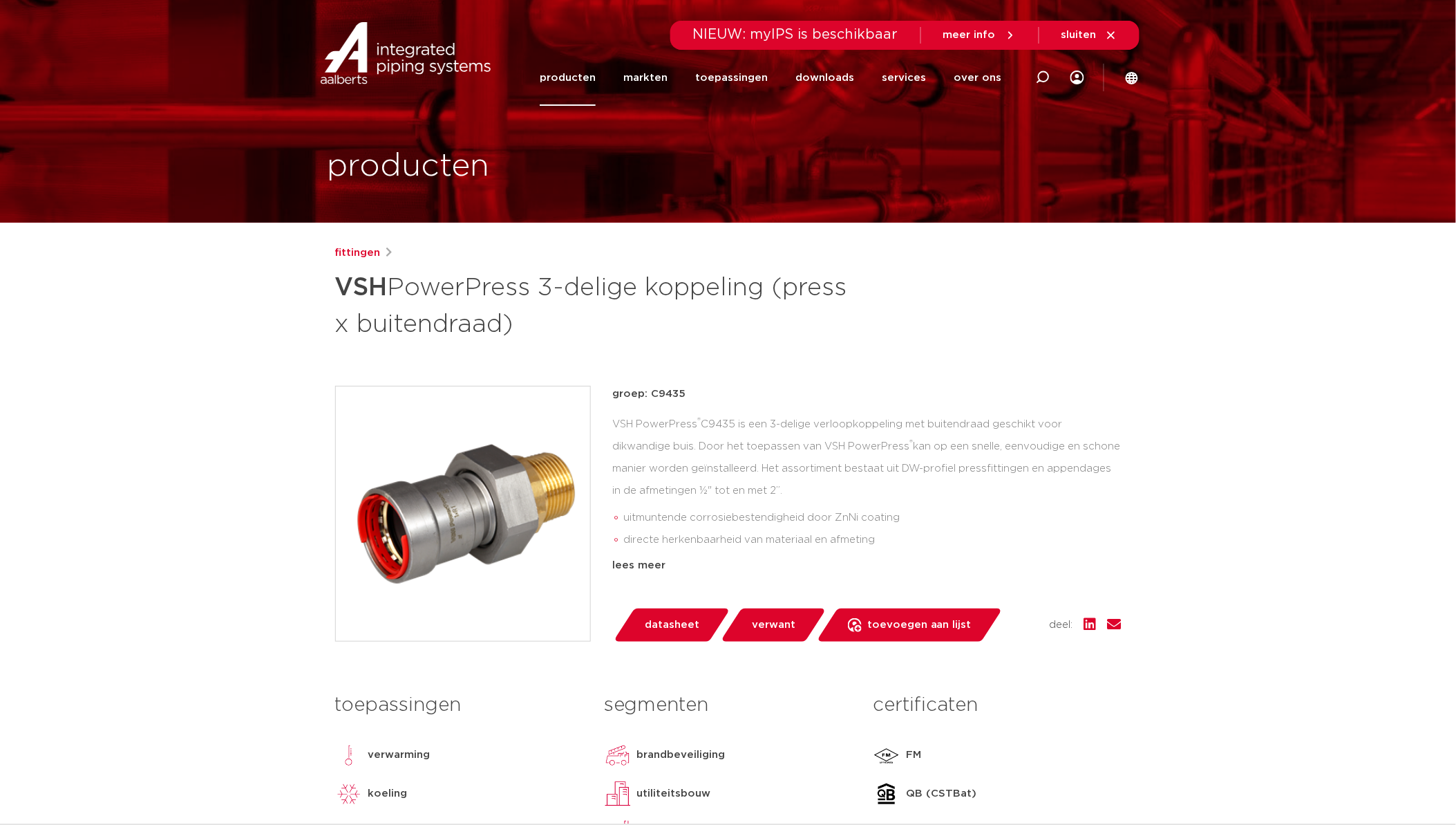
drag, startPoint x: 694, startPoint y: 397, endPoint x: 651, endPoint y: 390, distance: 43.6
click at [651, 390] on p "groep: C9435" at bounding box center [867, 394] width 508 height 17
copy p "C9435"
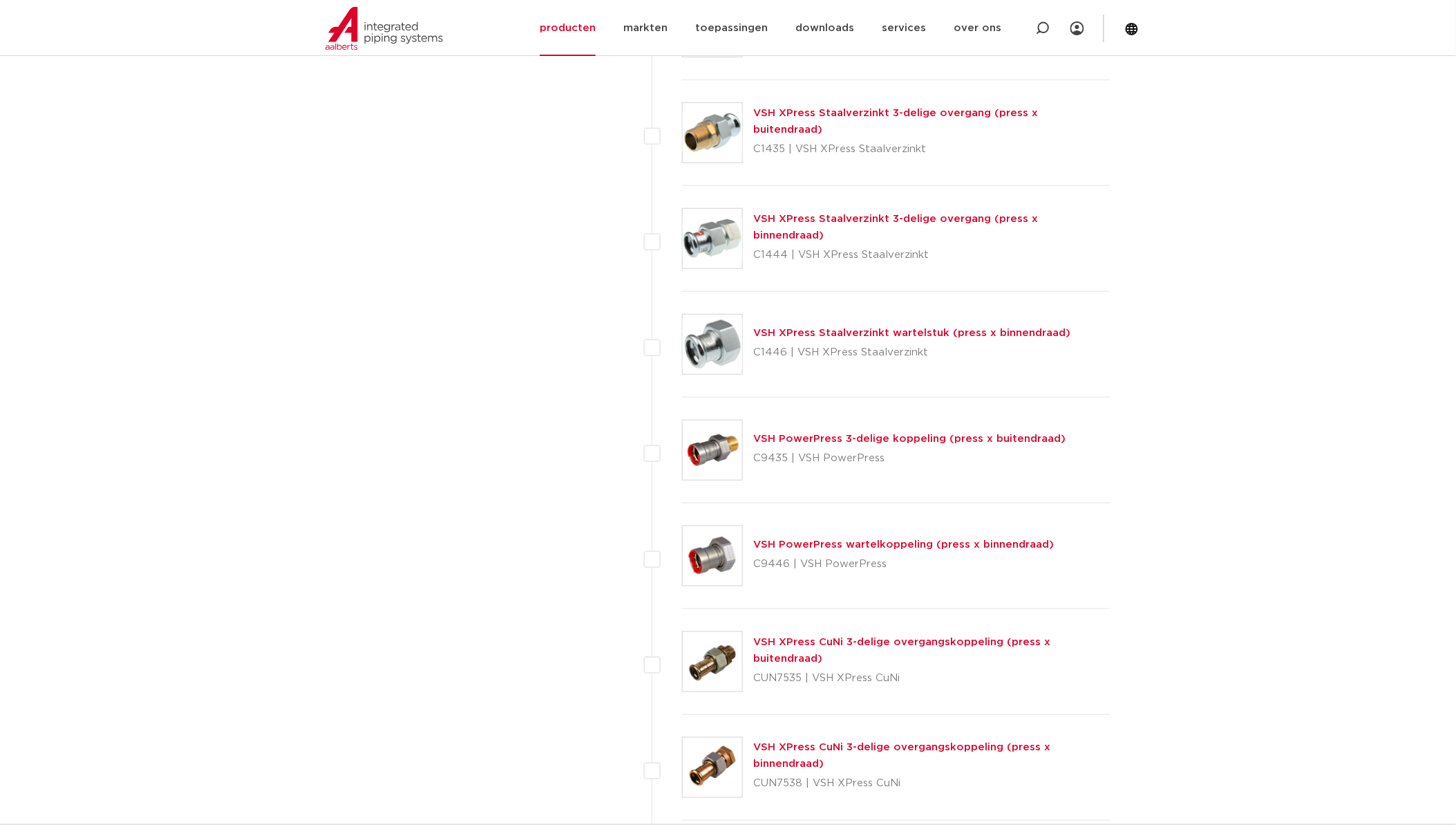
scroll to position [2124, 0]
click at [727, 665] on img at bounding box center [712, 660] width 59 height 59
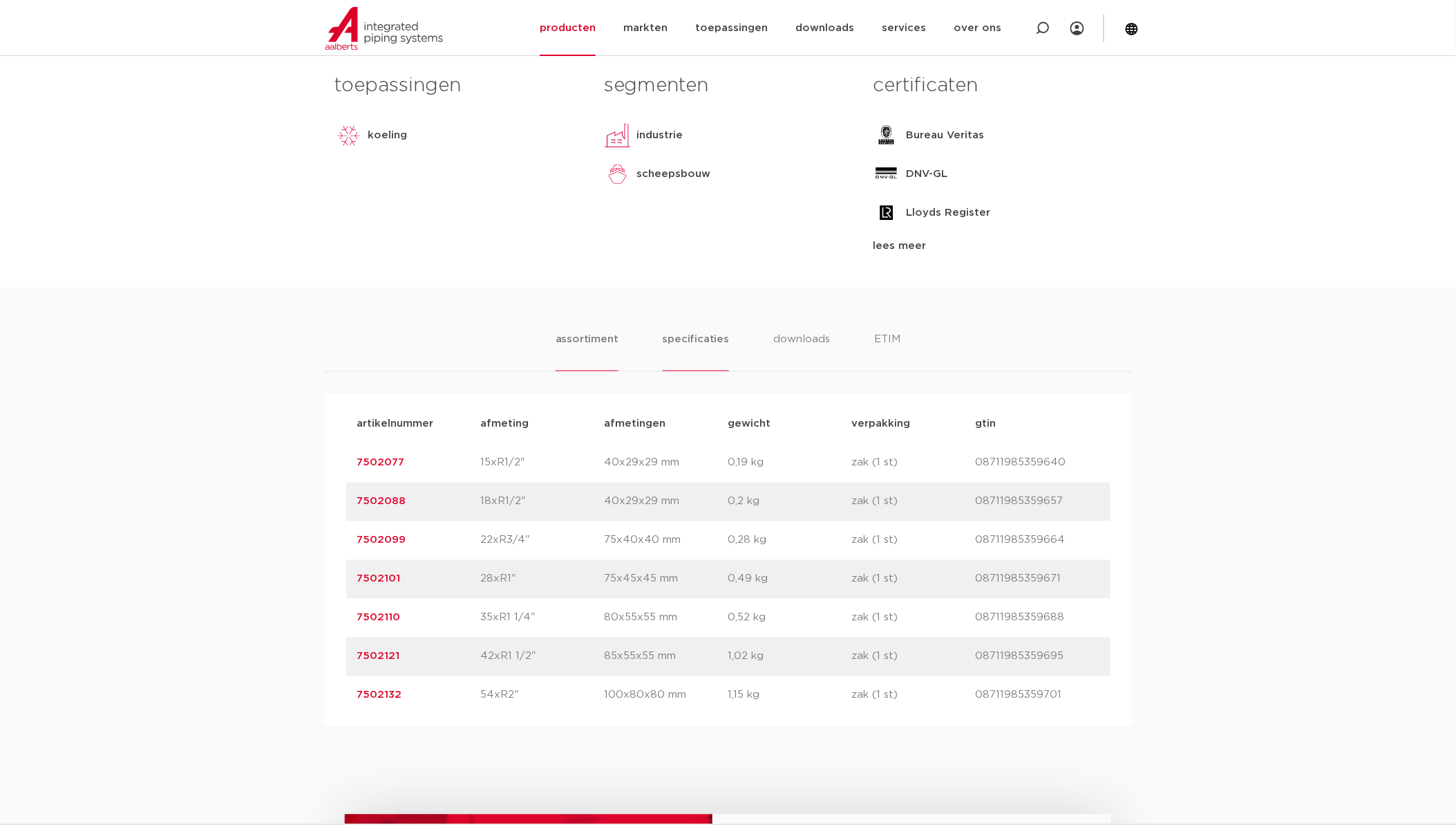
scroll to position [614, 0]
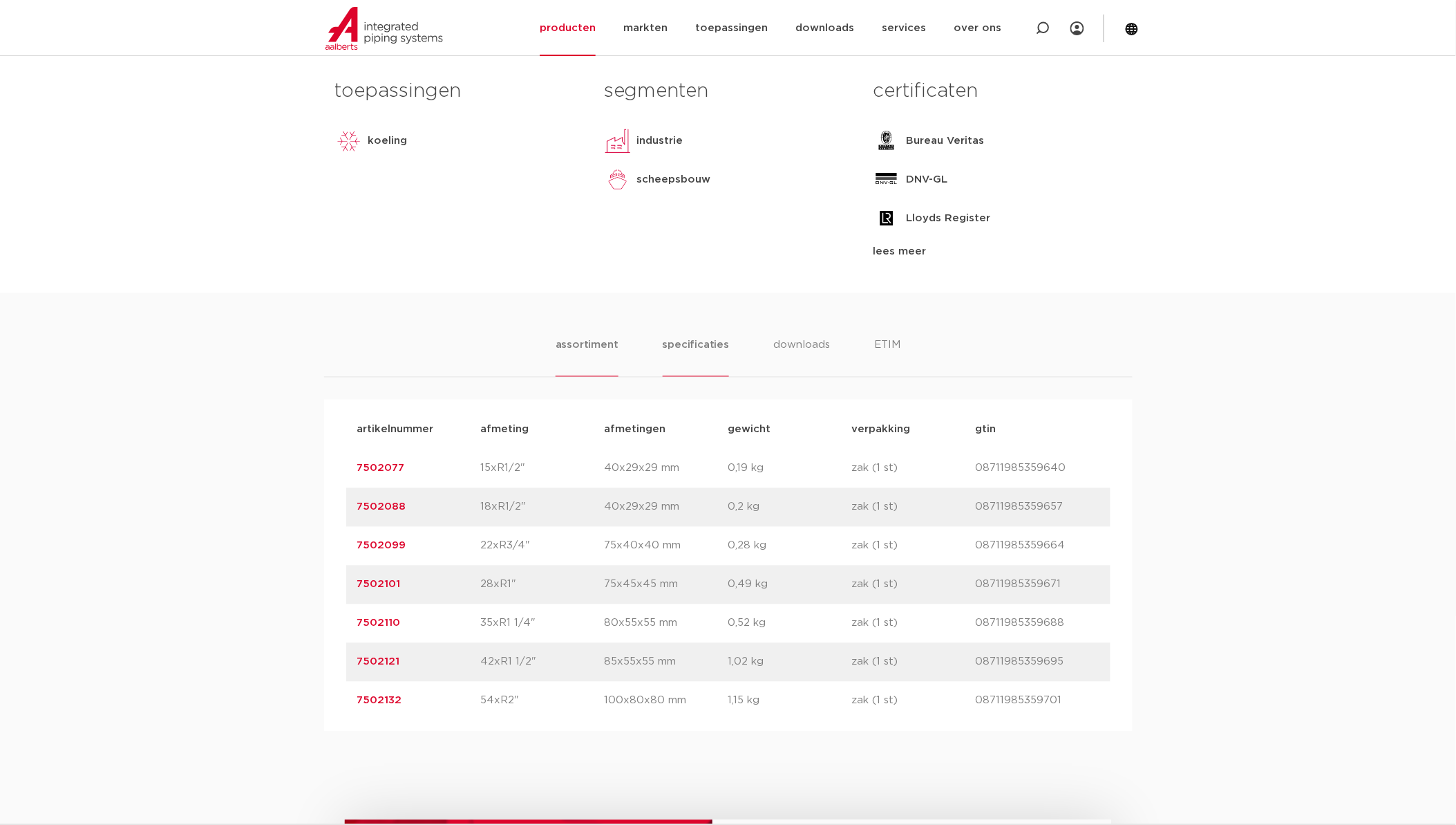
click at [682, 355] on li "specificaties" at bounding box center [696, 357] width 66 height 39
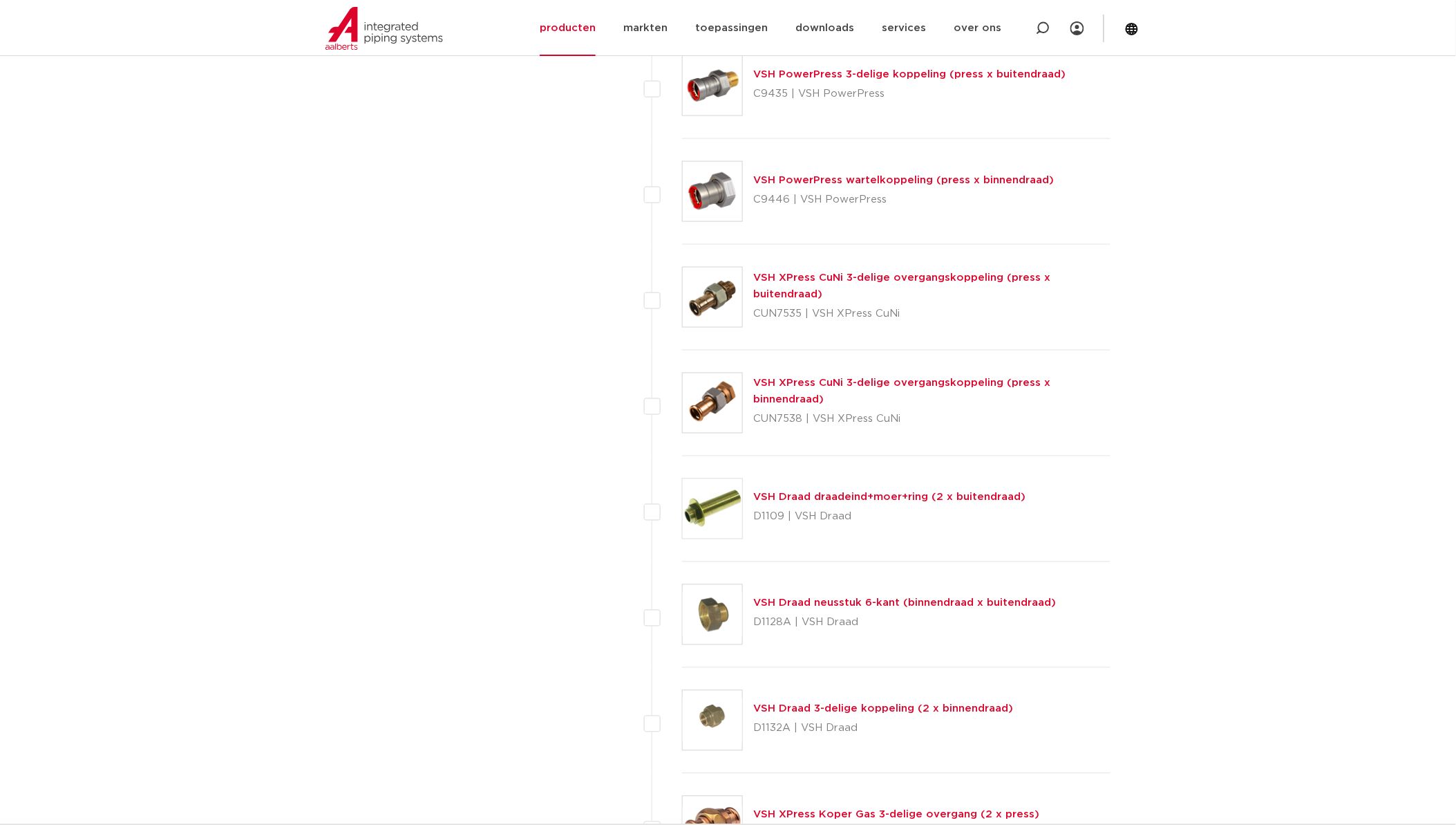
scroll to position [2584, 0]
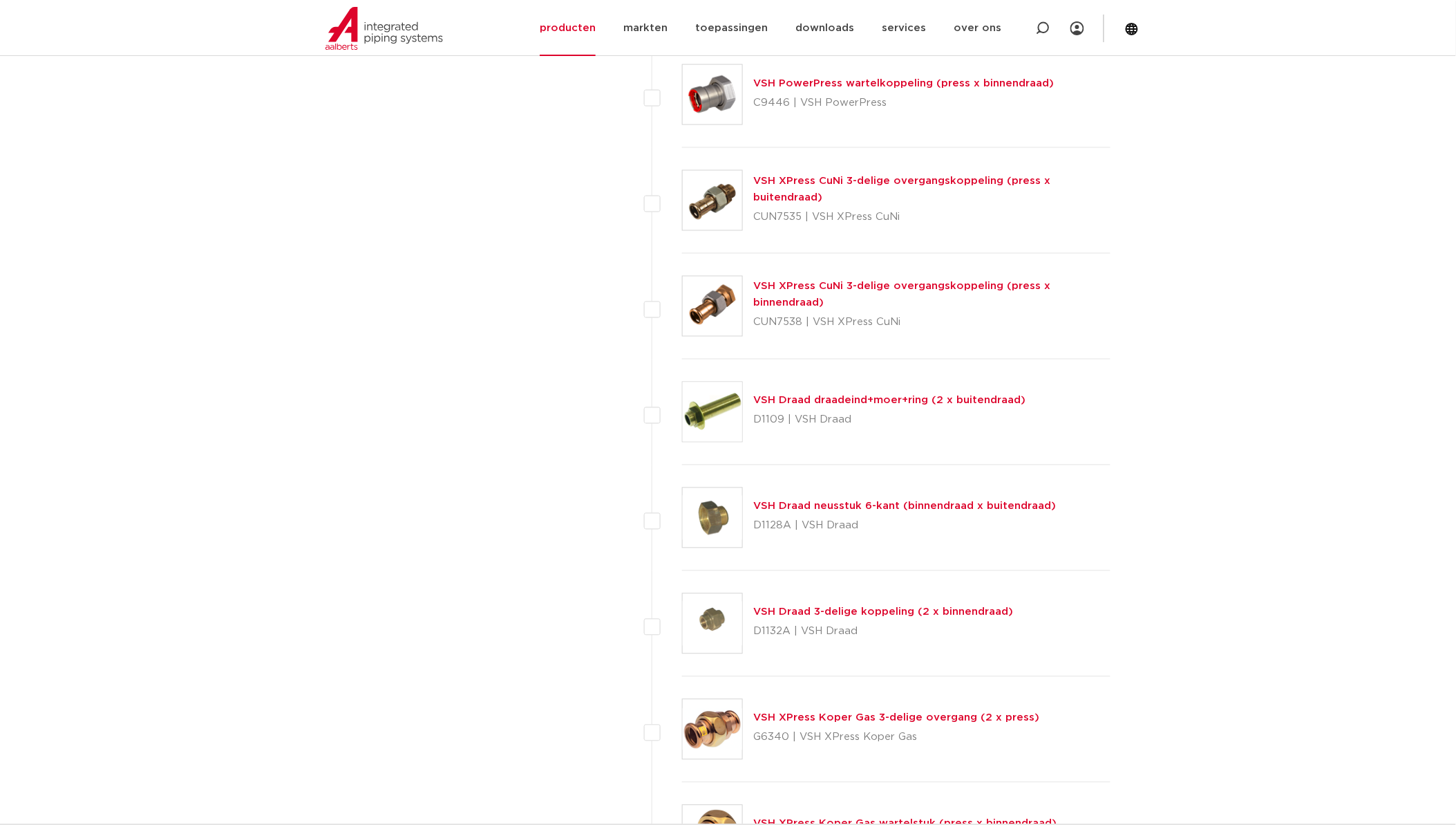
click at [707, 627] on img at bounding box center [712, 623] width 59 height 59
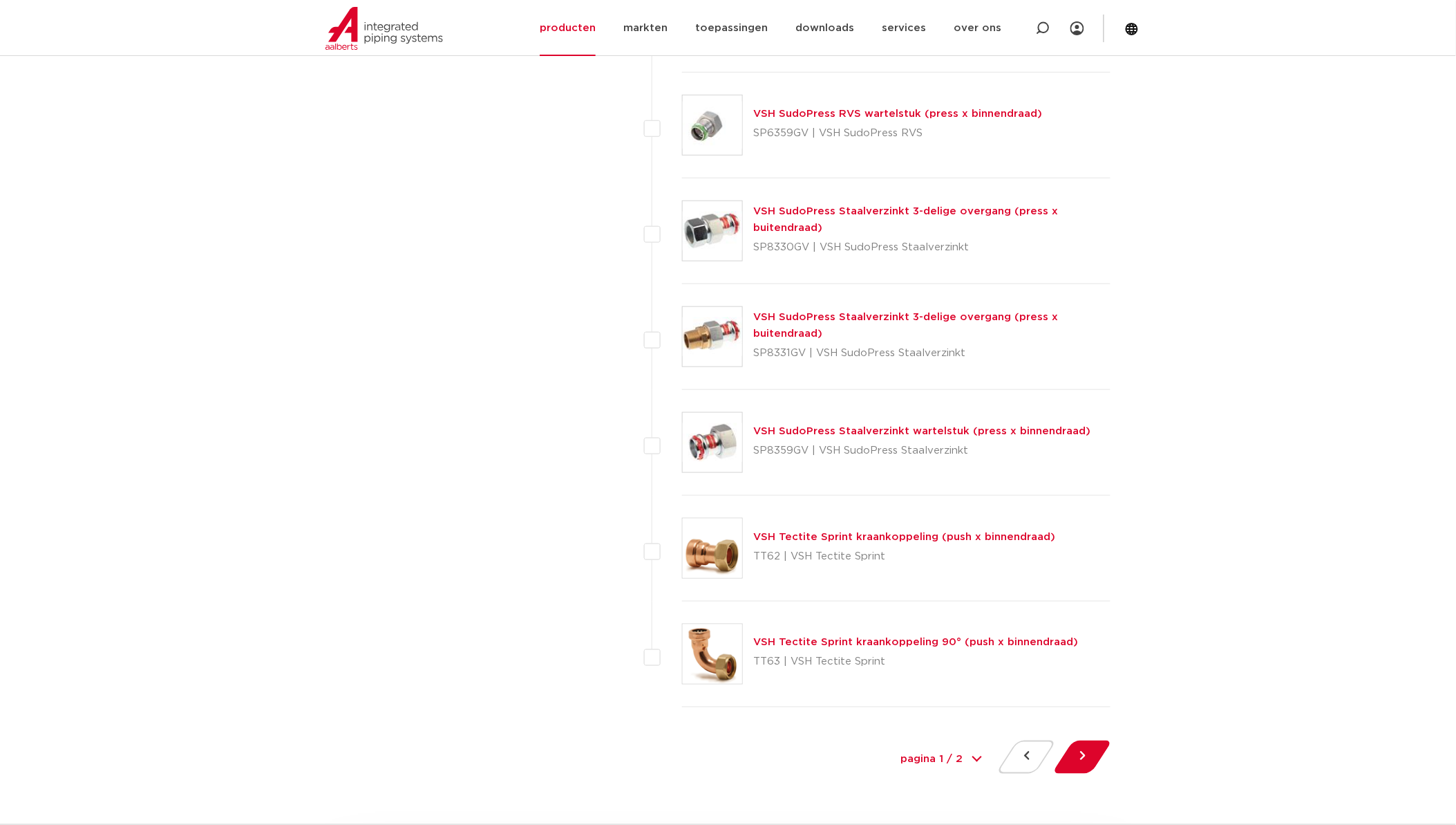
scroll to position [6040, 0]
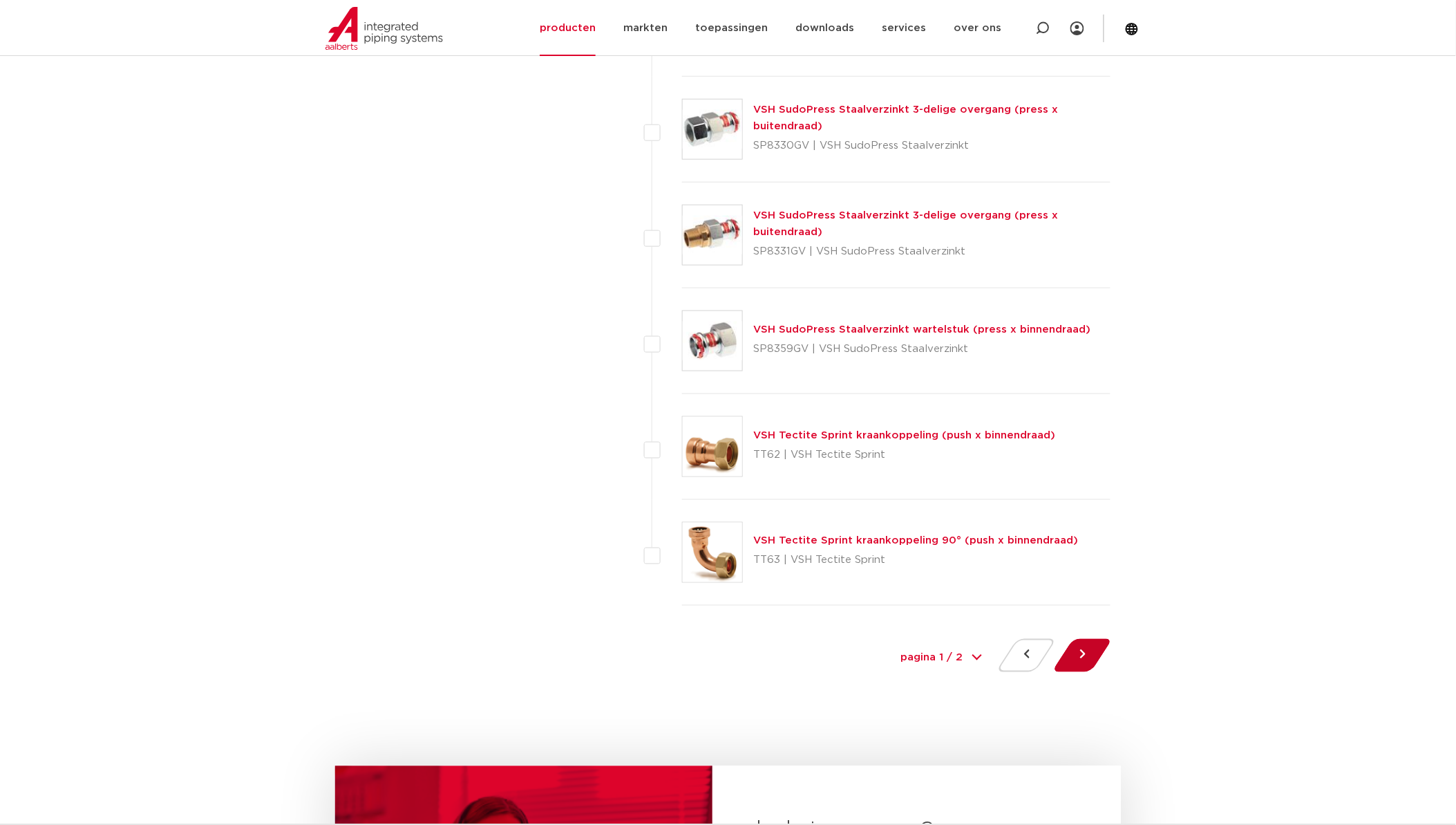
click at [1092, 660] on button at bounding box center [1082, 655] width 39 height 33
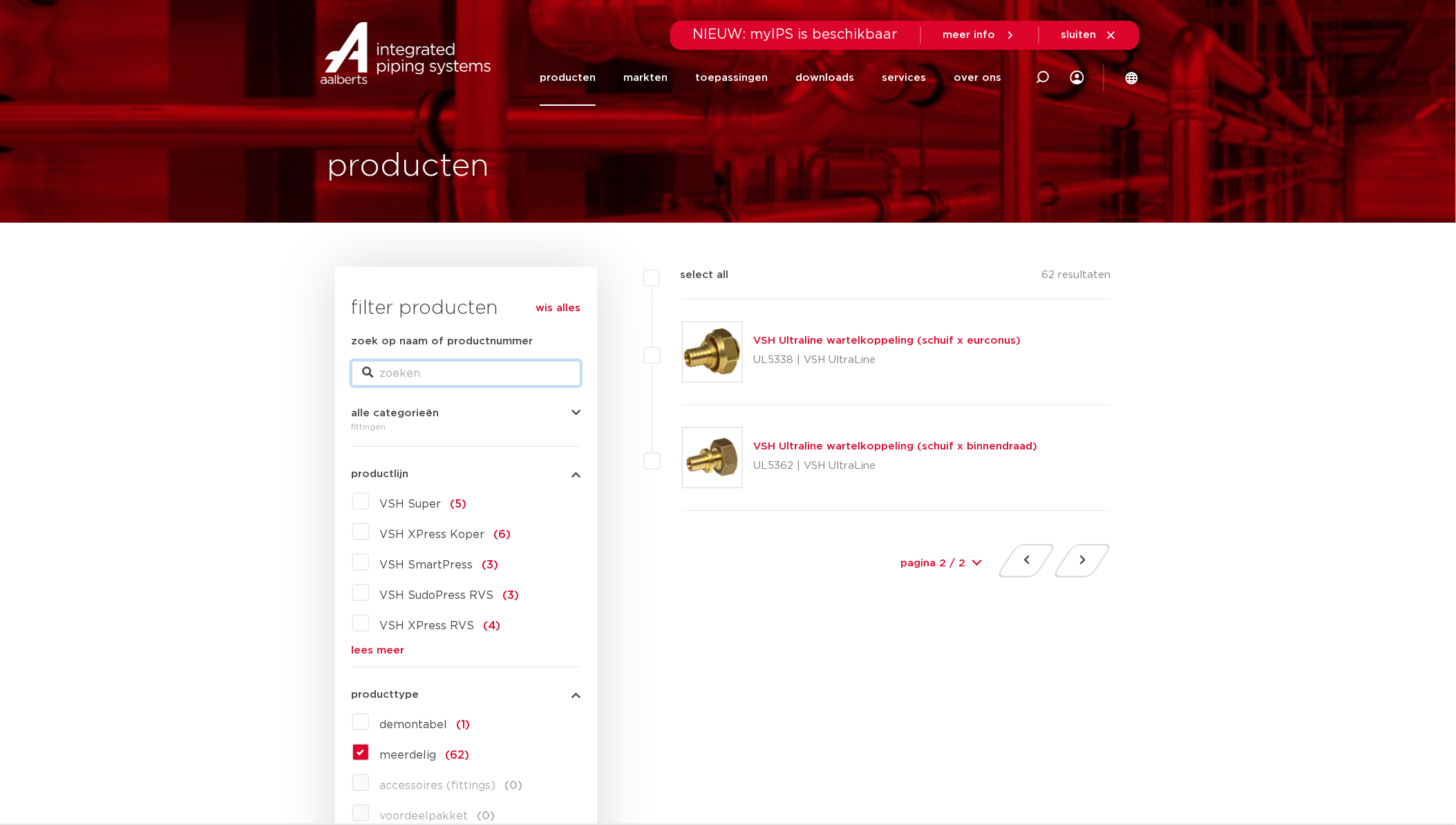
click at [485, 362] on input "zoek op naam of productnummer" at bounding box center [466, 373] width 228 height 25
paste input "C1051"
type input "C1051"
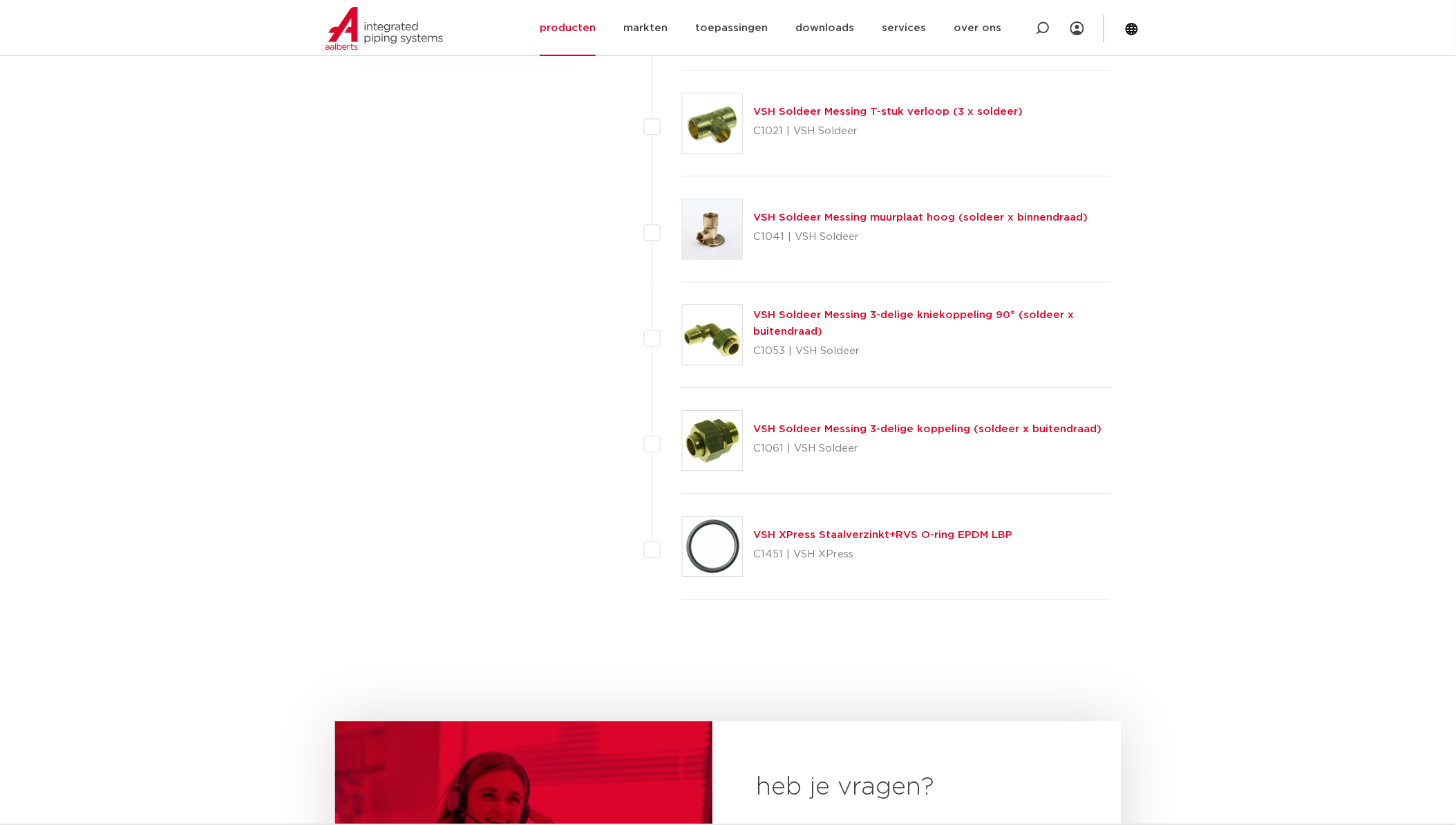
scroll to position [1152, 0]
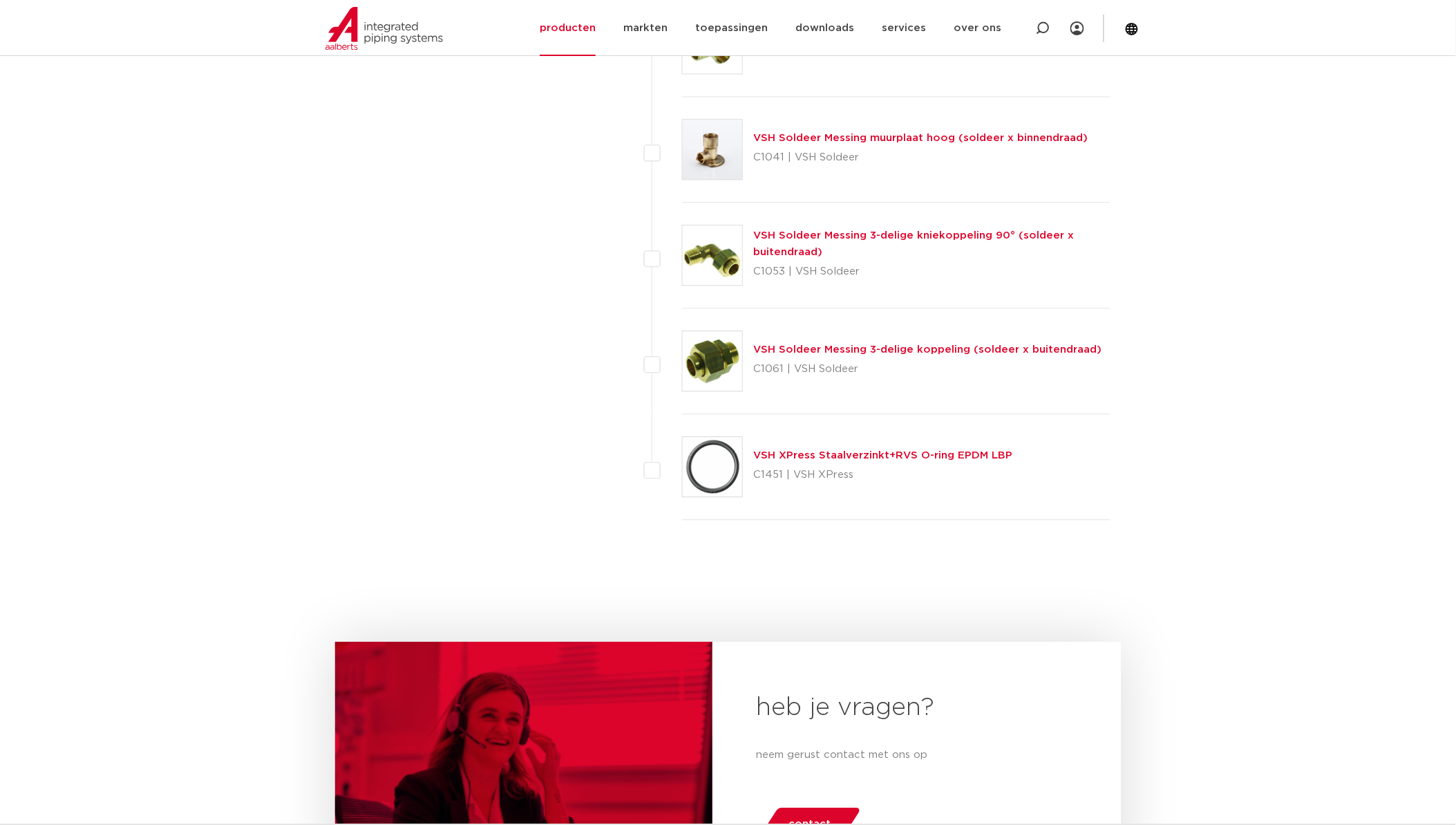
click at [721, 371] on img at bounding box center [712, 361] width 59 height 59
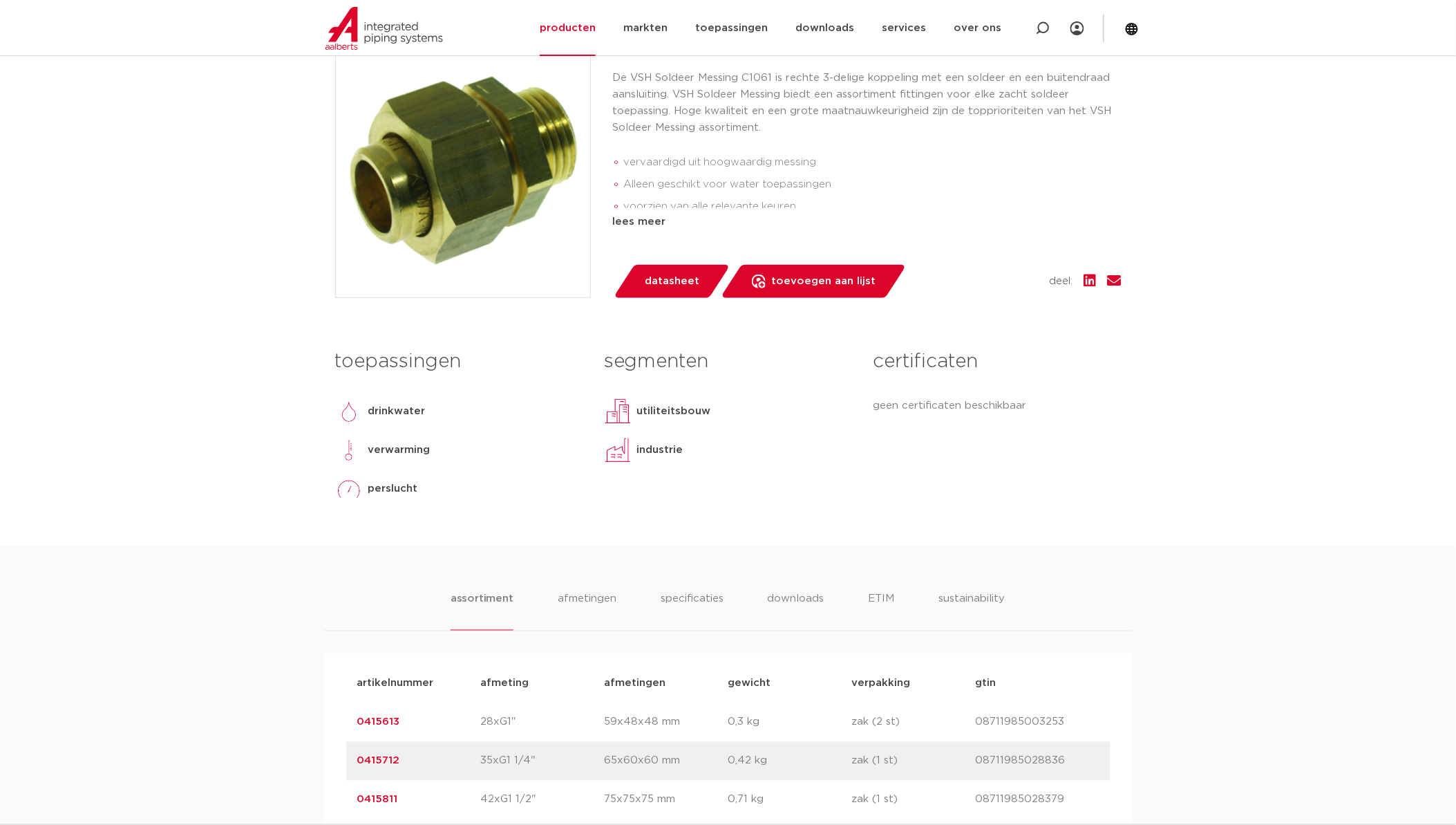
scroll to position [614, 0]
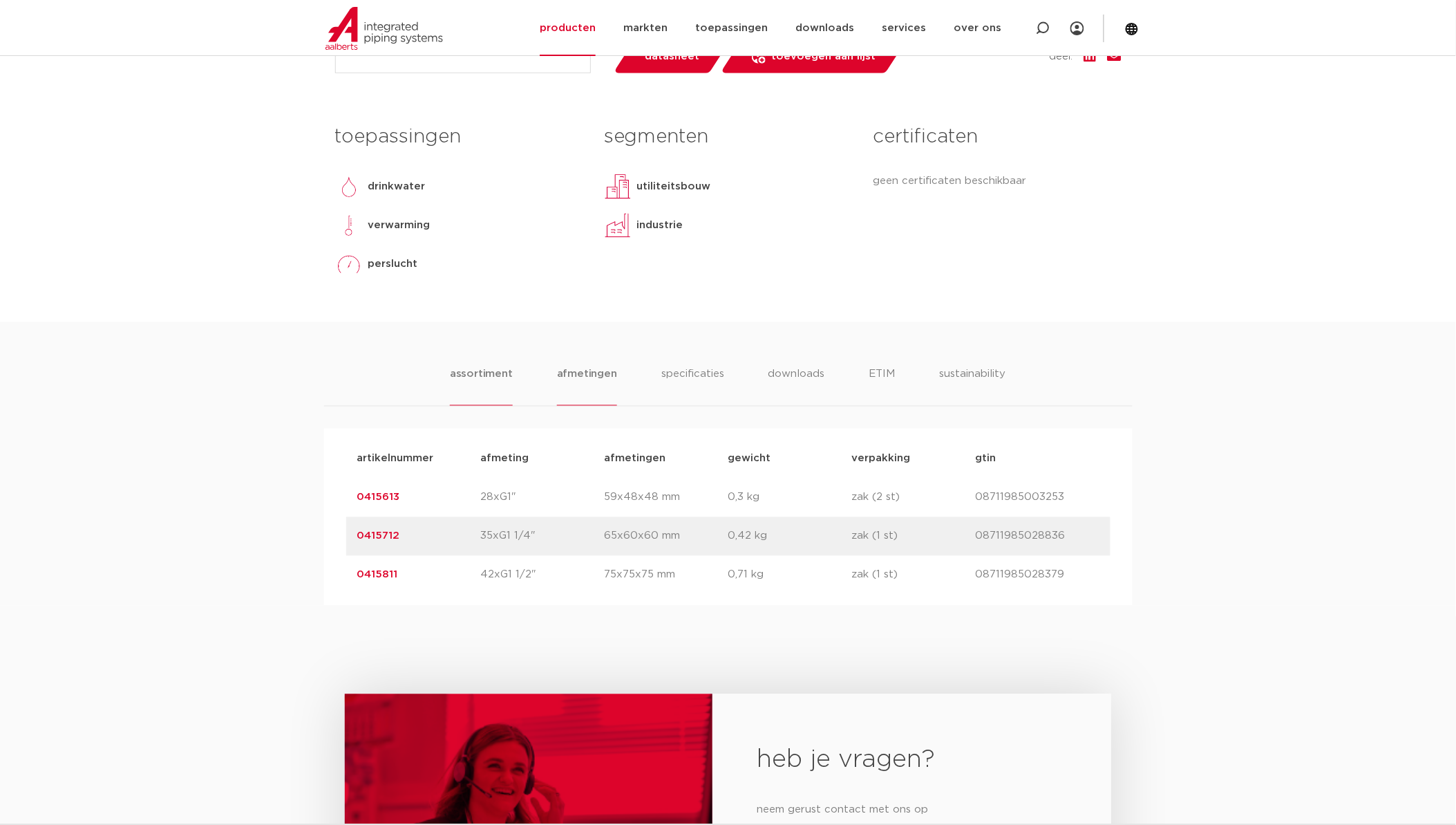
click at [601, 380] on li "afmetingen" at bounding box center [587, 386] width 60 height 39
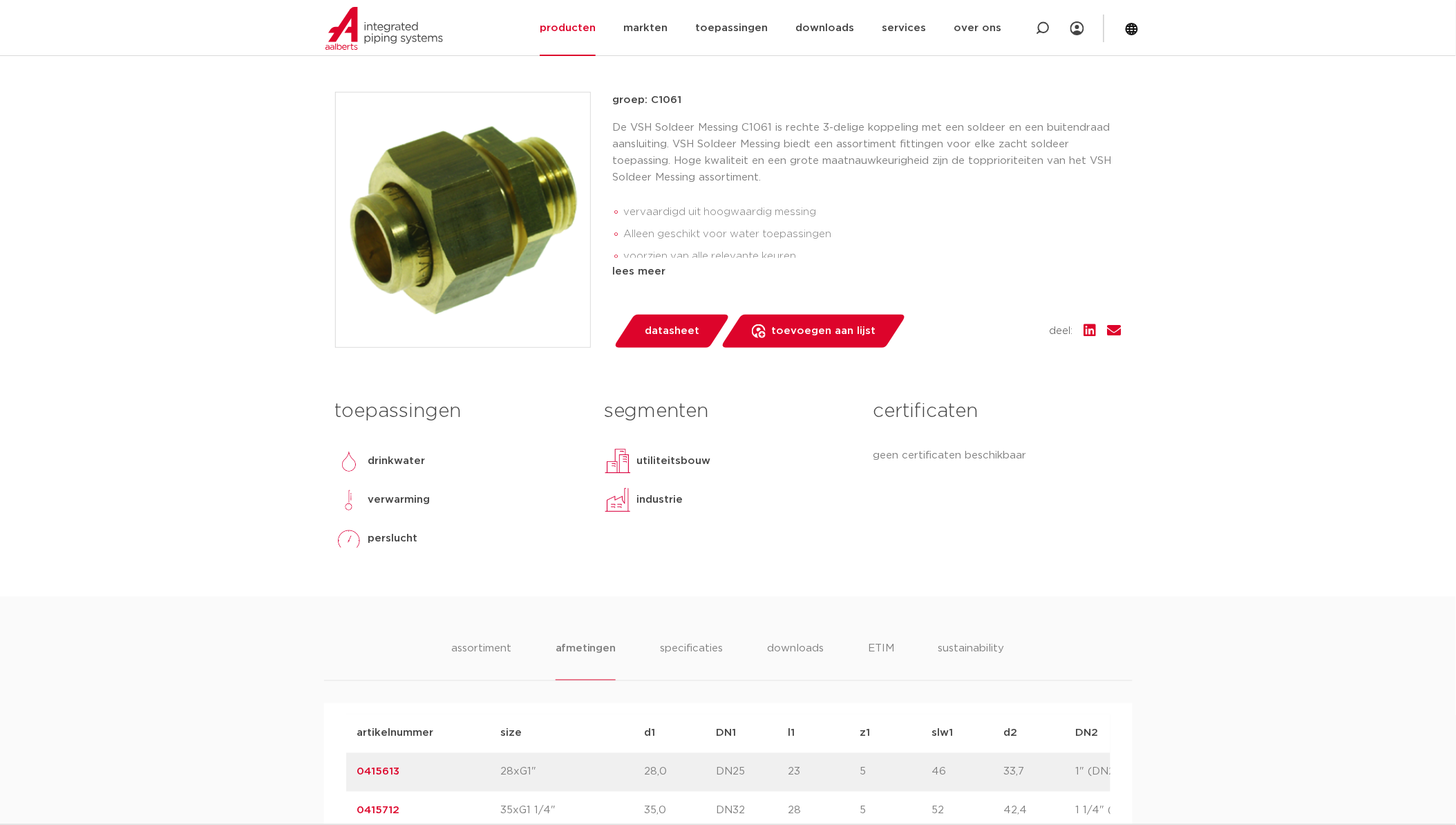
scroll to position [538, 0]
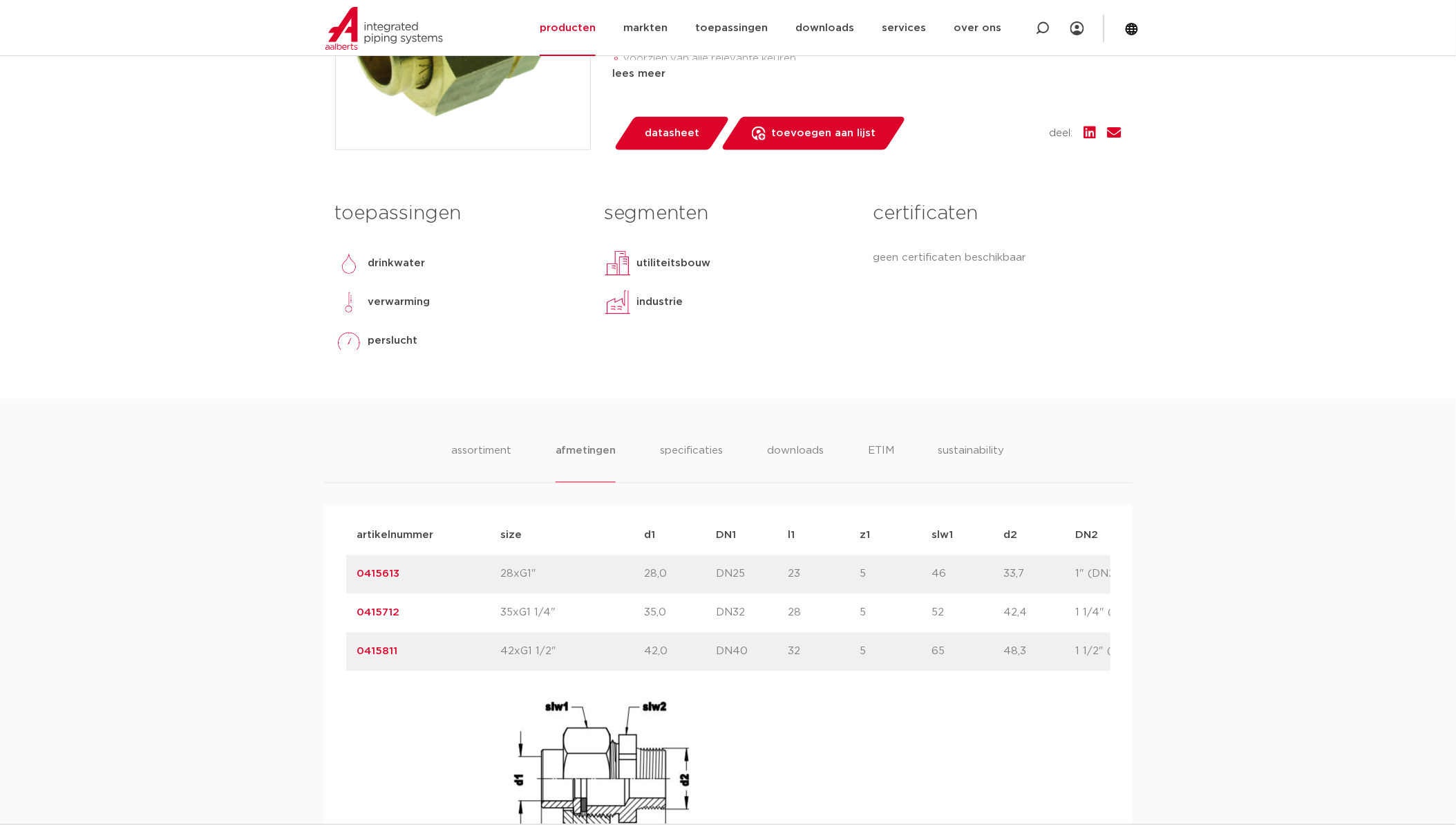
click at [738, 443] on ul "assortiment afmetingen specificaties downloads ETIM sustainability" at bounding box center [728, 463] width 553 height 39
click at [714, 447] on li "specificaties" at bounding box center [691, 463] width 66 height 39
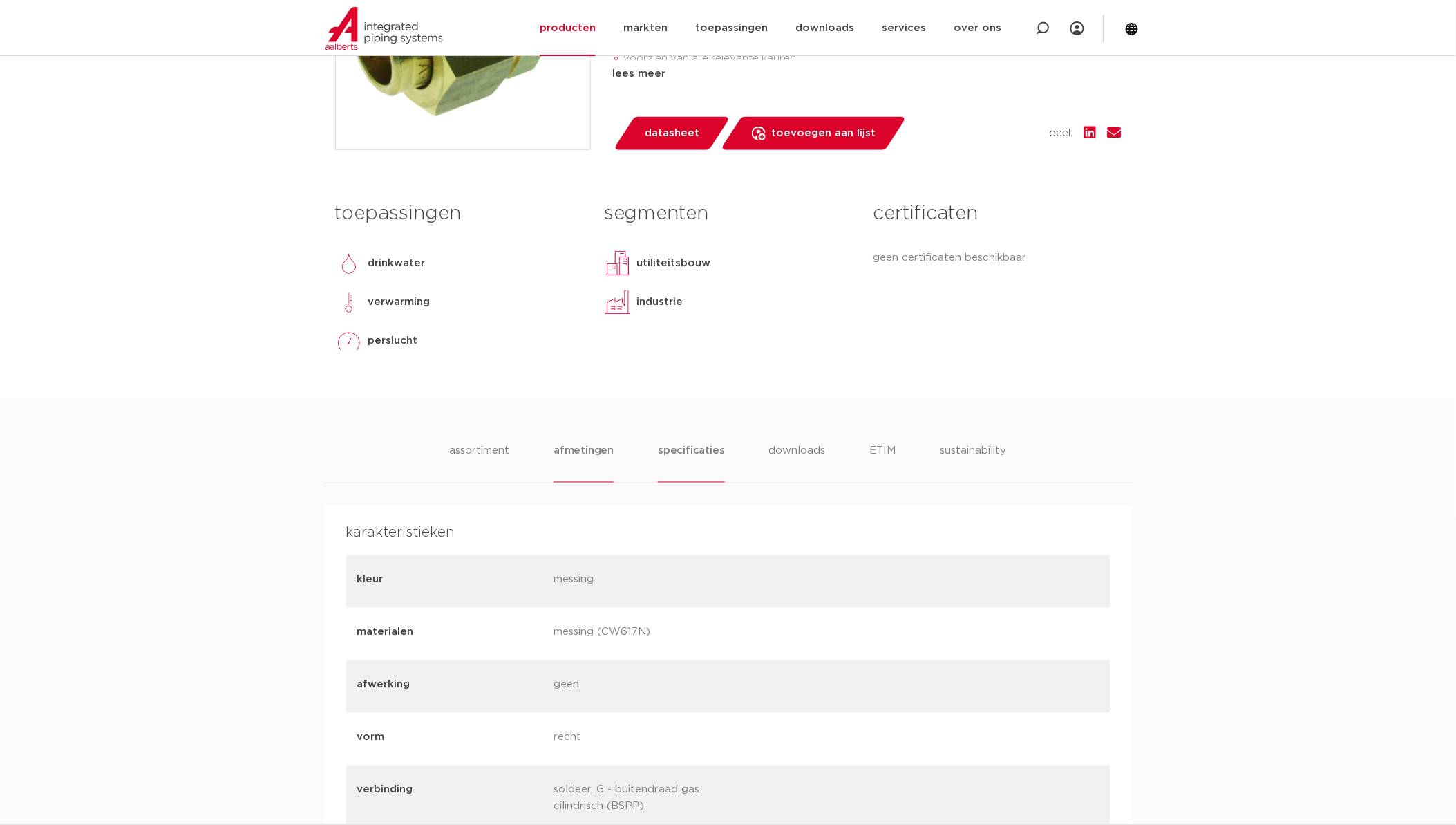
click at [567, 462] on li "afmetingen" at bounding box center [583, 463] width 60 height 39
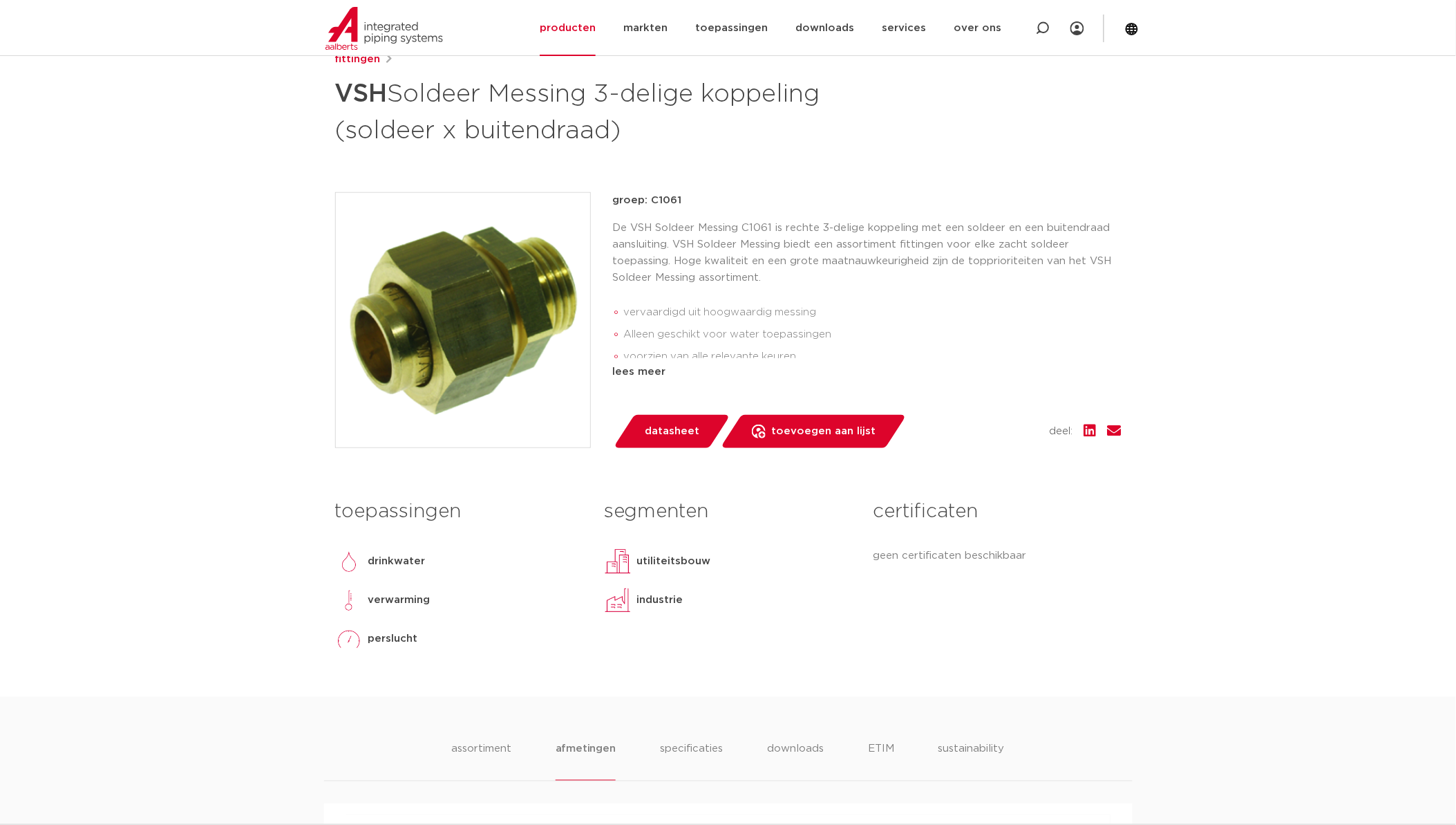
scroll to position [230, 0]
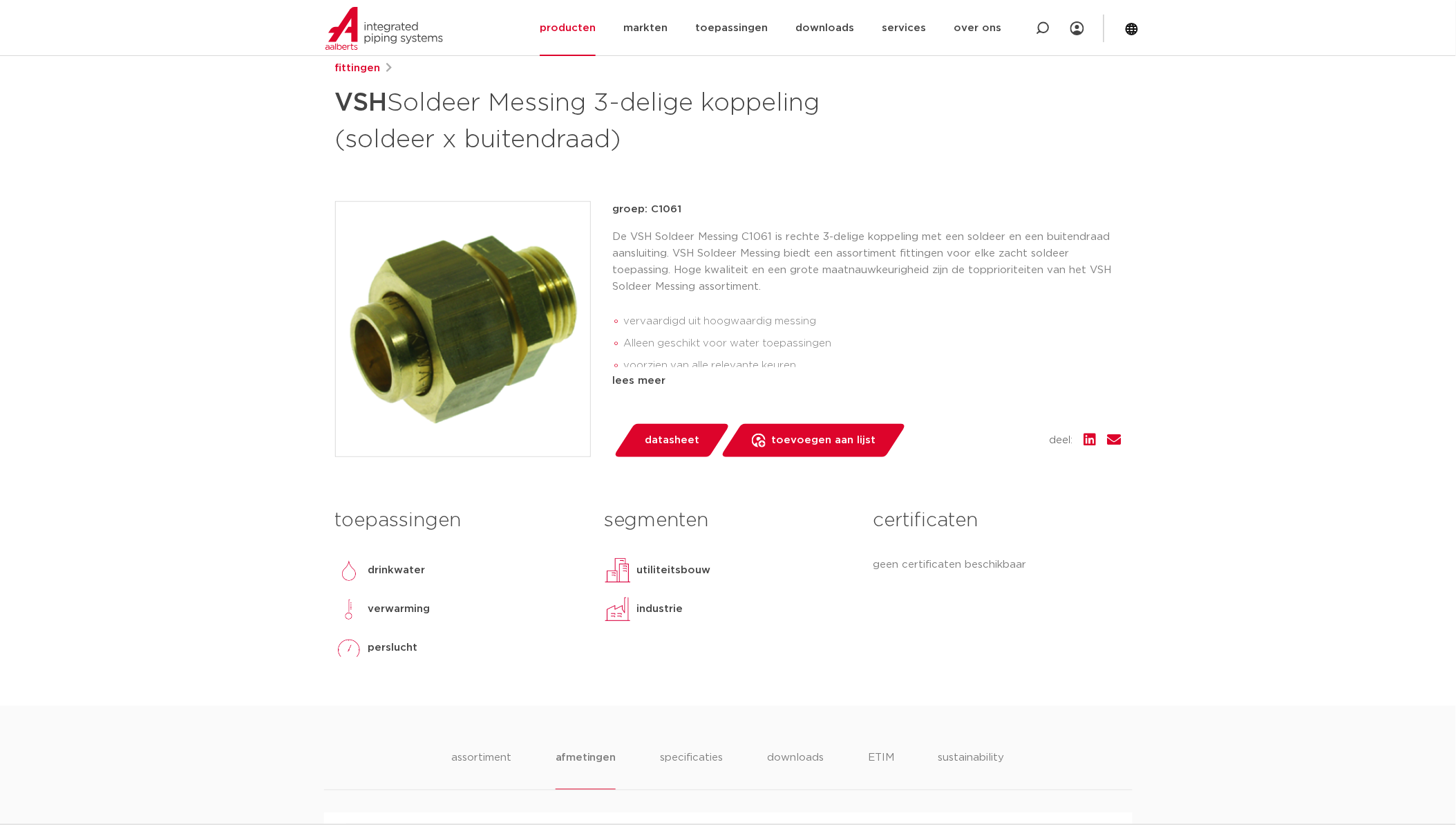
drag, startPoint x: 683, startPoint y: 208, endPoint x: 652, endPoint y: 210, distance: 31.1
click at [652, 210] on p "groep: C1061" at bounding box center [867, 210] width 508 height 17
copy p "C1061"
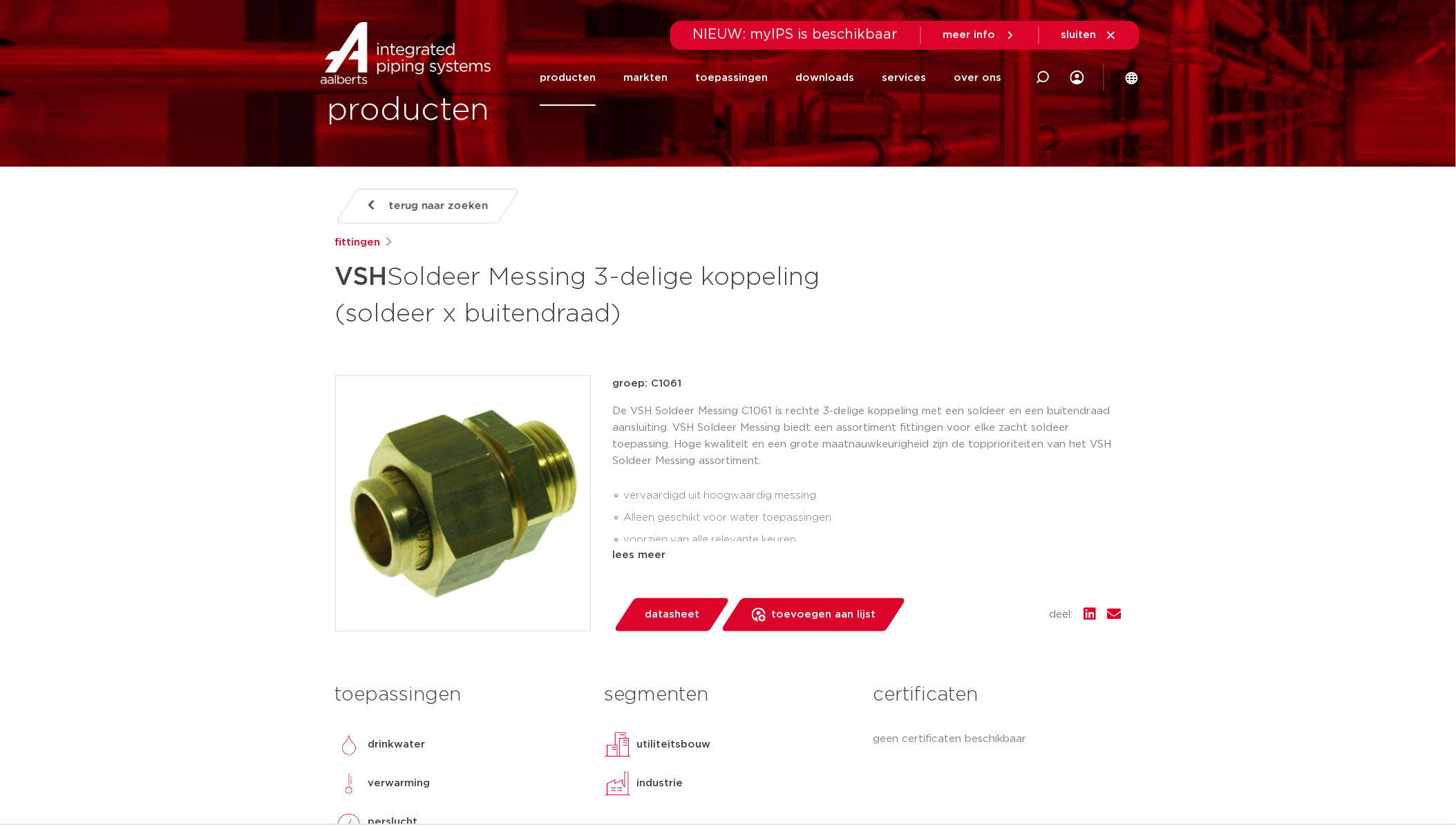
scroll to position [0, 0]
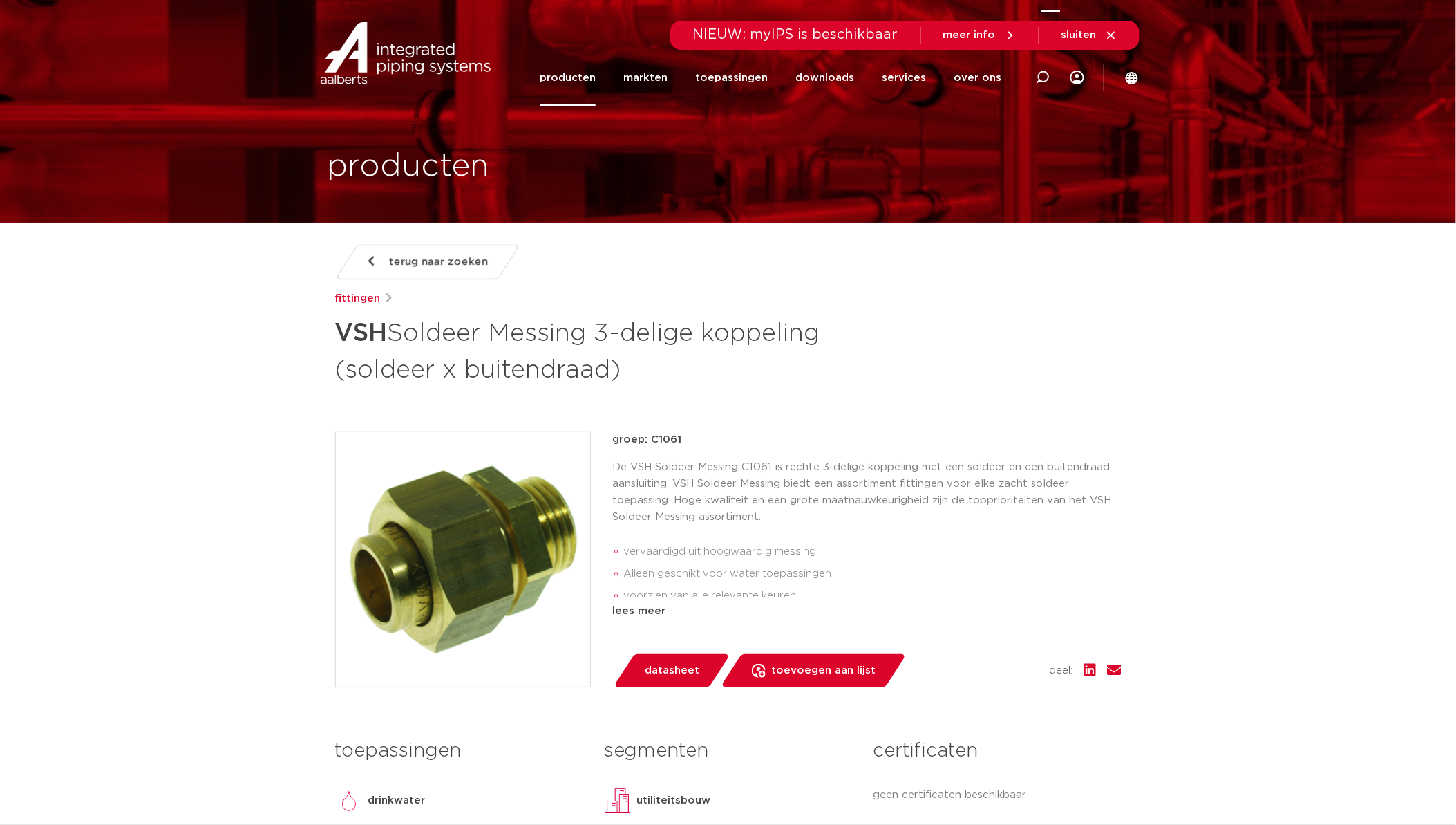
click at [1044, 75] on icon at bounding box center [1043, 77] width 14 height 14
paste input "C9435"
type input "C9435"
click button "Zoeken" at bounding box center [0, 0] width 0 height 0
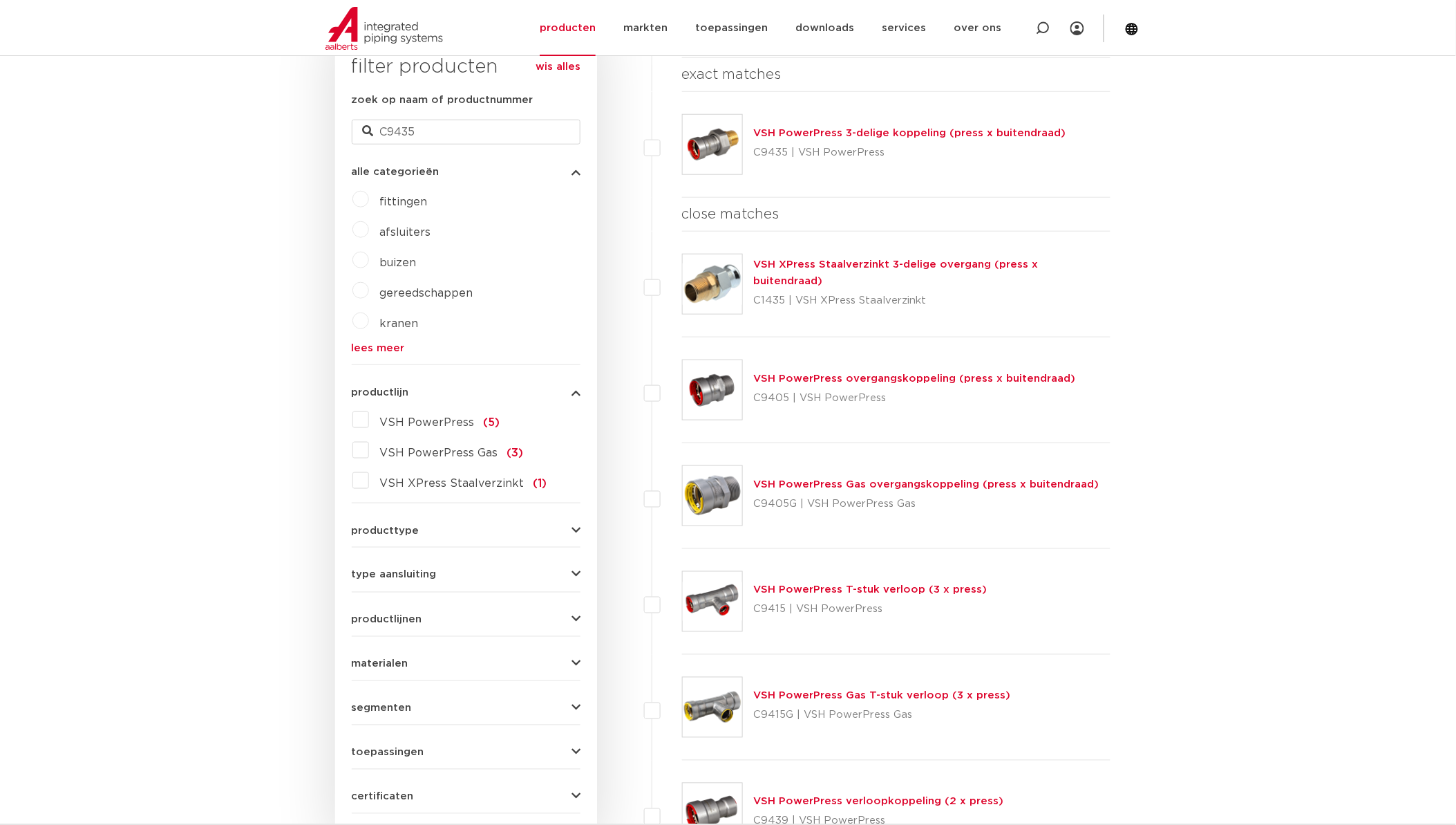
scroll to position [229, 0]
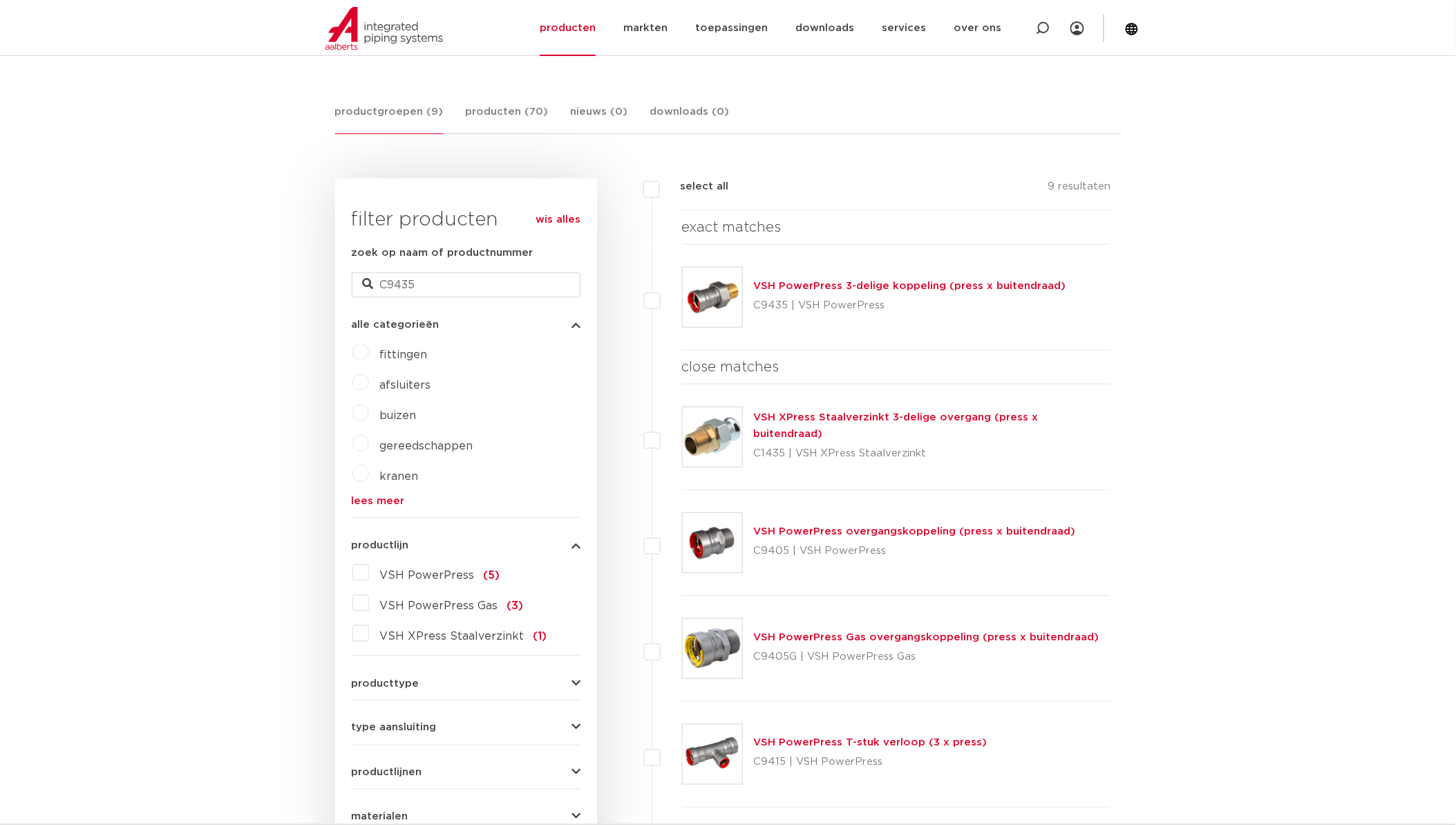
click at [730, 305] on img at bounding box center [712, 297] width 59 height 59
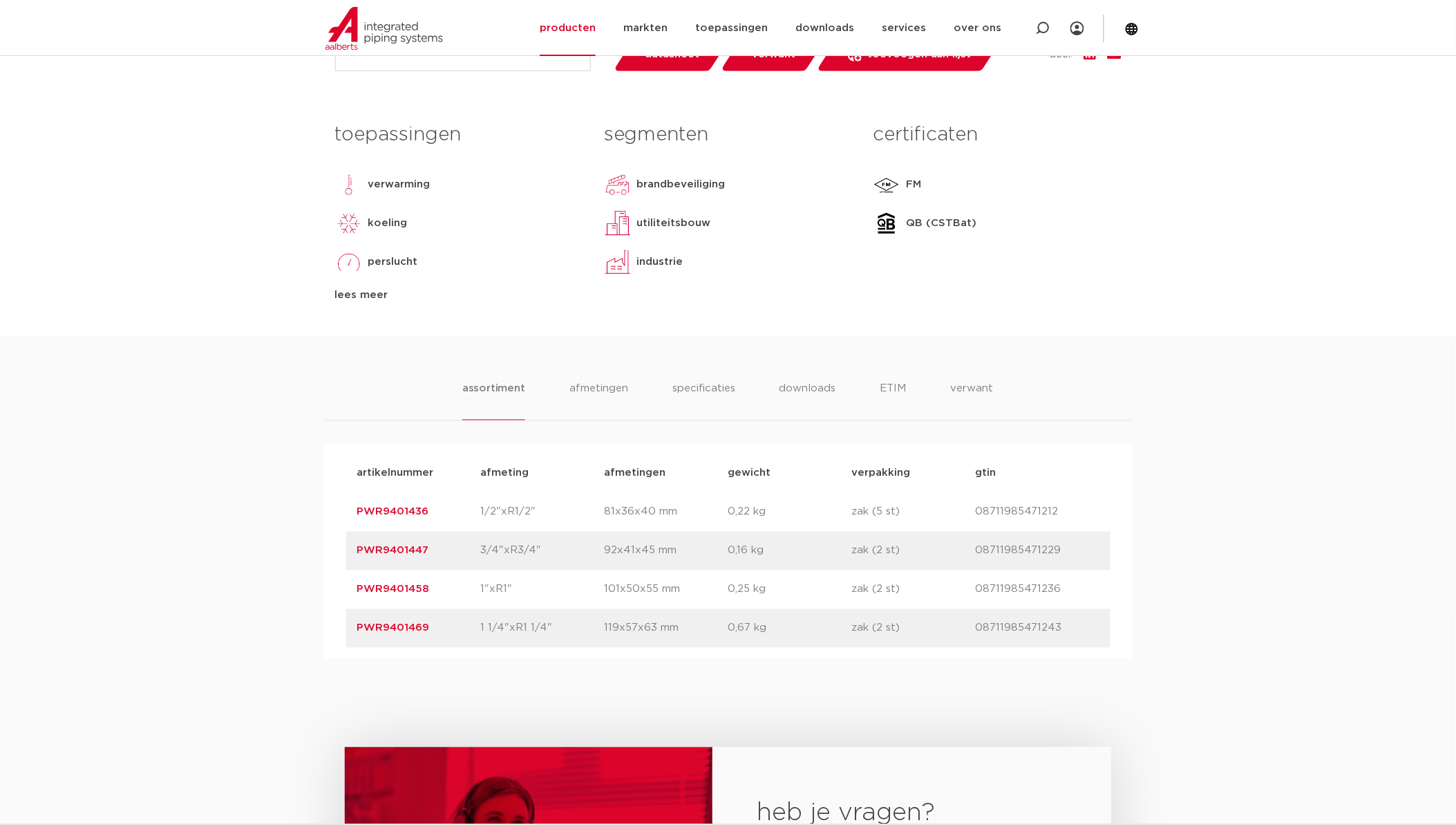
scroll to position [691, 0]
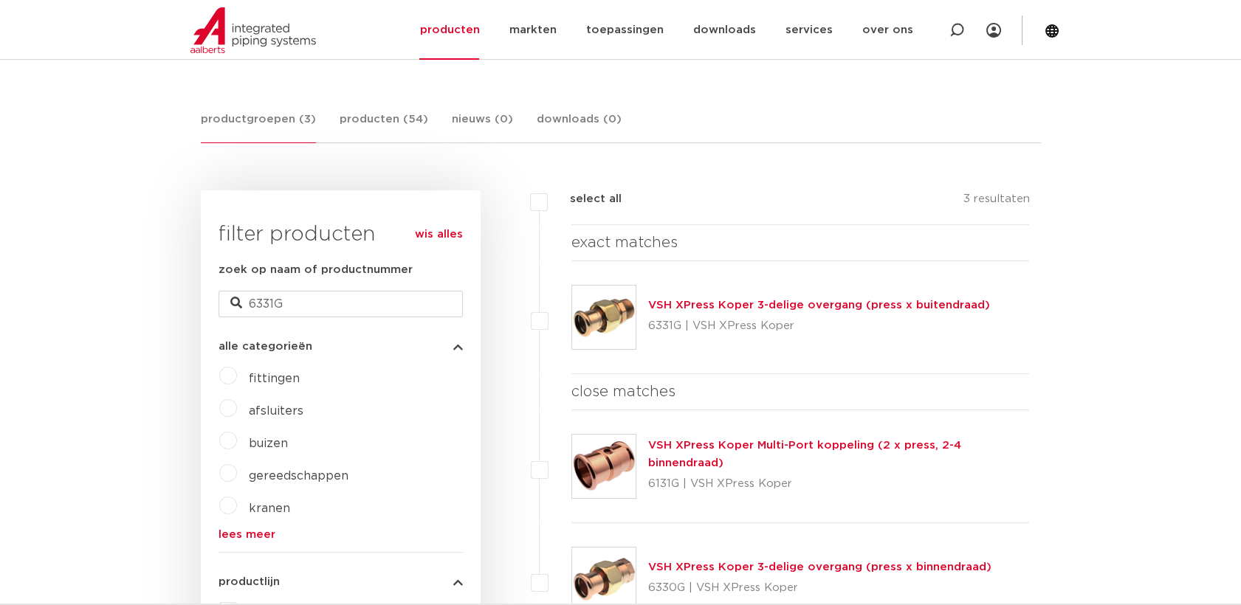
click at [623, 339] on img at bounding box center [603, 317] width 63 height 63
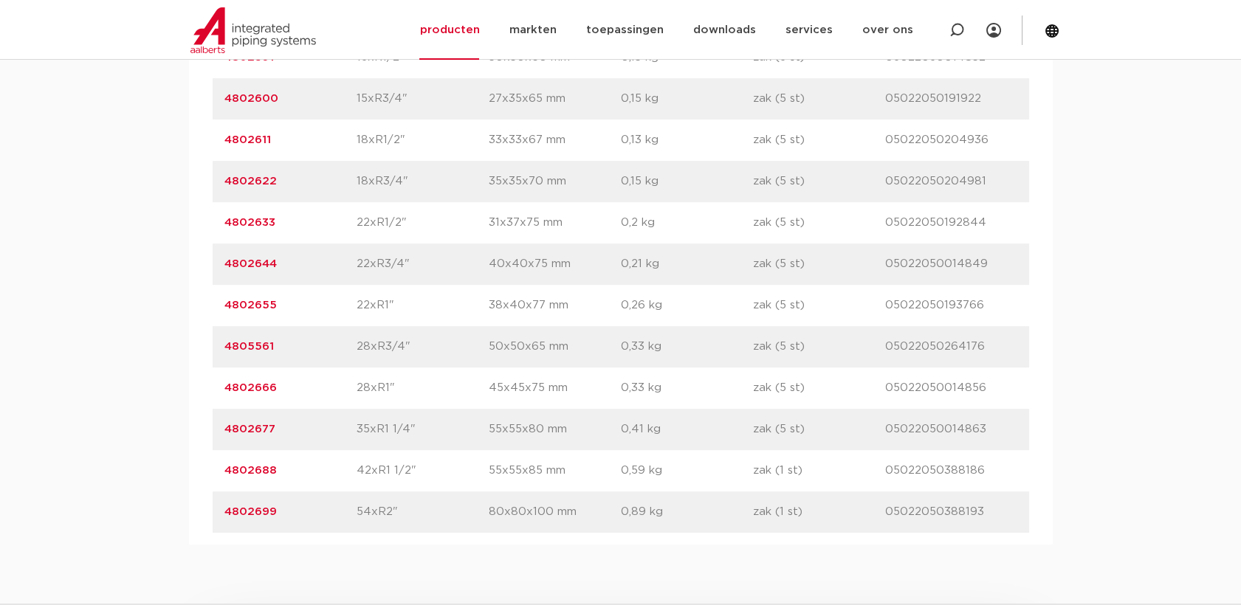
scroll to position [984, 0]
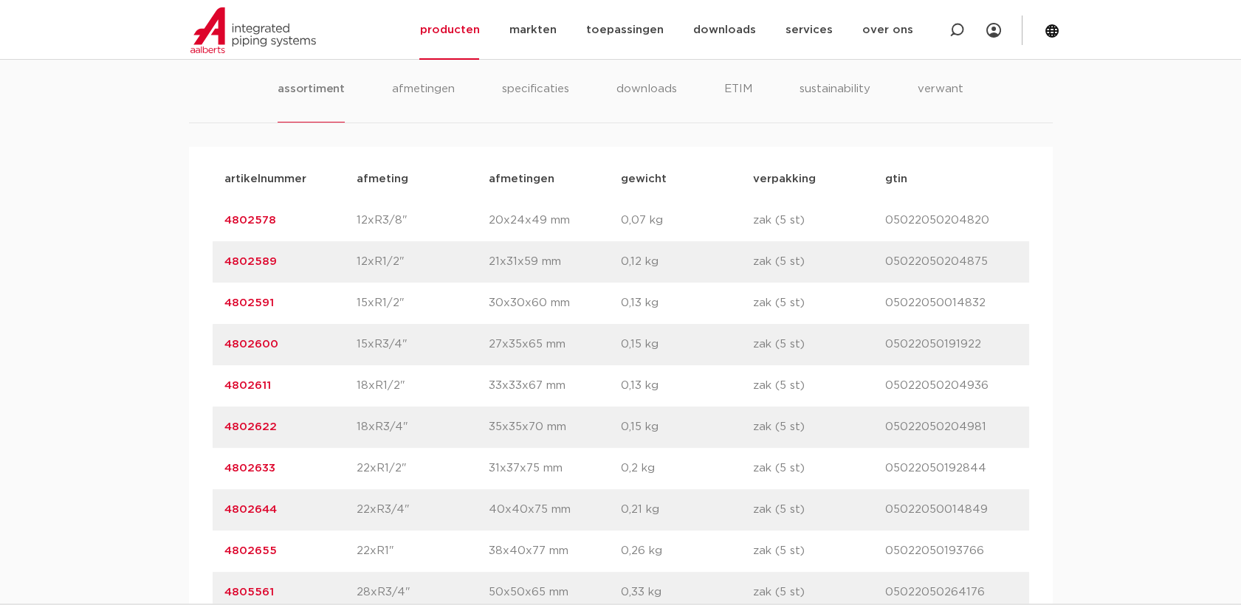
drag, startPoint x: 278, startPoint y: 219, endPoint x: 213, endPoint y: 219, distance: 65.0
click at [213, 219] on div "artikelnummer 4802578 afmeting 12xR3/8" [GEOGRAPHIC_DATA] 20x24x49 mm gewicht 0…" at bounding box center [621, 220] width 816 height 41
drag, startPoint x: 213, startPoint y: 219, endPoint x: 227, endPoint y: 220, distance: 14.0
copy link "4802578"
drag, startPoint x: 289, startPoint y: 471, endPoint x: 212, endPoint y: 477, distance: 77.7
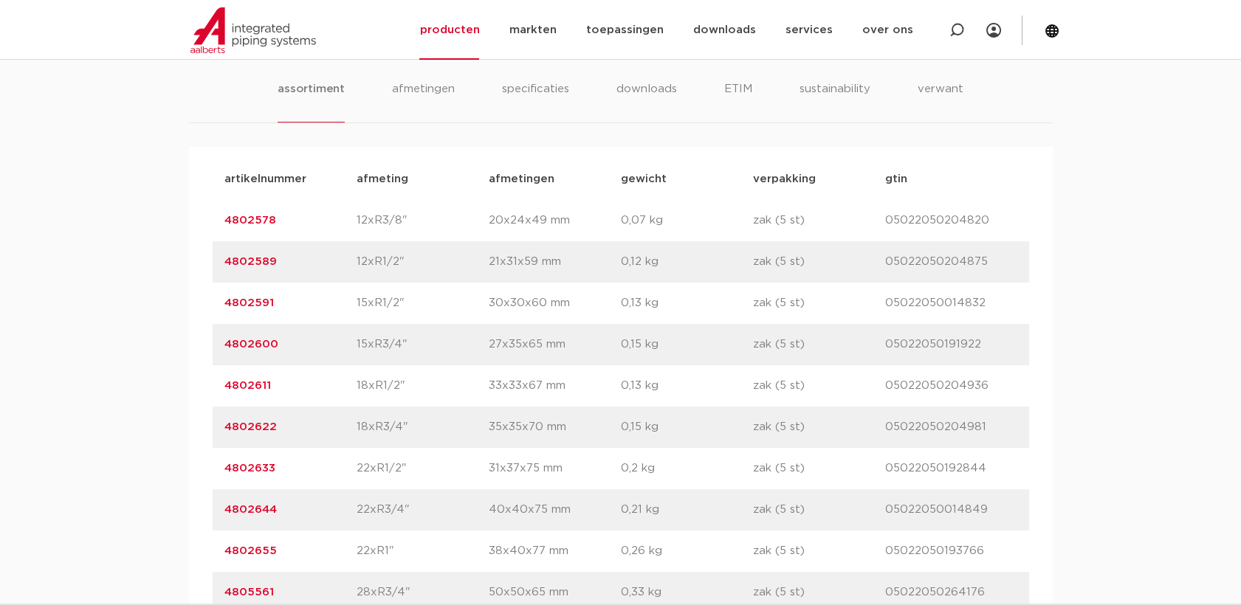
click at [213, 477] on div "artikelnummer 4802633 afmeting 22xR1/2" afmetingen 31x37x75 mm gewicht 0,2 kg v…" at bounding box center [621, 468] width 816 height 41
drag, startPoint x: 212, startPoint y: 477, endPoint x: 226, endPoint y: 475, distance: 14.1
copy link "4802633"
drag, startPoint x: 264, startPoint y: 515, endPoint x: 221, endPoint y: 513, distance: 42.9
click at [221, 513] on div "artikelnummer 4802644 afmeting 22xR3/4" afmetingen 40x40x75 mm gewicht 0,21 kg …" at bounding box center [621, 509] width 816 height 41
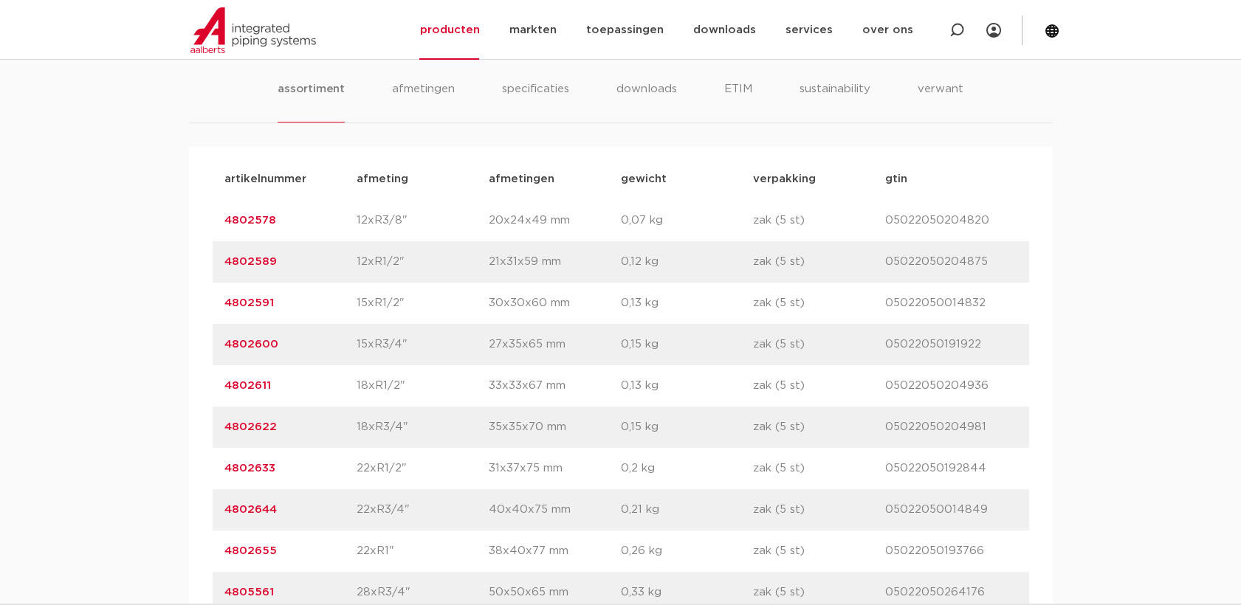
click at [1118, 185] on div "assortiment afmetingen specificaties downloads ETIM sustainability verwant asso…" at bounding box center [620, 411] width 1241 height 757
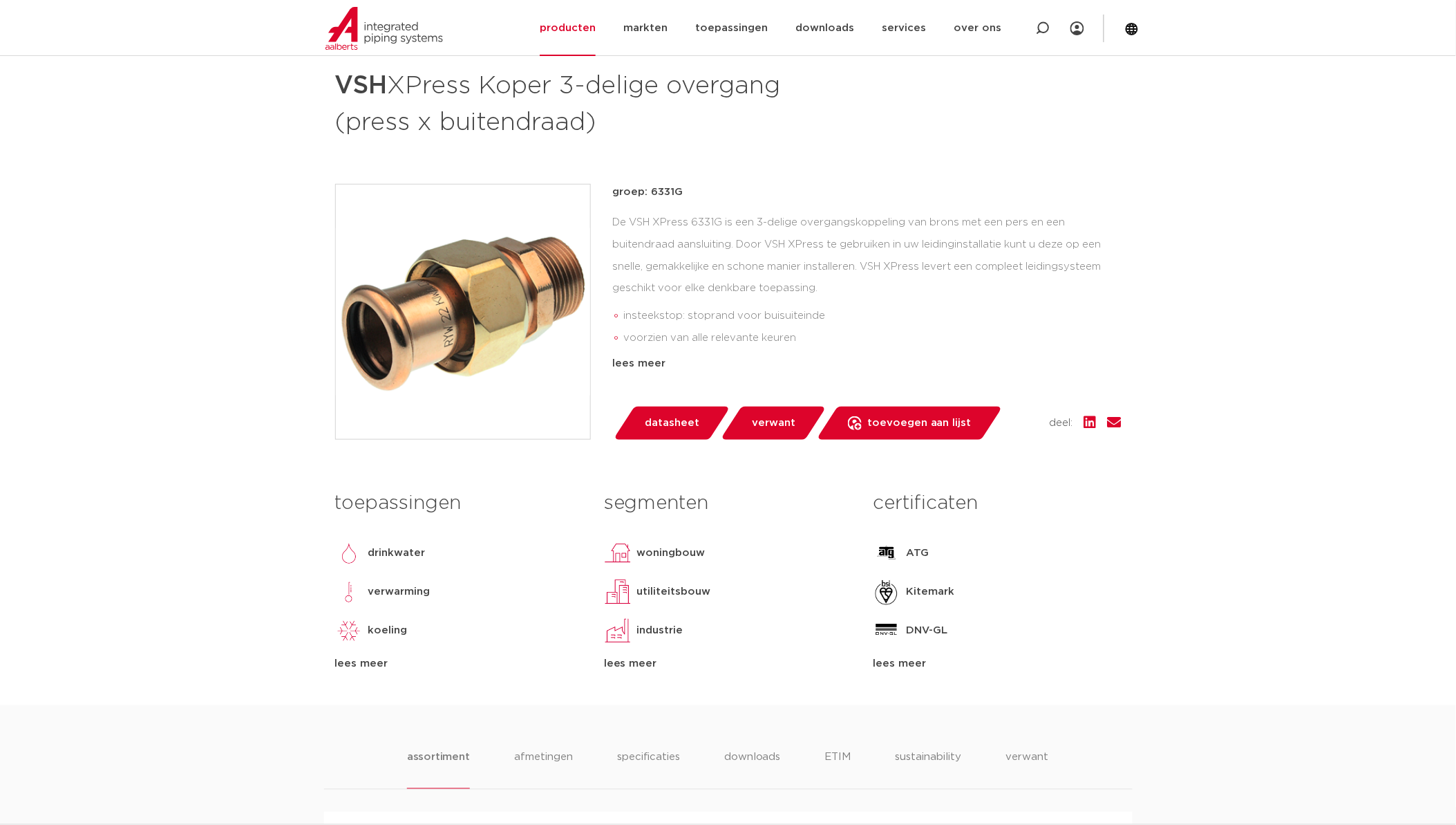
scroll to position [230, 0]
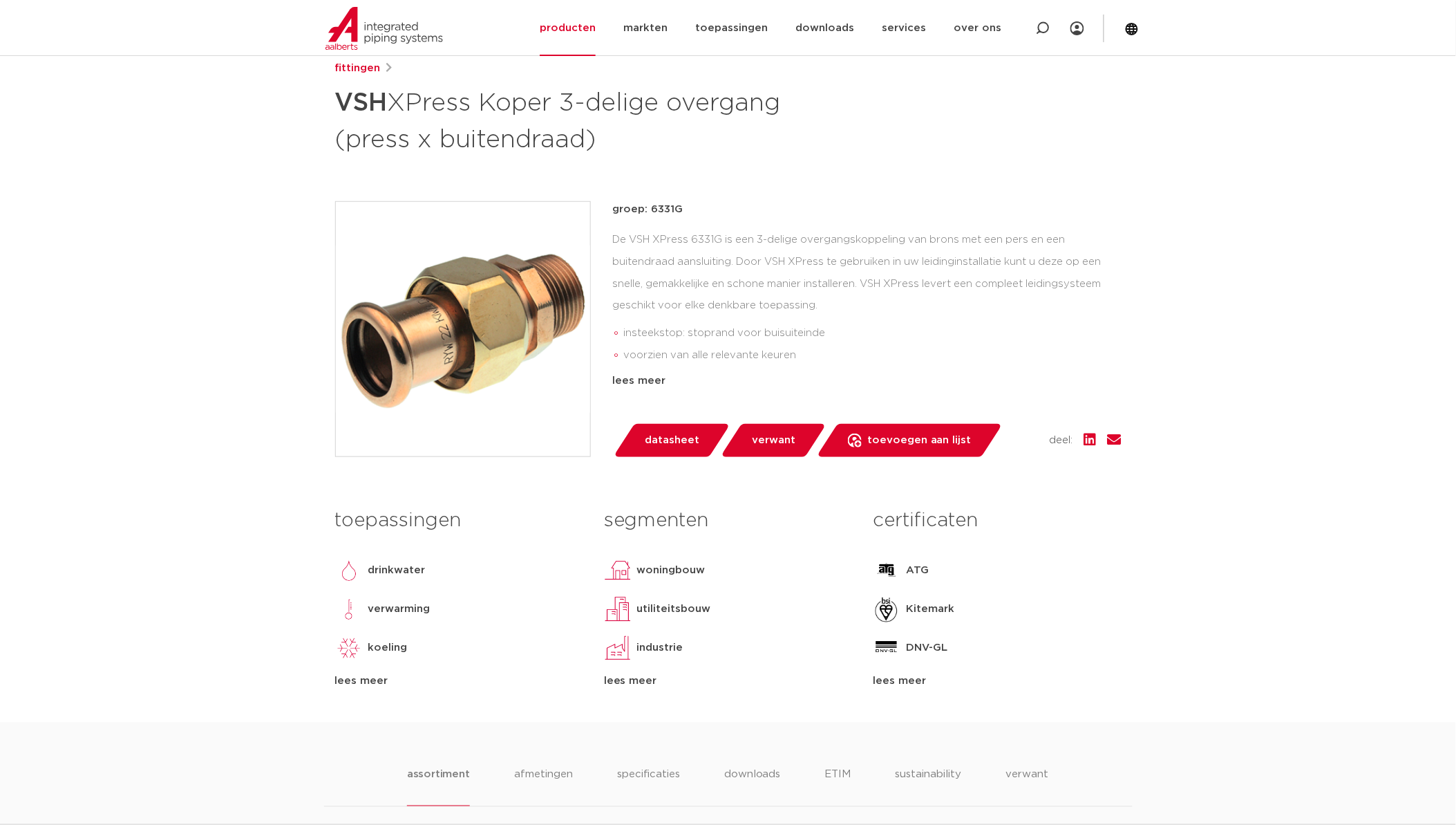
click at [664, 205] on p "groep: 6331G" at bounding box center [867, 210] width 508 height 17
copy p "6331G"
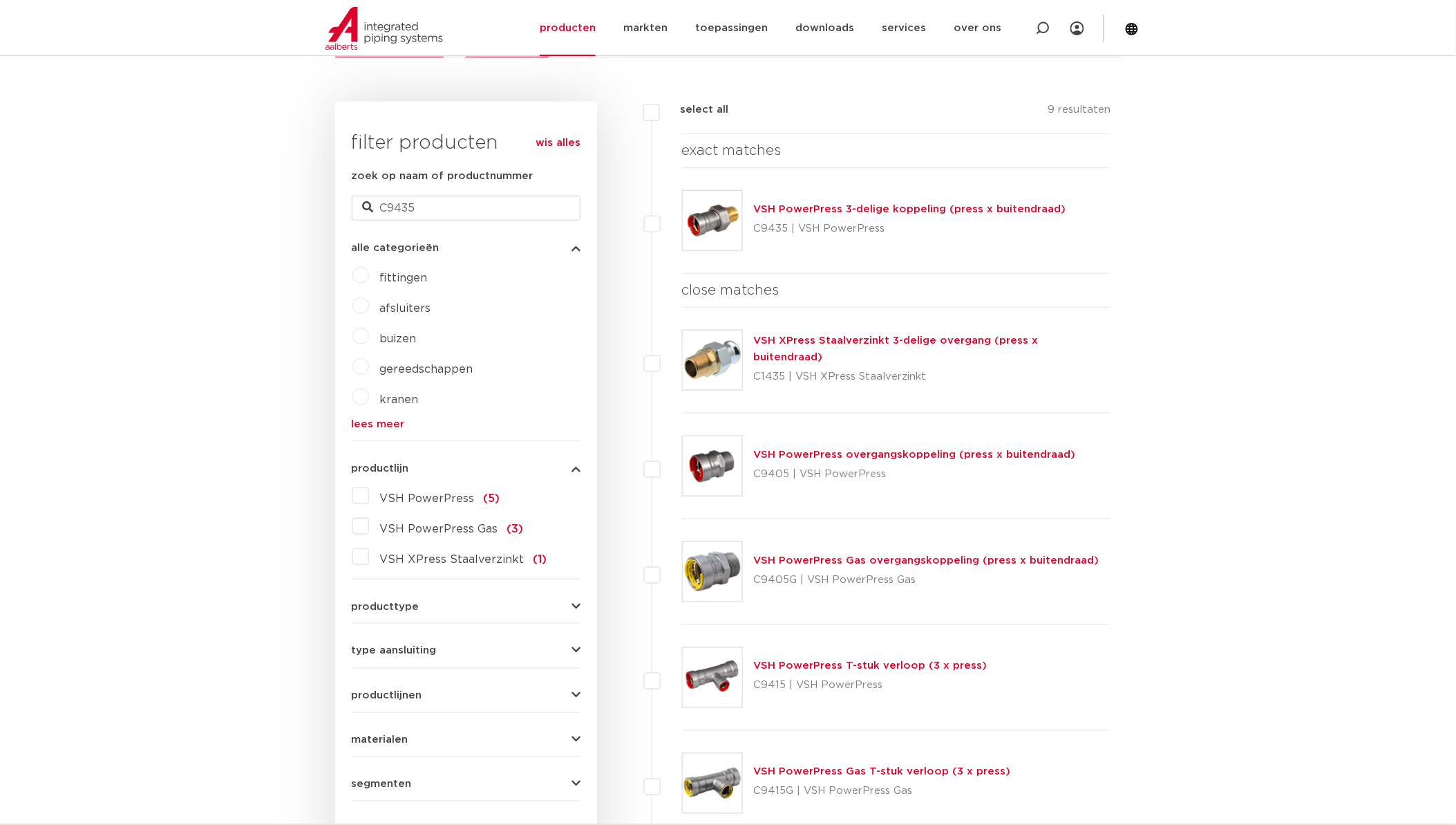
scroll to position [153, 0]
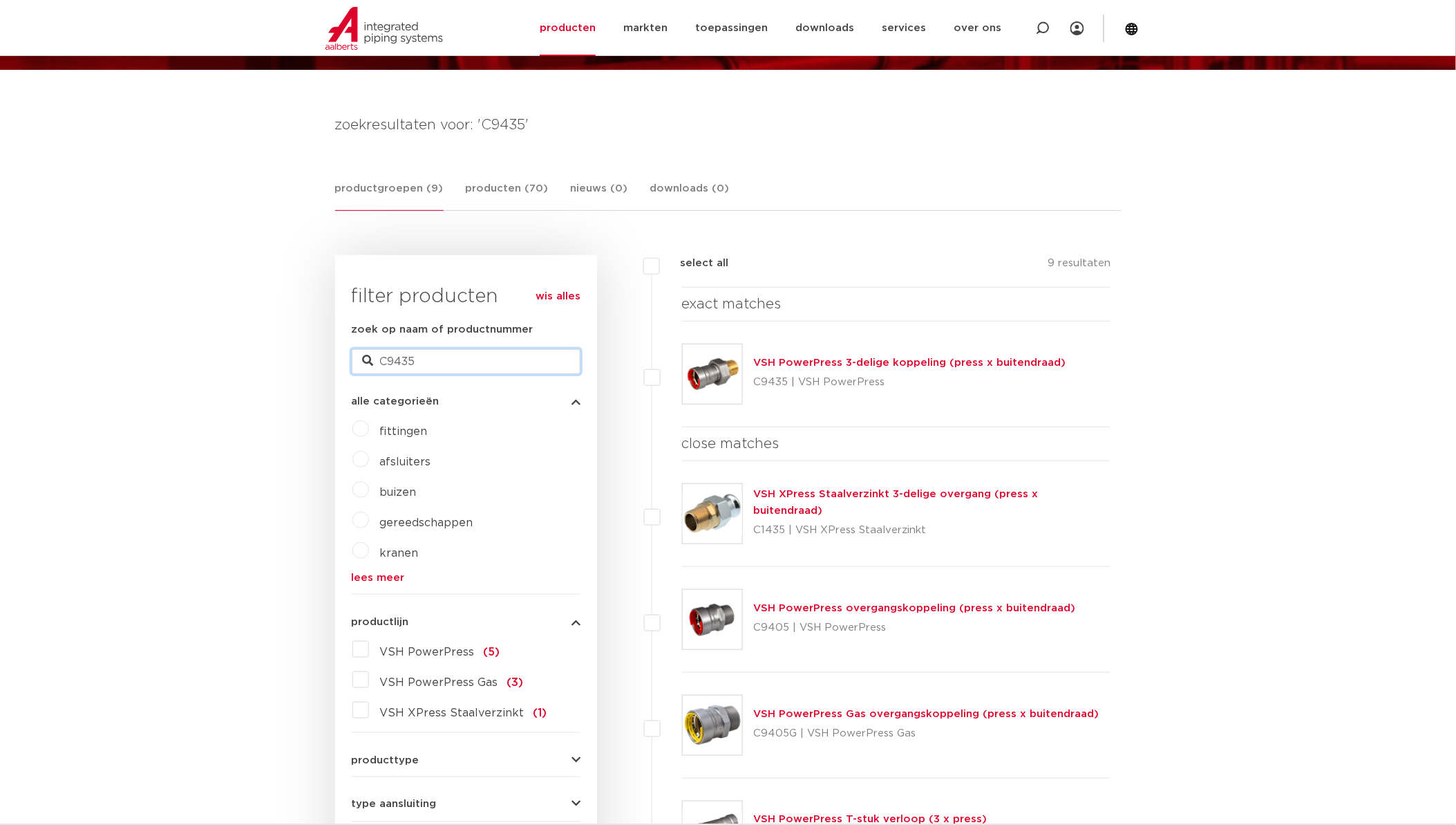
click at [479, 361] on input "C9435" at bounding box center [466, 361] width 228 height 25
click at [479, 361] on input "C9435" at bounding box center [466, 361] width 228 height 25
paste input "SP4331GV"
type input "SP4331GV"
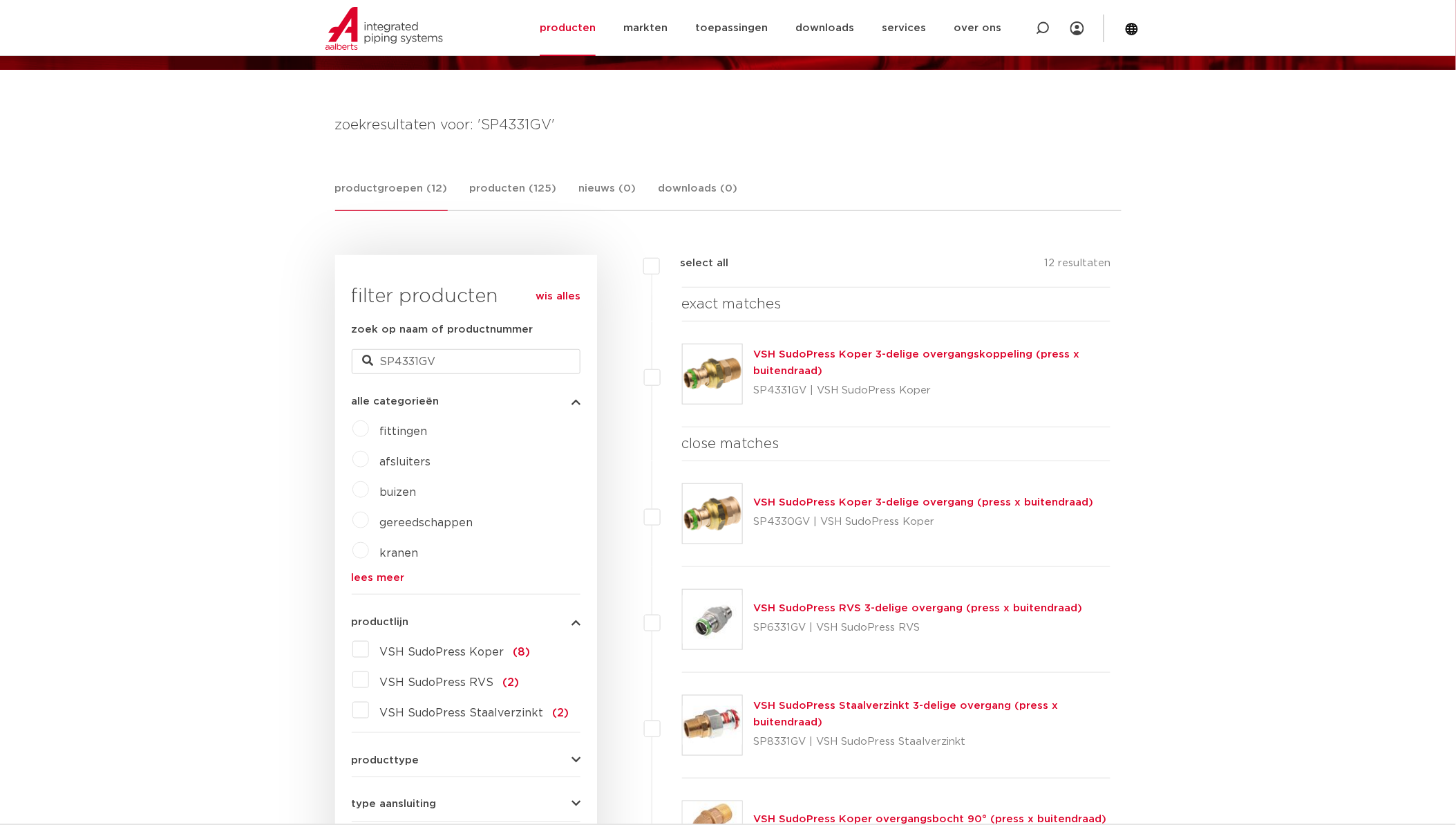
click at [728, 371] on img at bounding box center [712, 374] width 59 height 59
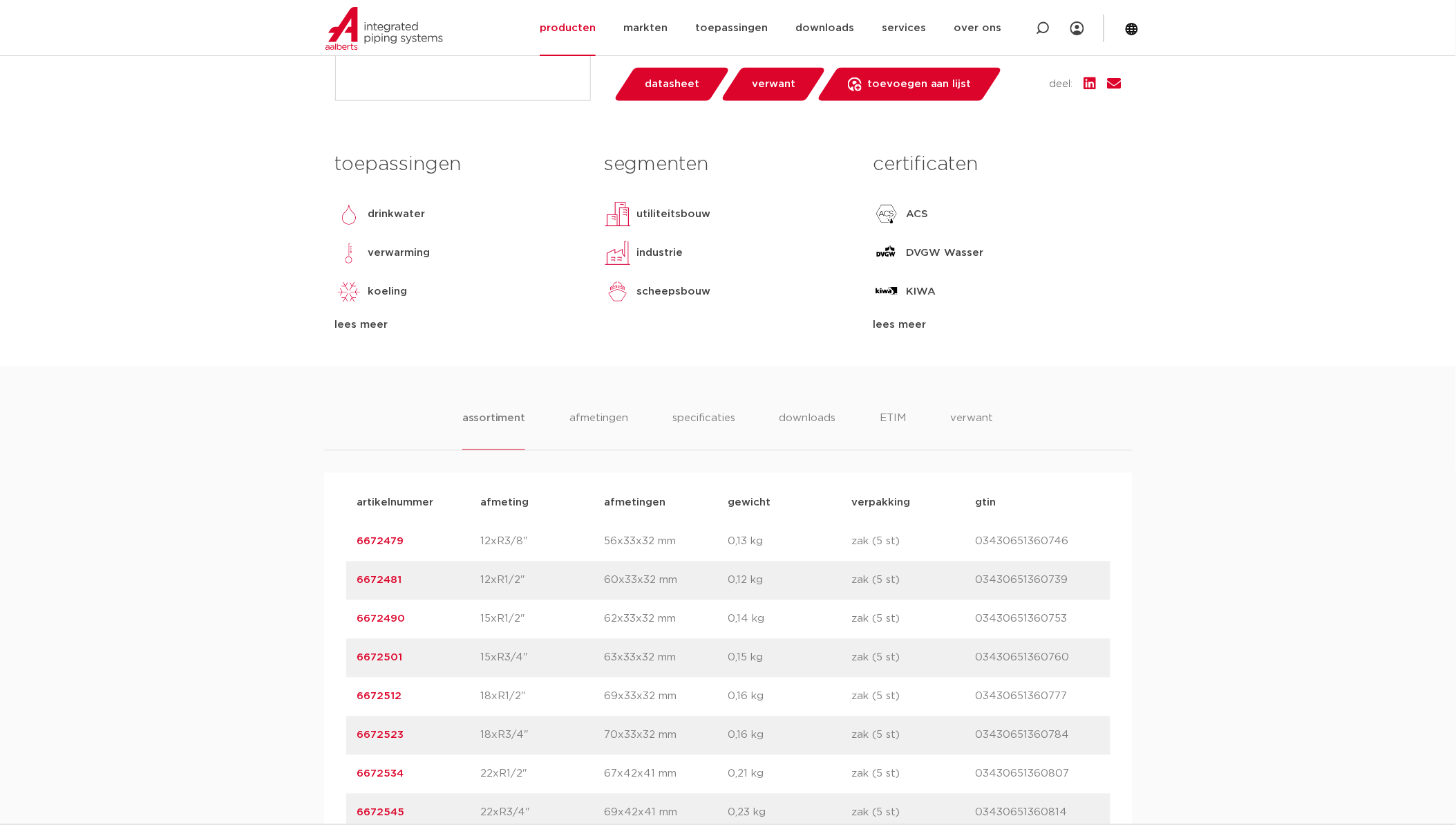
scroll to position [614, 0]
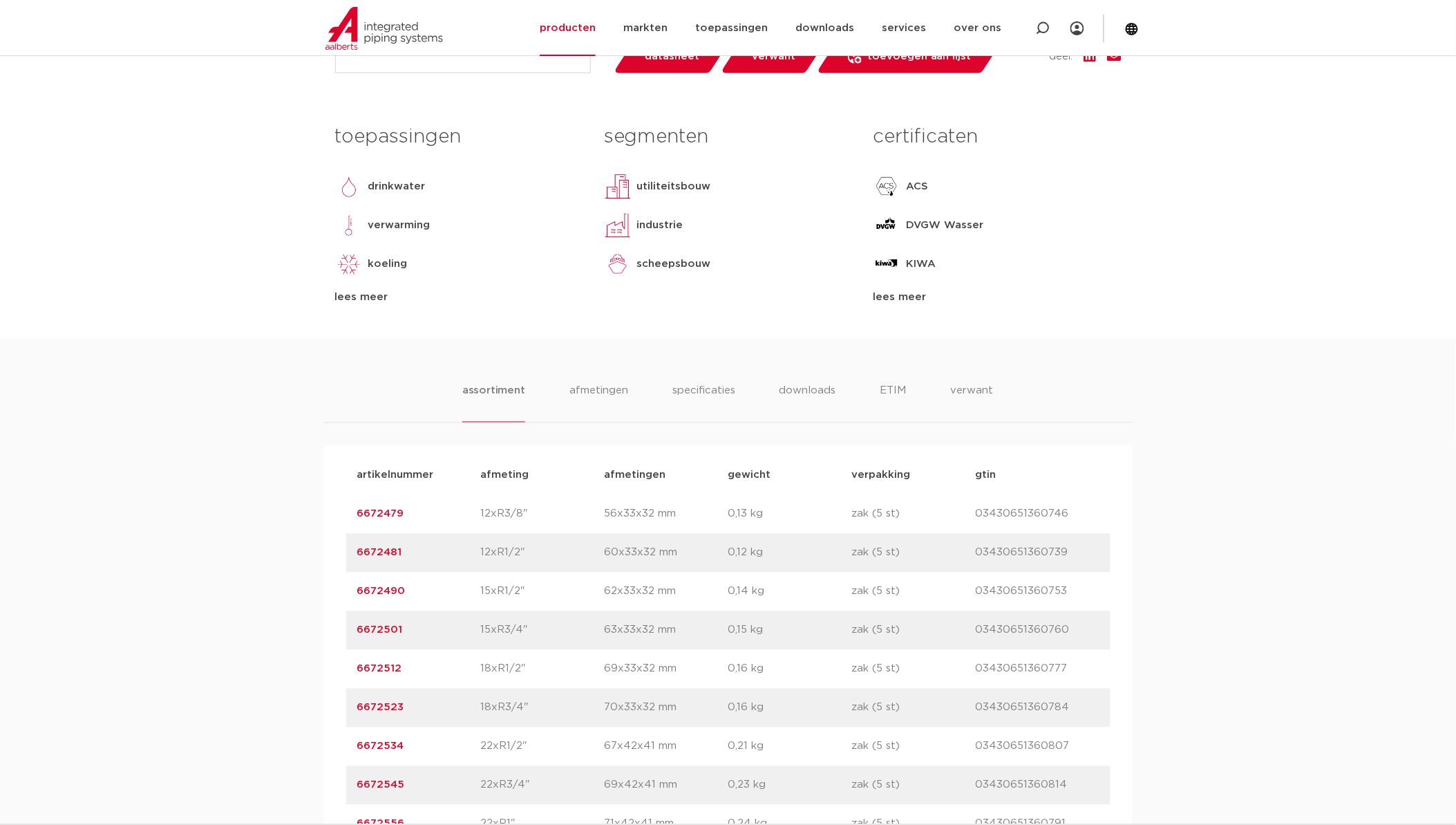
click at [366, 630] on link "6672501" at bounding box center [380, 629] width 46 height 10
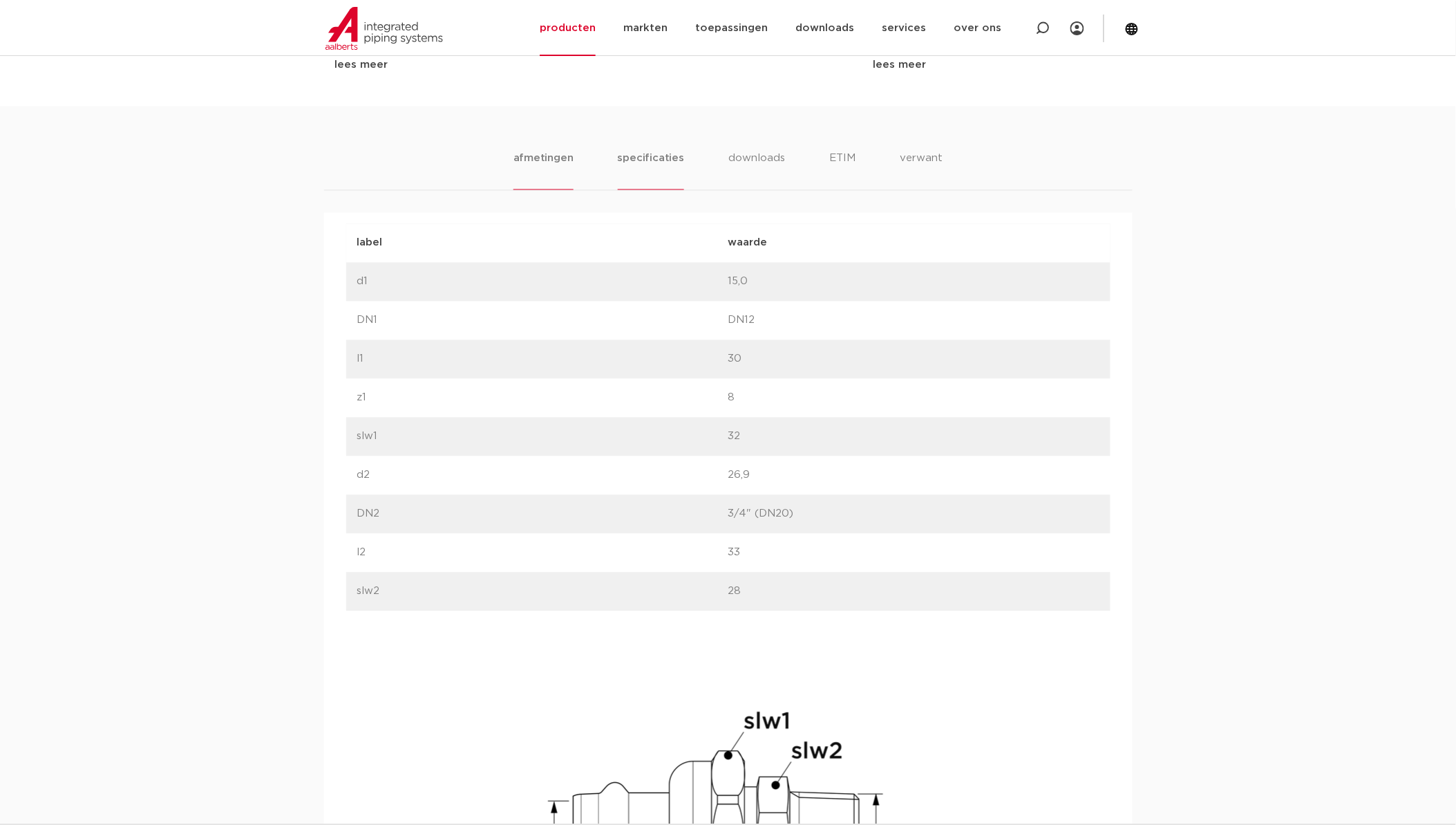
scroll to position [691, 0]
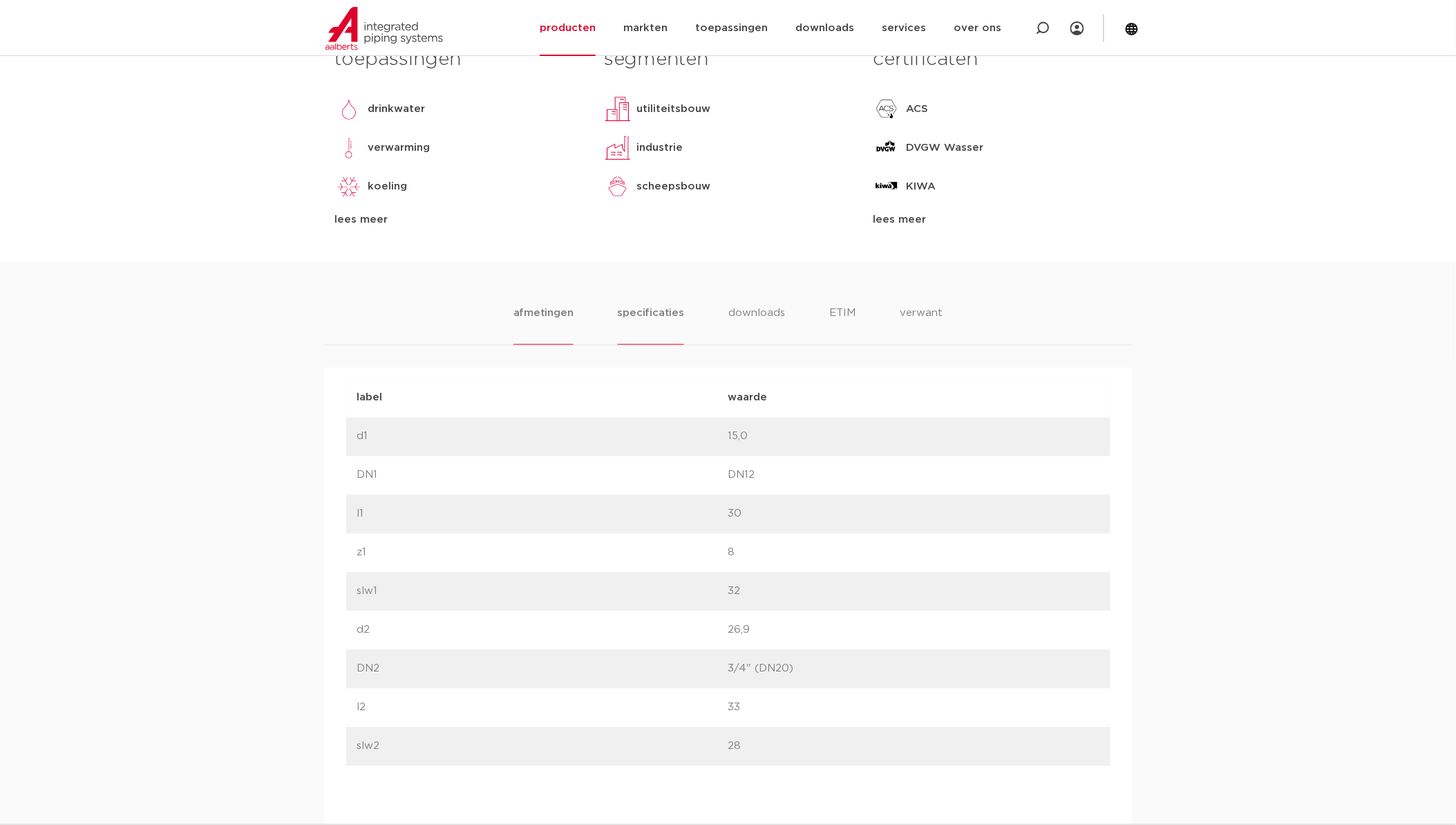
click at [640, 331] on li "specificaties" at bounding box center [651, 325] width 66 height 39
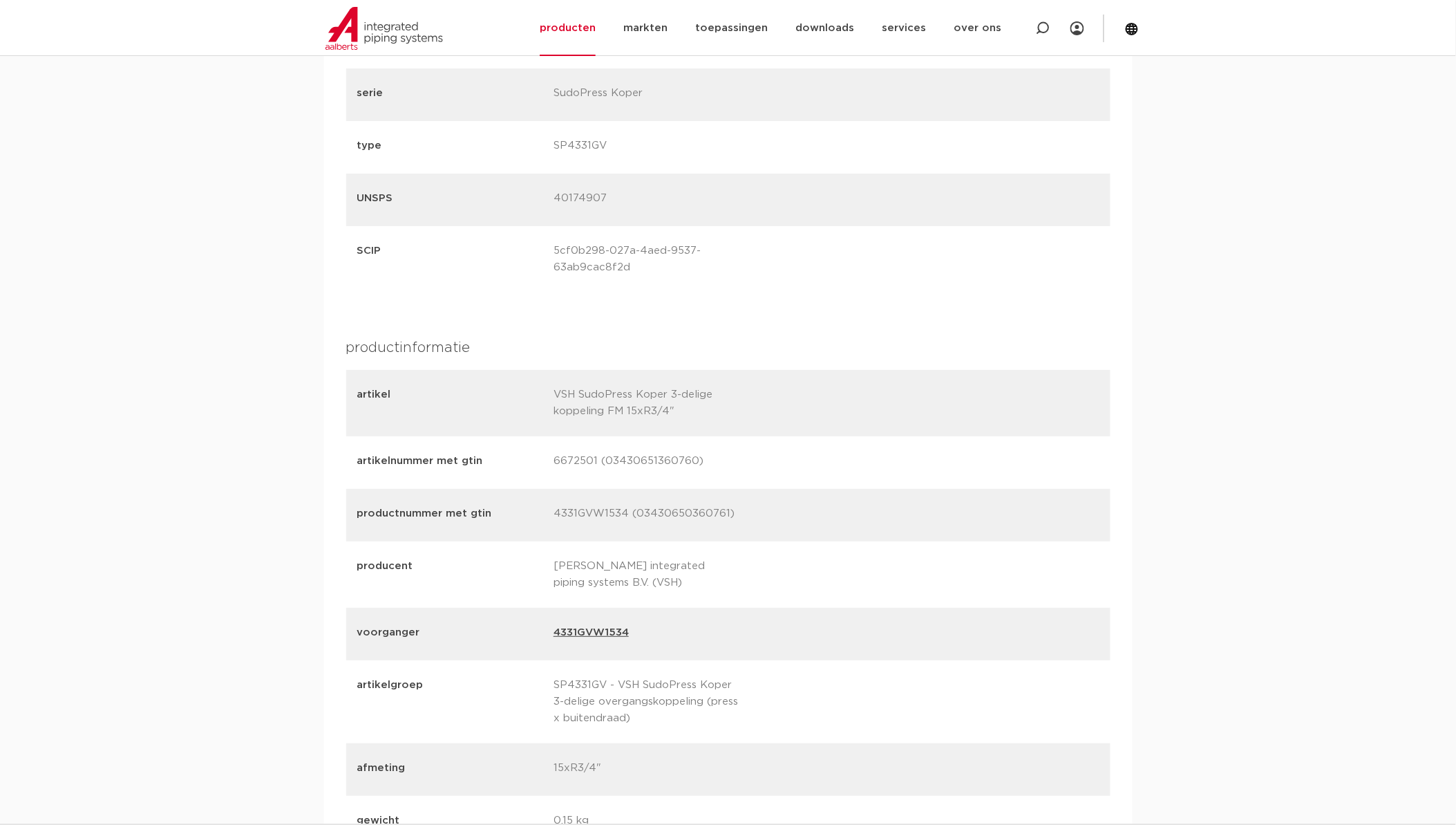
scroll to position [1689, 0]
click at [591, 623] on link "4331GVW1534" at bounding box center [591, 628] width 75 height 20
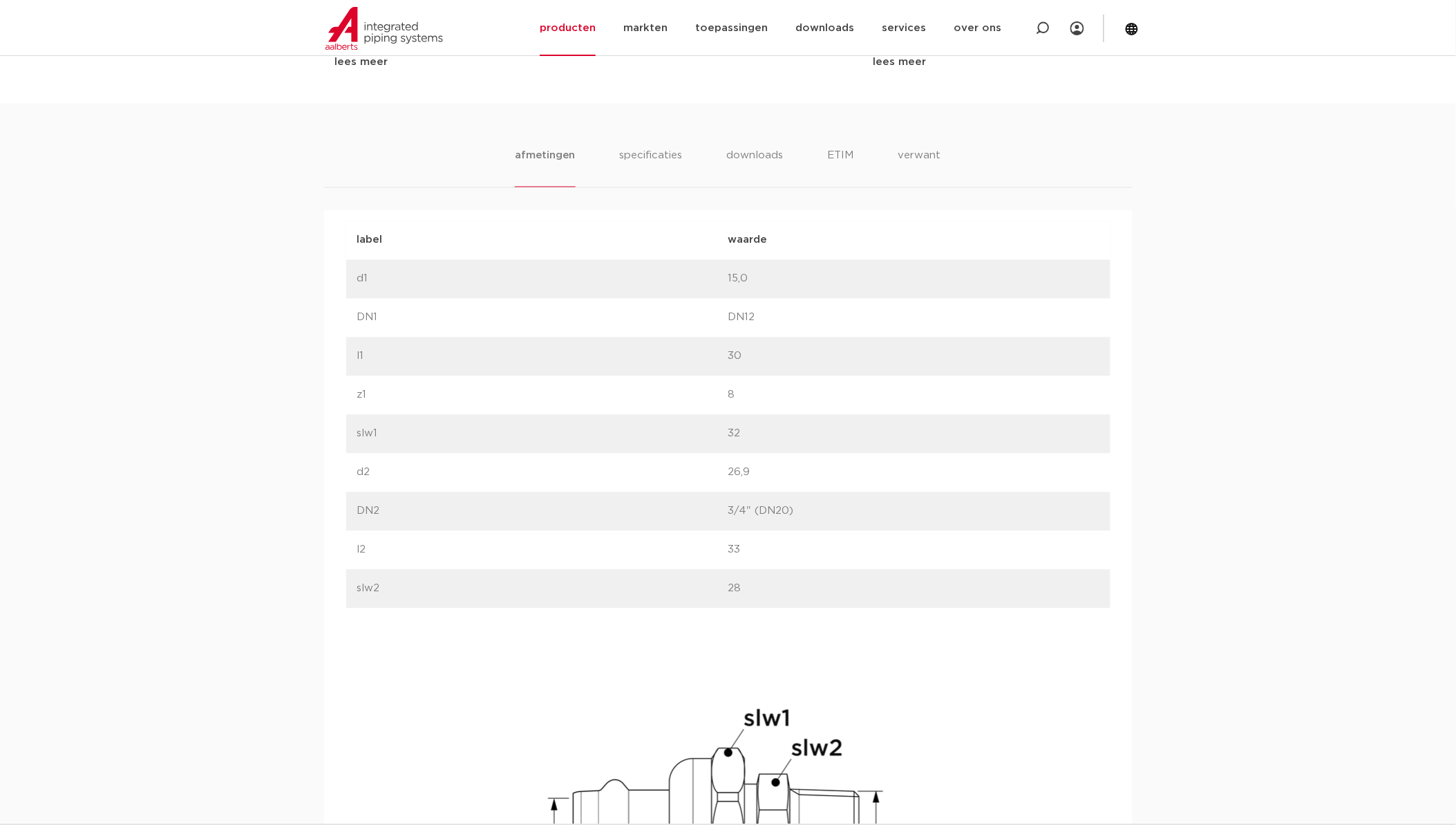
scroll to position [845, 0]
click at [661, 161] on li "specificaties" at bounding box center [651, 171] width 66 height 39
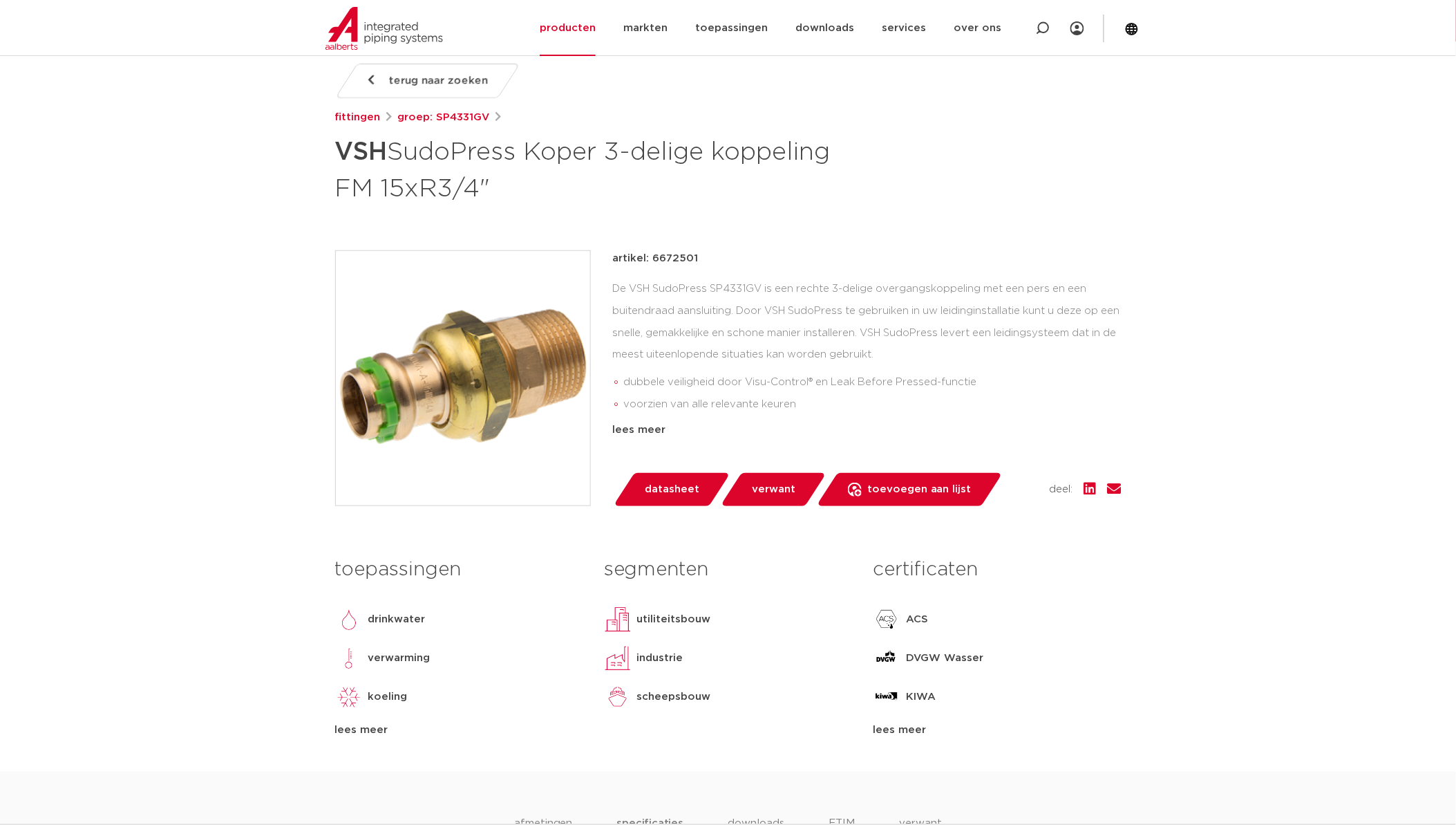
scroll to position [154, 0]
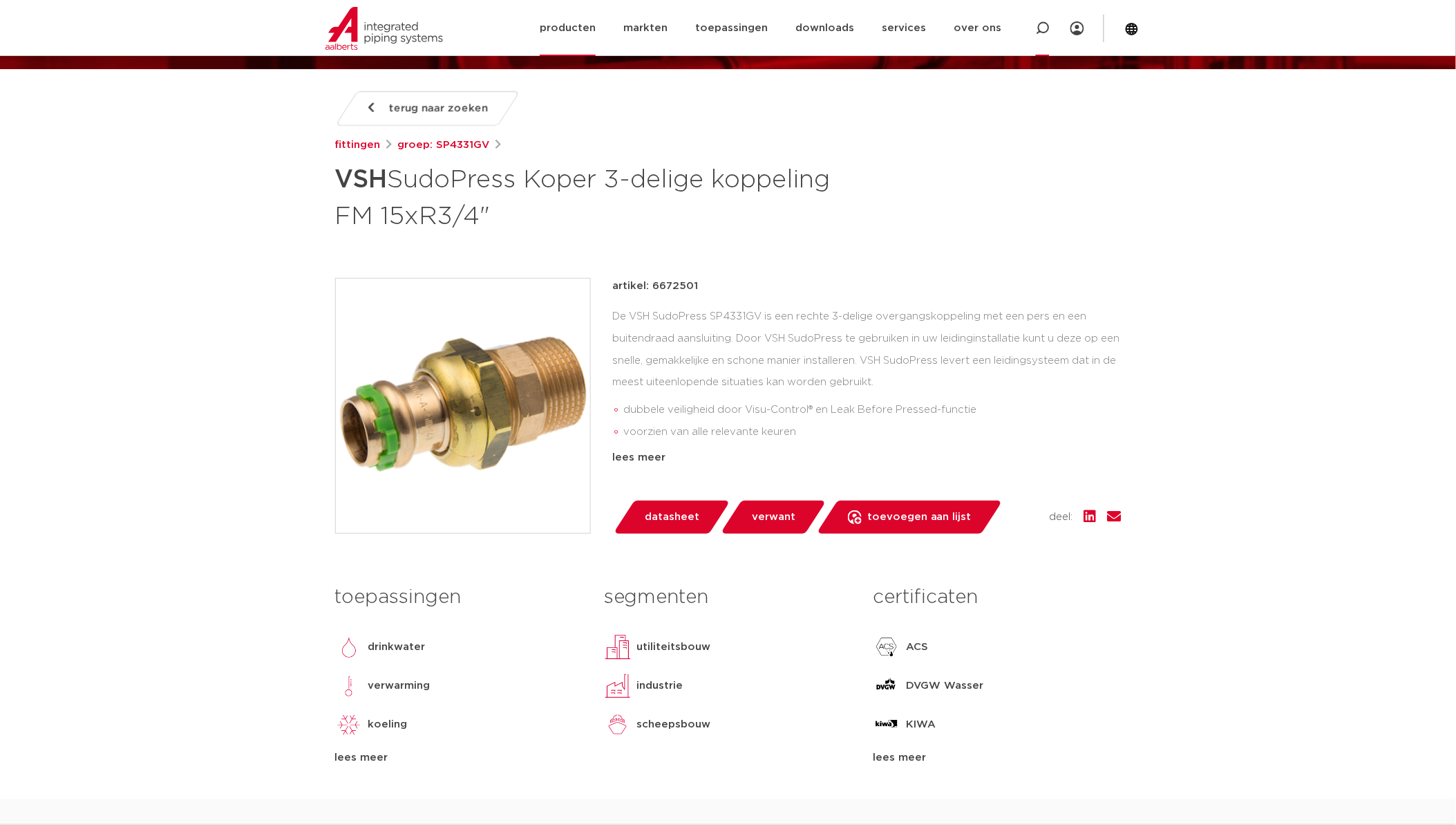
click at [1044, 30] on icon at bounding box center [1043, 28] width 14 height 14
type input "6270G"
click button "Zoeken" at bounding box center [0, 0] width 0 height 0
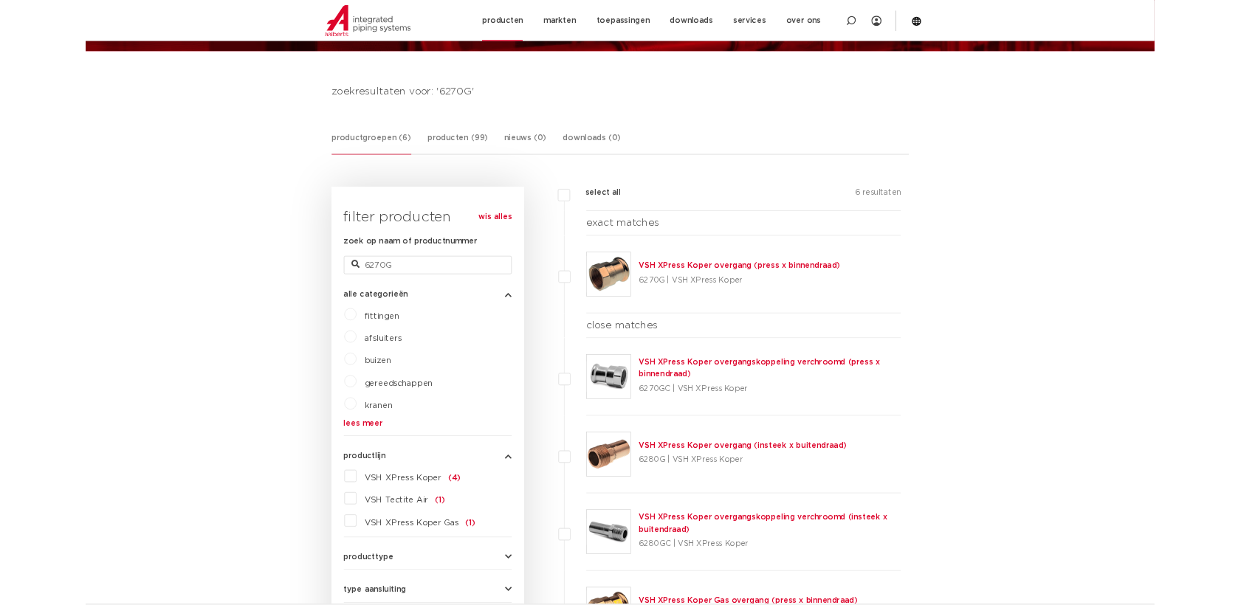
scroll to position [163, 0]
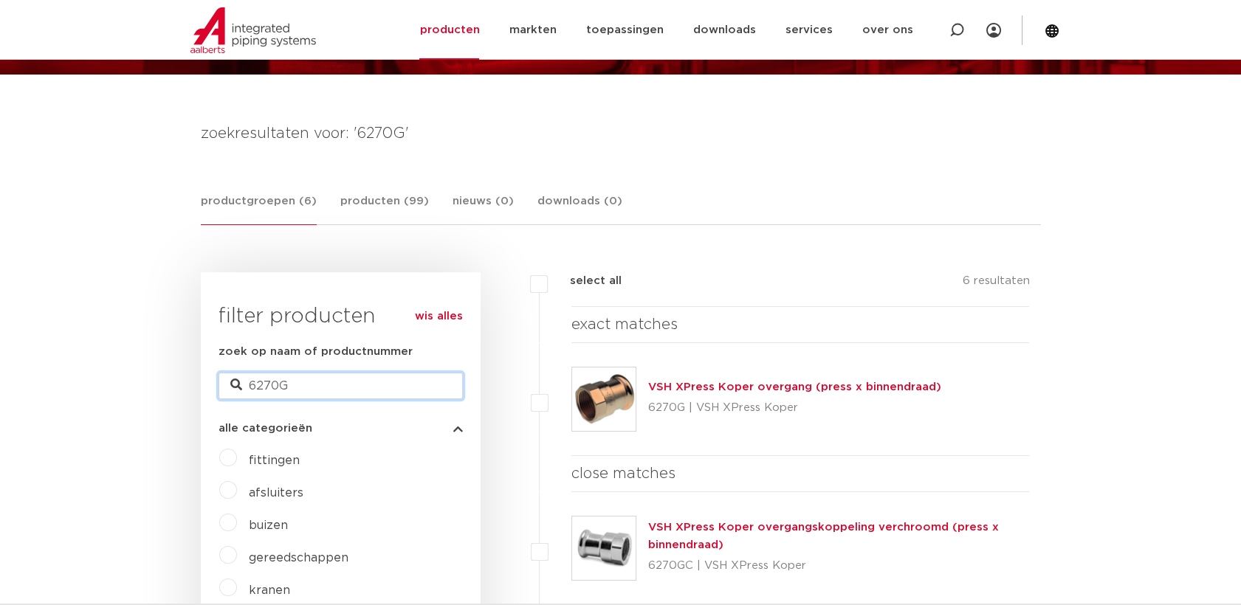
drag, startPoint x: 312, startPoint y: 388, endPoint x: 119, endPoint y: 411, distance: 194.8
paste input "331"
type input "6331G"
